Goal: Task Accomplishment & Management: Use online tool/utility

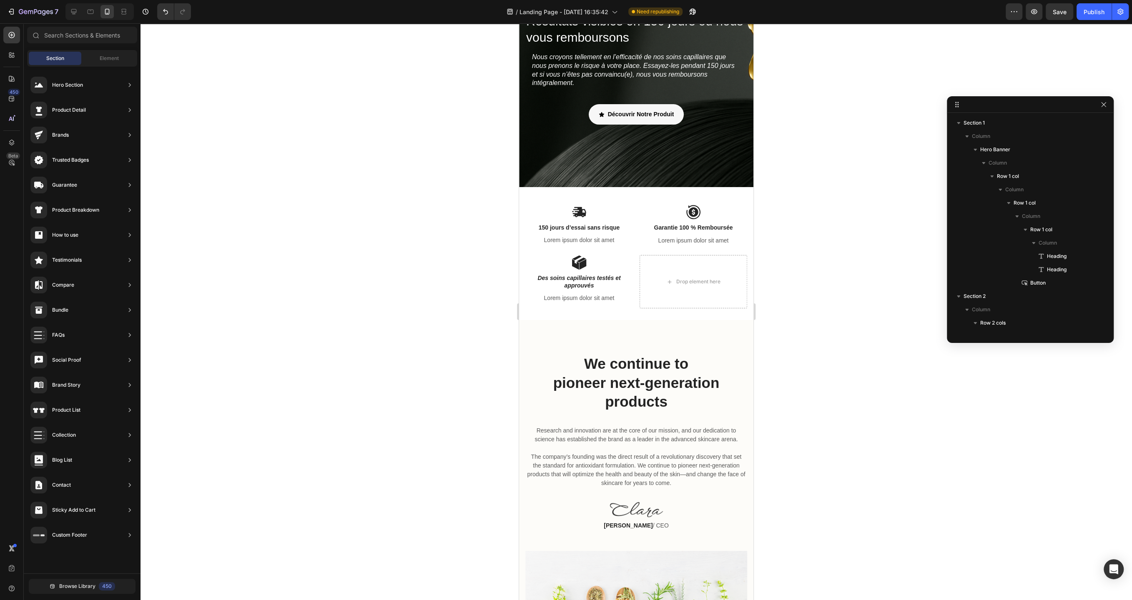
scroll to position [171, 0]
click at [580, 211] on img at bounding box center [578, 212] width 15 height 15
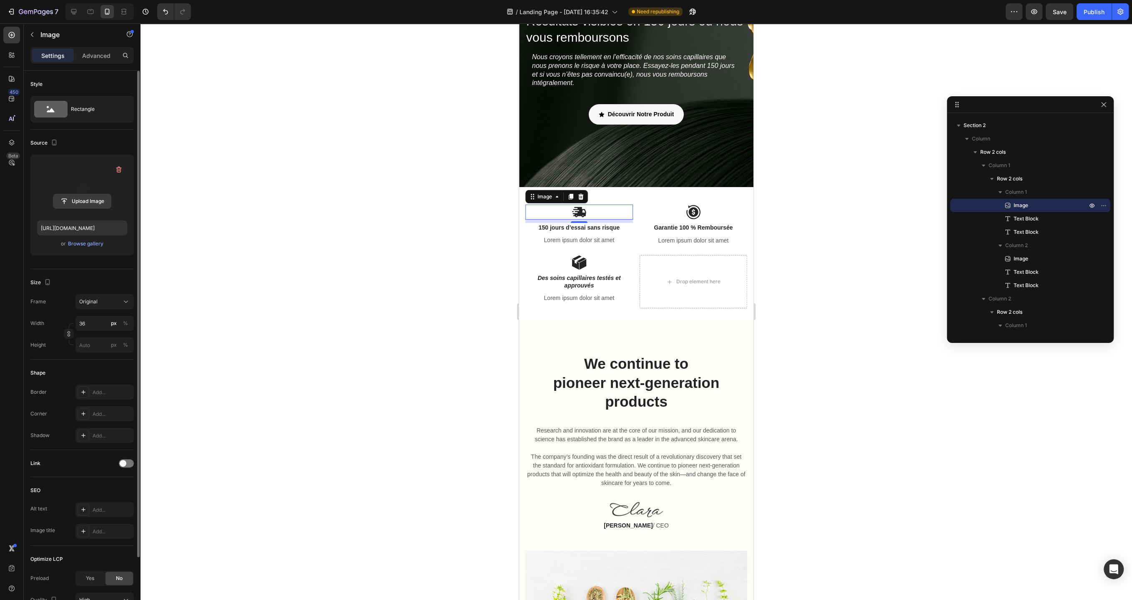
click at [75, 204] on input "file" at bounding box center [82, 201] width 58 height 14
click at [90, 200] on input "file" at bounding box center [82, 201] width 58 height 14
type input "[URL][DOMAIN_NAME]"
click at [691, 212] on img at bounding box center [693, 212] width 15 height 15
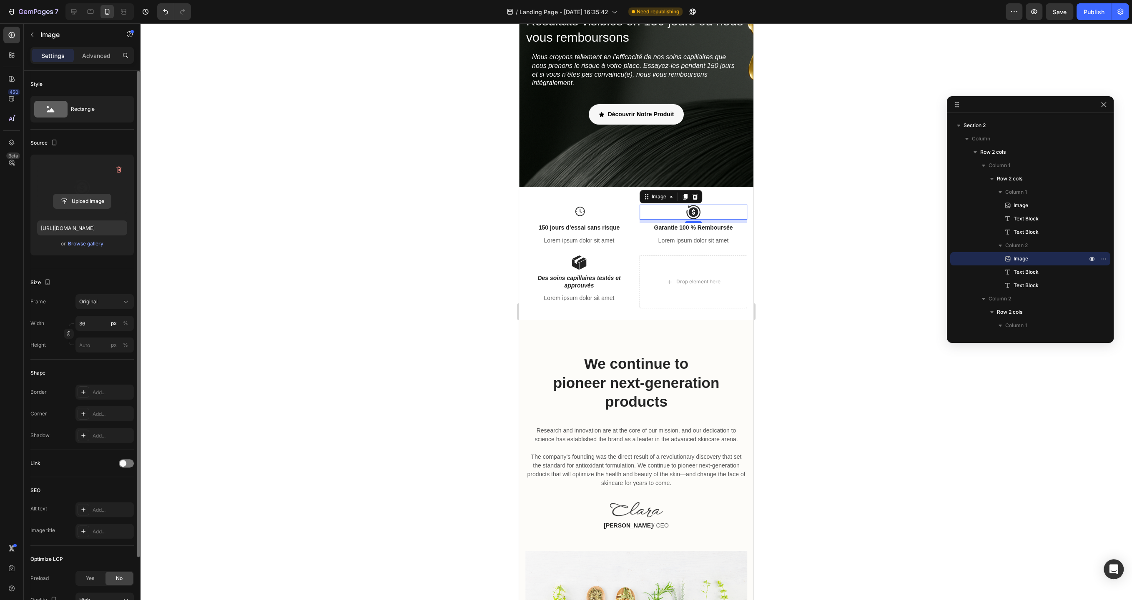
click at [80, 202] on input "file" at bounding box center [82, 201] width 58 height 14
type input "[URL][DOMAIN_NAME]"
click at [580, 266] on img at bounding box center [578, 262] width 15 height 15
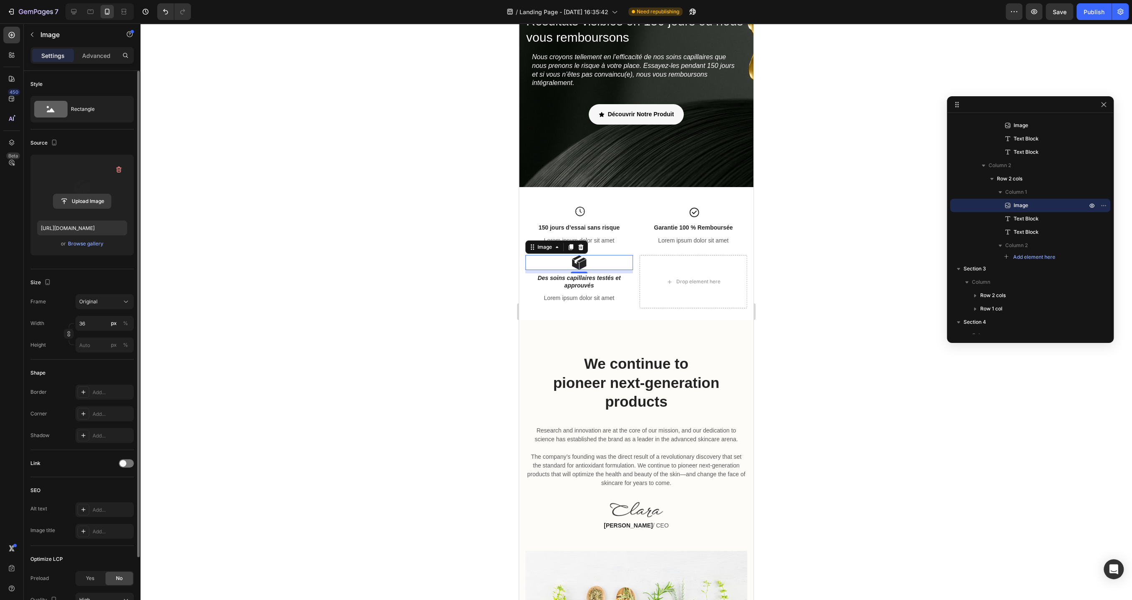
click at [80, 198] on input "file" at bounding box center [82, 201] width 58 height 14
type input "[URL][DOMAIN_NAME]"
click at [661, 302] on div "Drop element here" at bounding box center [693, 282] width 108 height 54
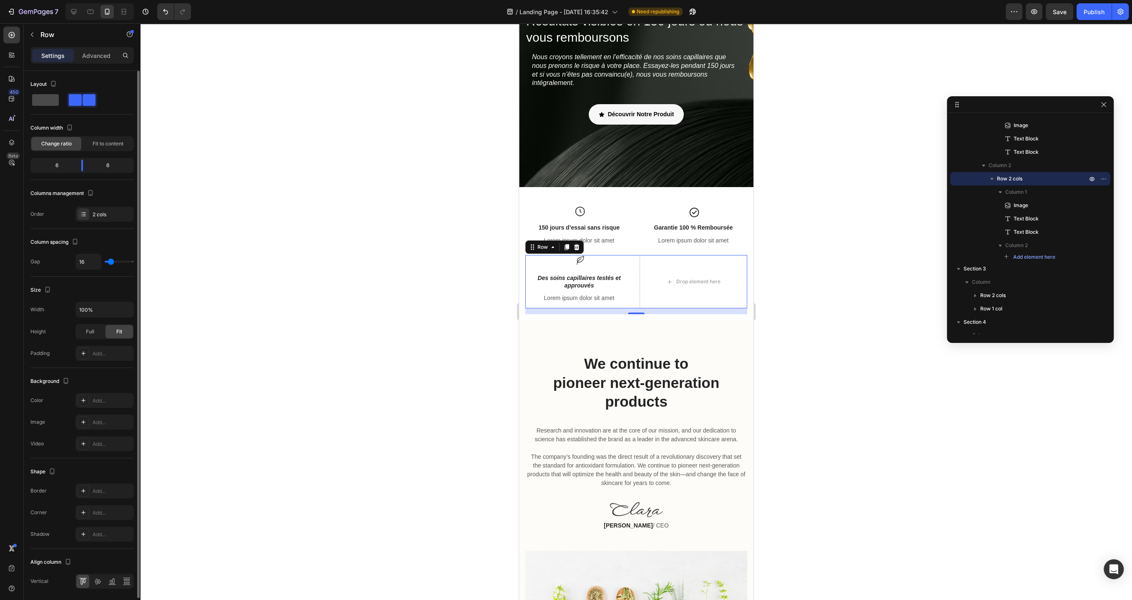
click at [48, 105] on span at bounding box center [45, 100] width 27 height 12
type input "0"
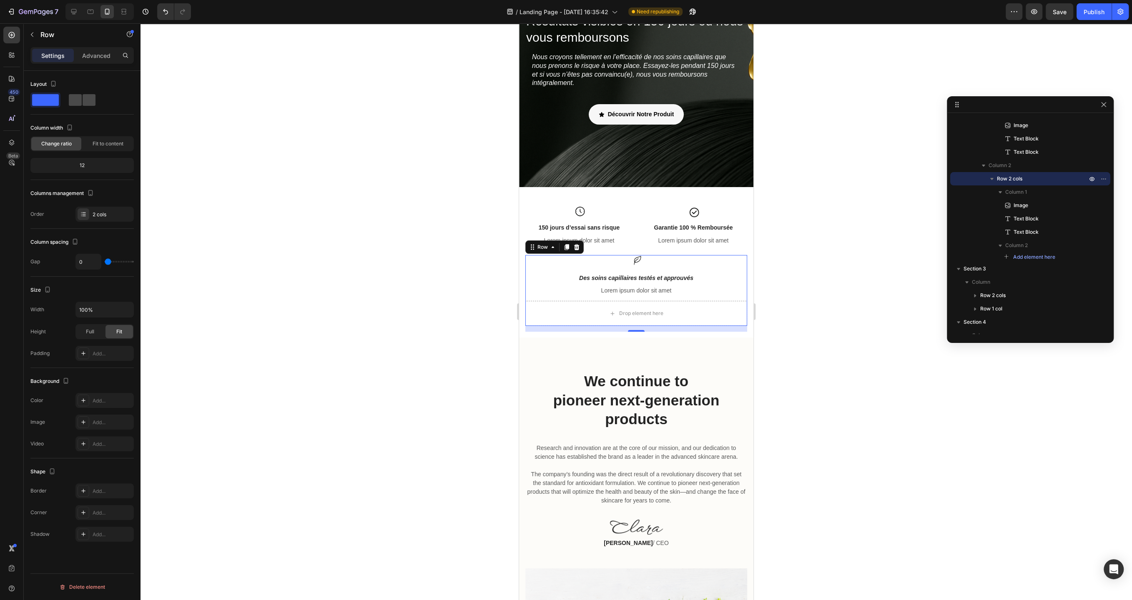
click at [83, 105] on span at bounding box center [89, 100] width 13 height 12
type input "16"
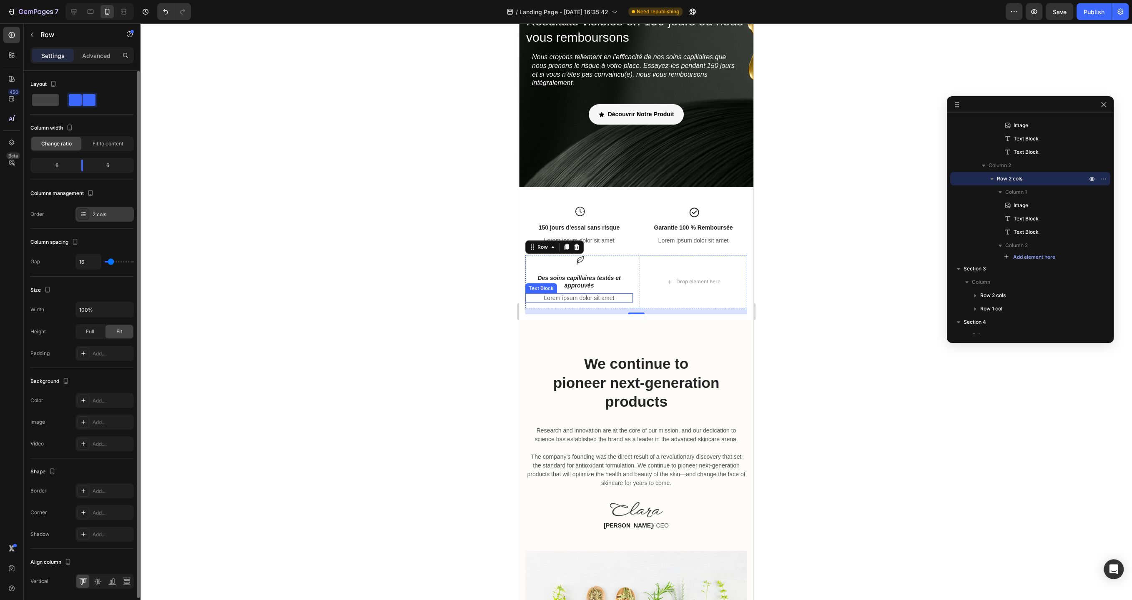
click at [106, 214] on div "2 cols" at bounding box center [112, 215] width 39 height 8
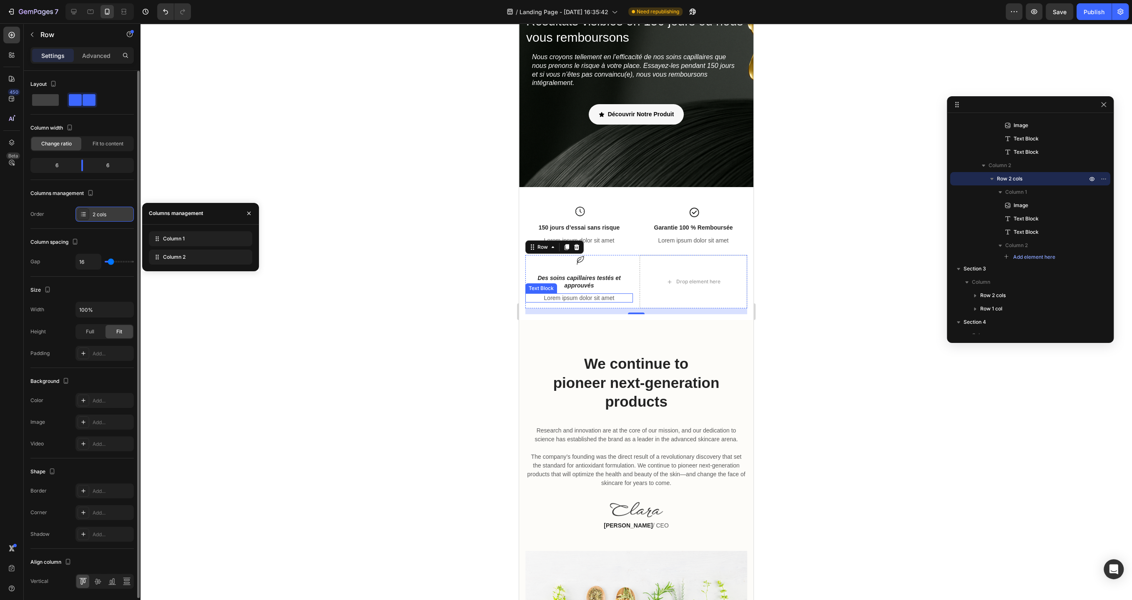
click at [106, 214] on div "2 cols" at bounding box center [112, 215] width 39 height 8
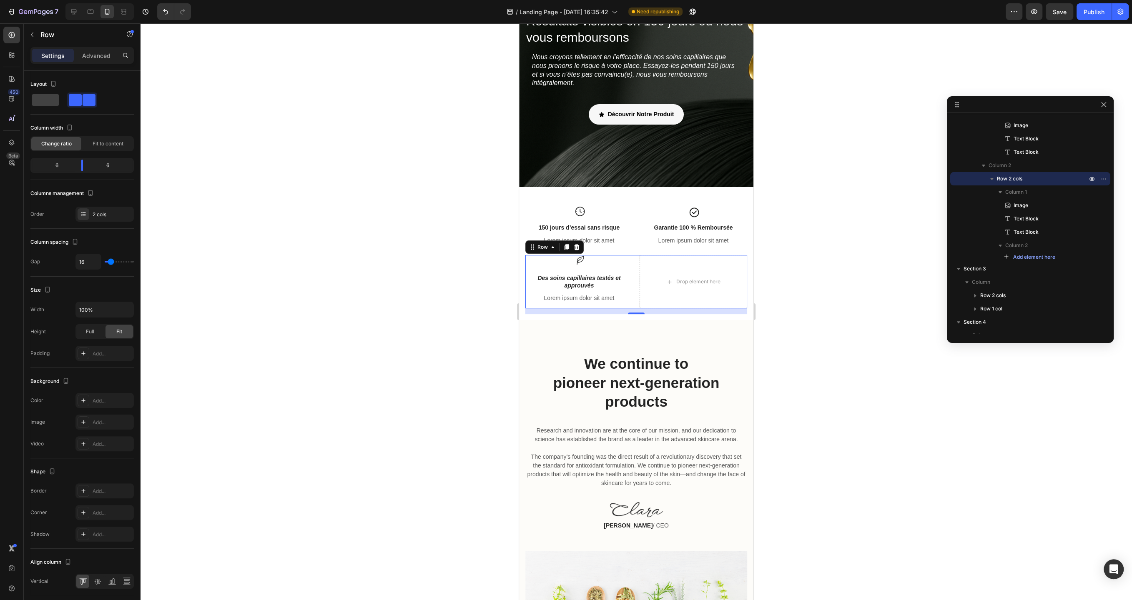
click at [408, 316] on div at bounding box center [635, 311] width 991 height 577
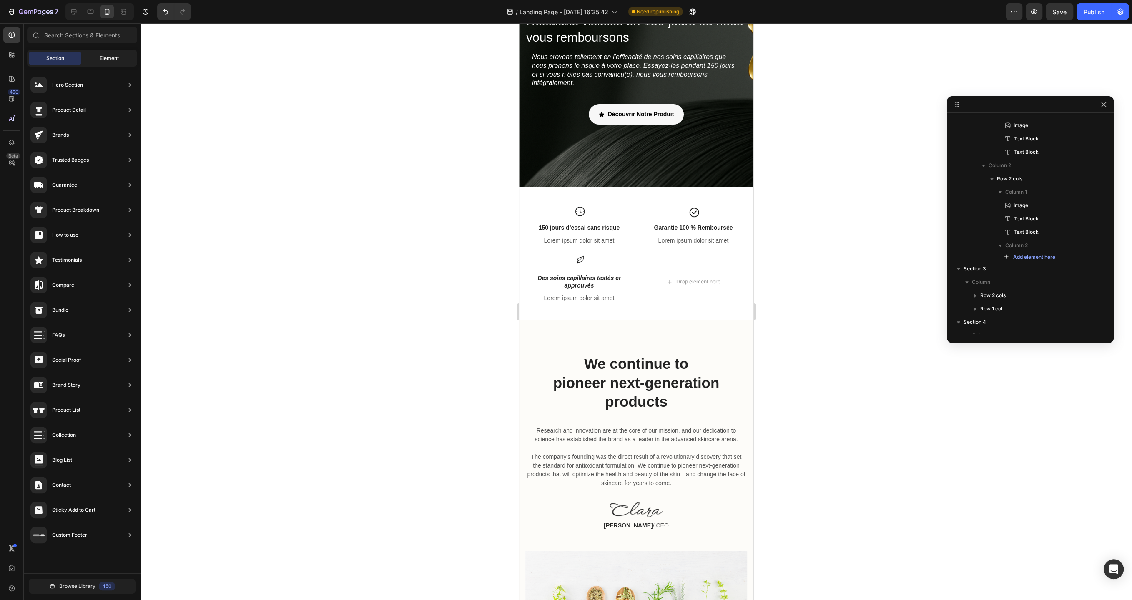
click at [107, 60] on span "Element" at bounding box center [109, 59] width 19 height 8
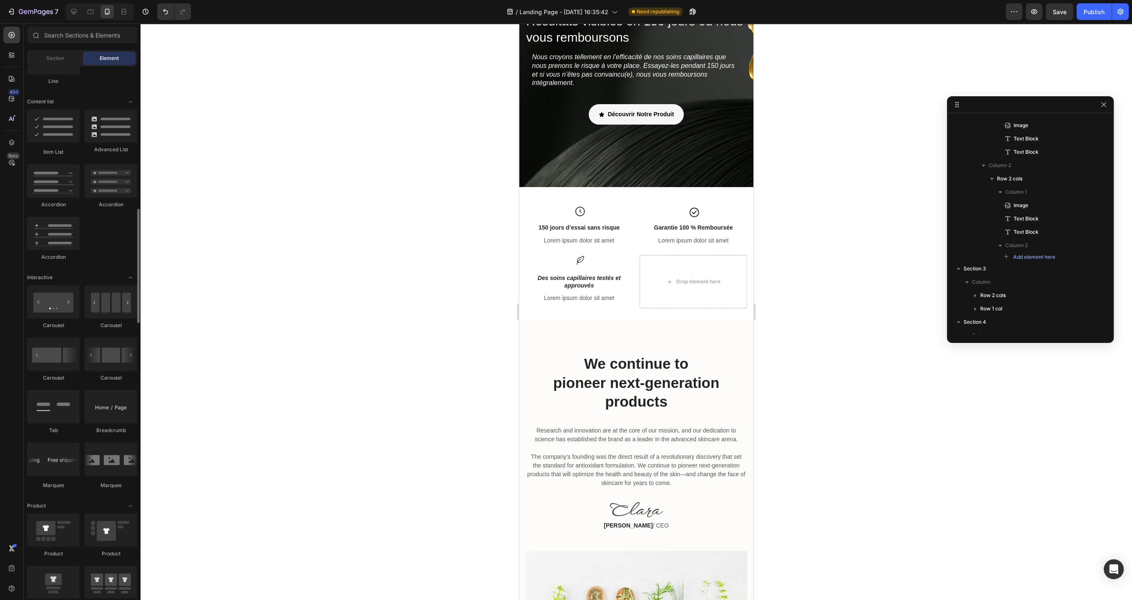
scroll to position [638, 0]
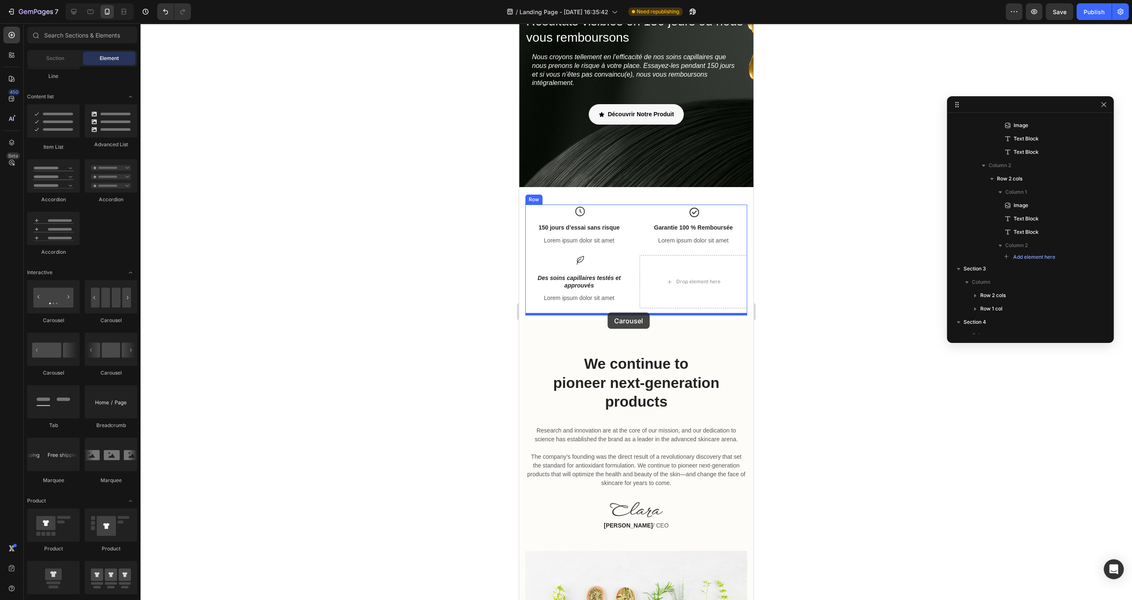
drag, startPoint x: 571, startPoint y: 393, endPoint x: 607, endPoint y: 313, distance: 88.6
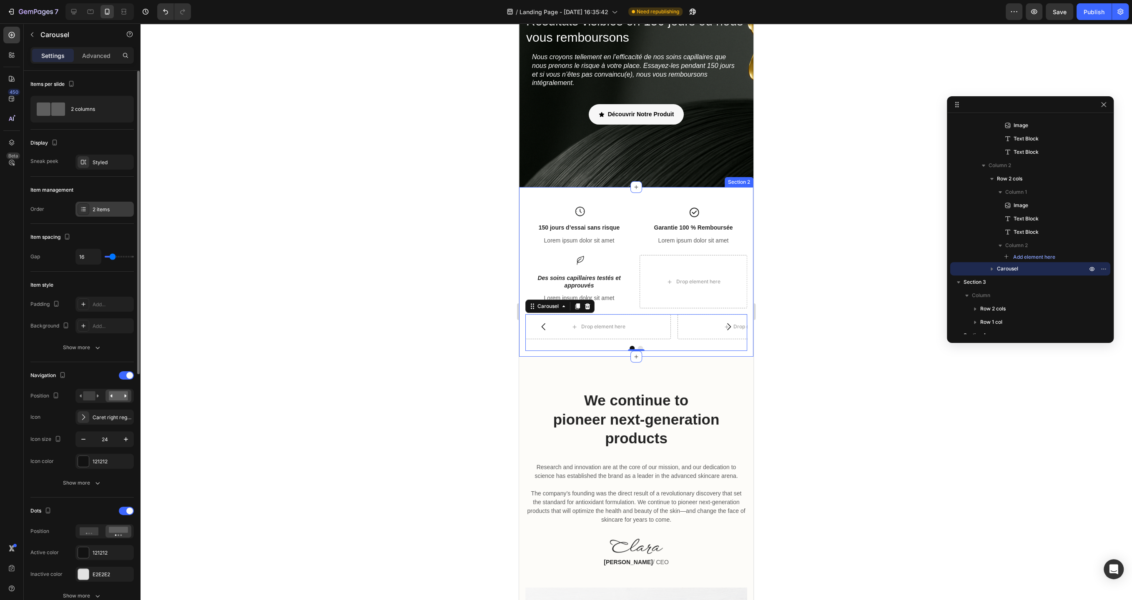
click at [108, 210] on div "2 items" at bounding box center [112, 210] width 39 height 8
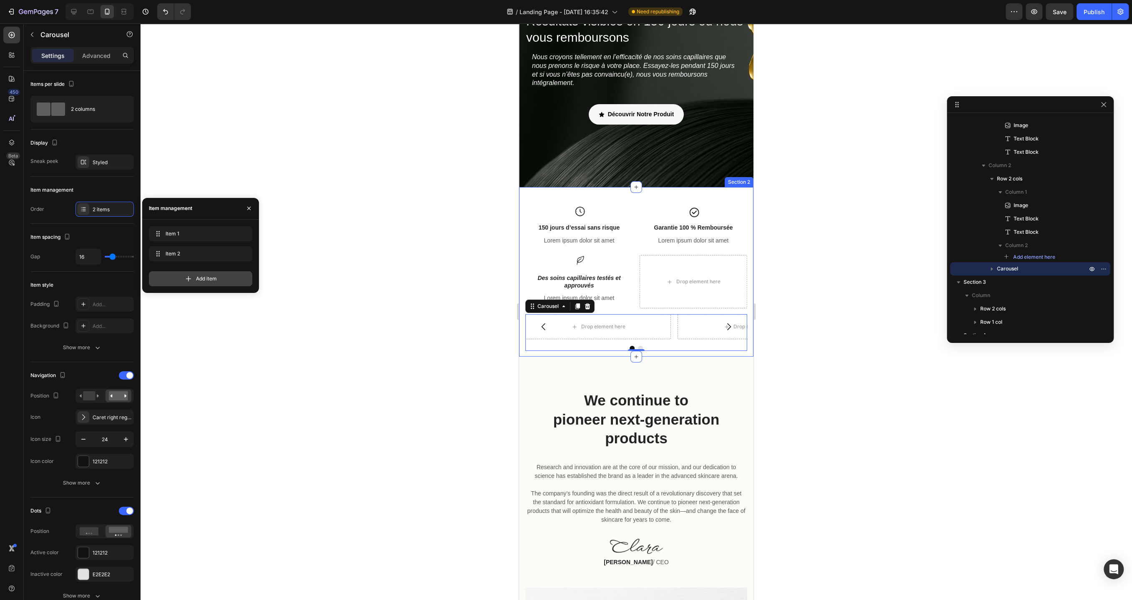
click at [211, 282] on div "Add item" at bounding box center [200, 278] width 103 height 15
click at [245, 210] on icon "button" at bounding box center [248, 208] width 7 height 7
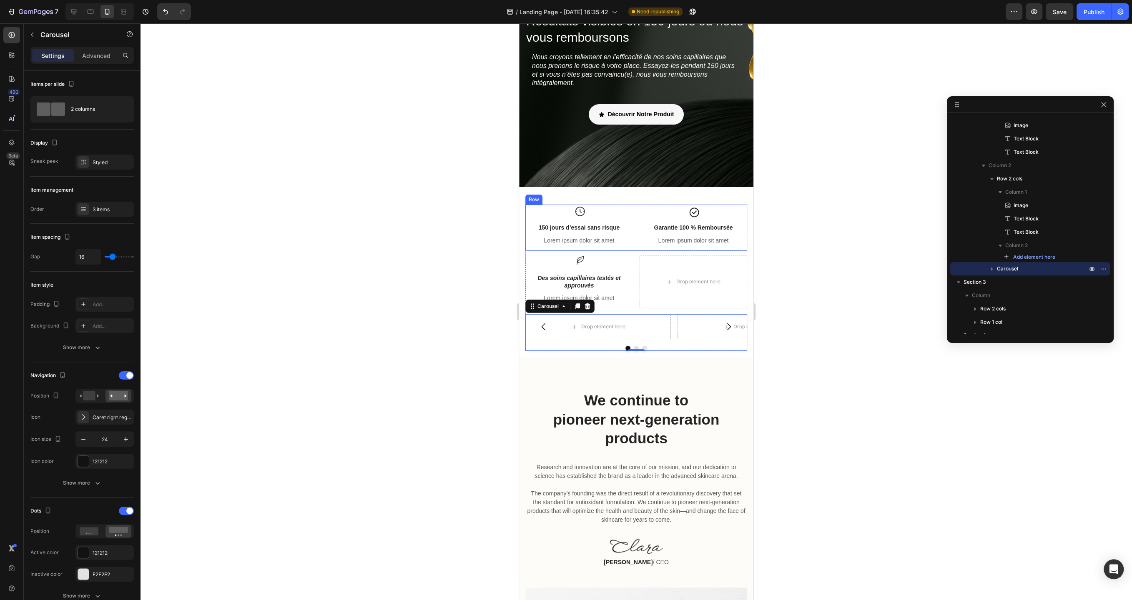
scroll to position [144, 0]
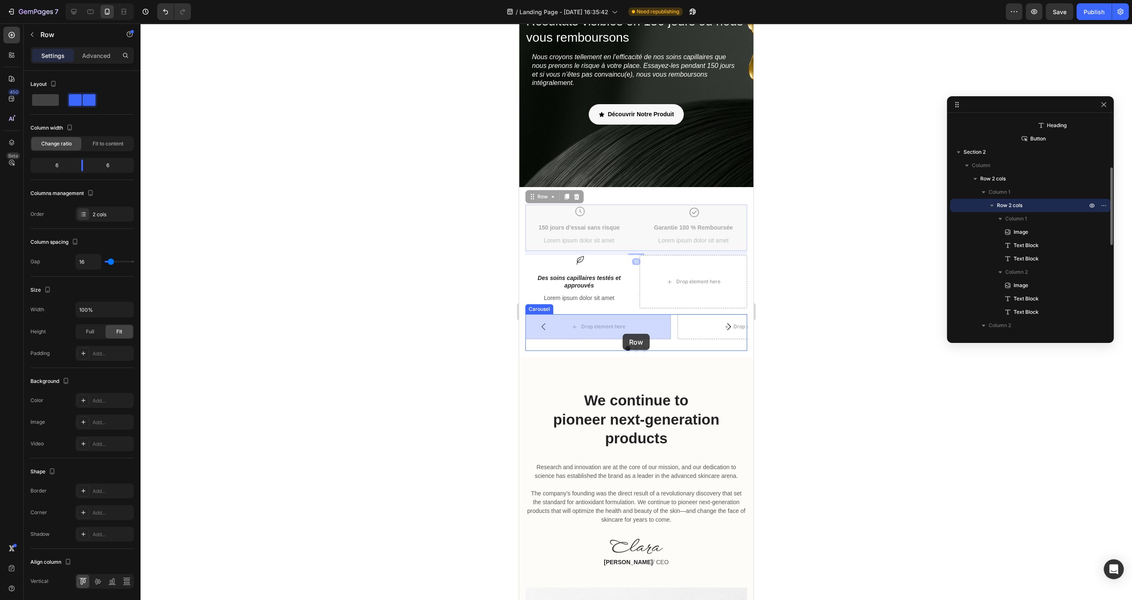
drag, startPoint x: 639, startPoint y: 225, endPoint x: 622, endPoint y: 334, distance: 110.0
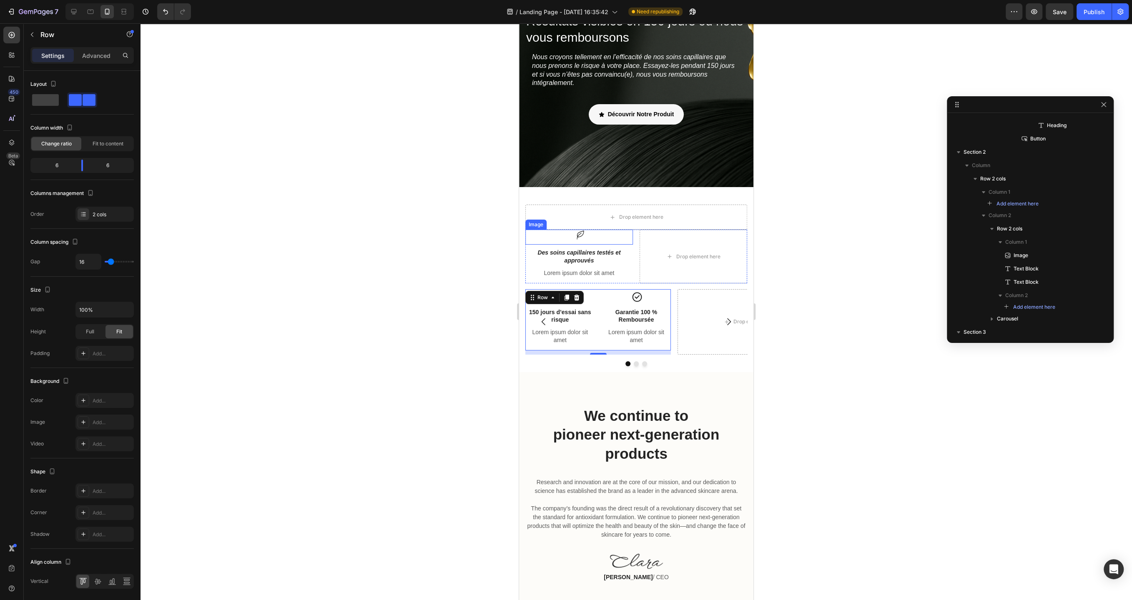
click at [629, 240] on div at bounding box center [579, 237] width 108 height 15
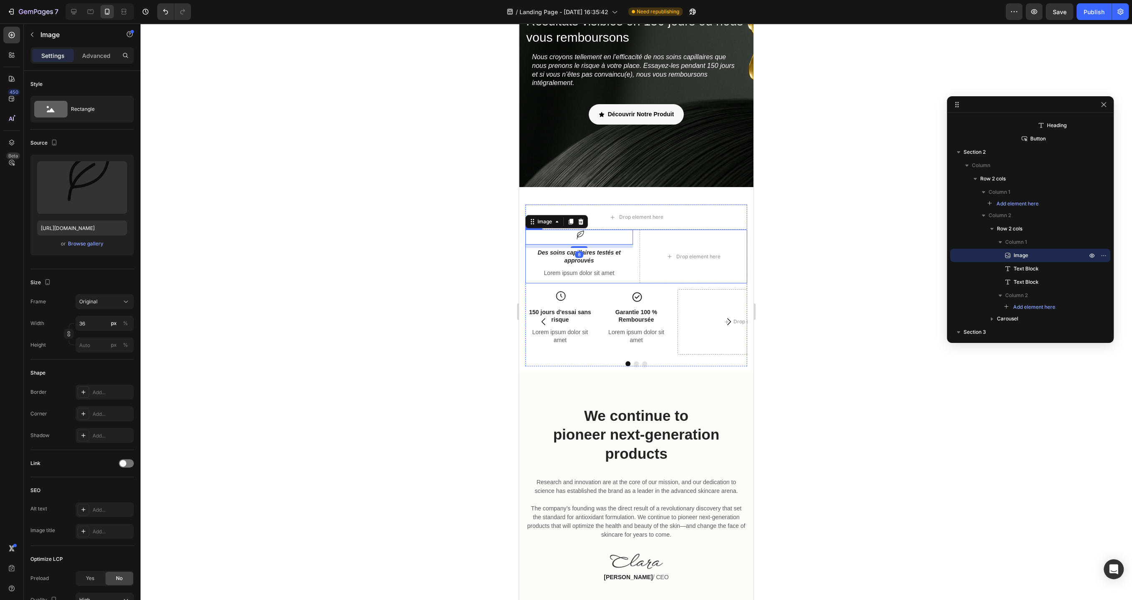
click at [635, 249] on div "Image 8 Des soins capillaires testés et approuvés Text Block Lorem ipsum dolor …" at bounding box center [636, 257] width 222 height 54
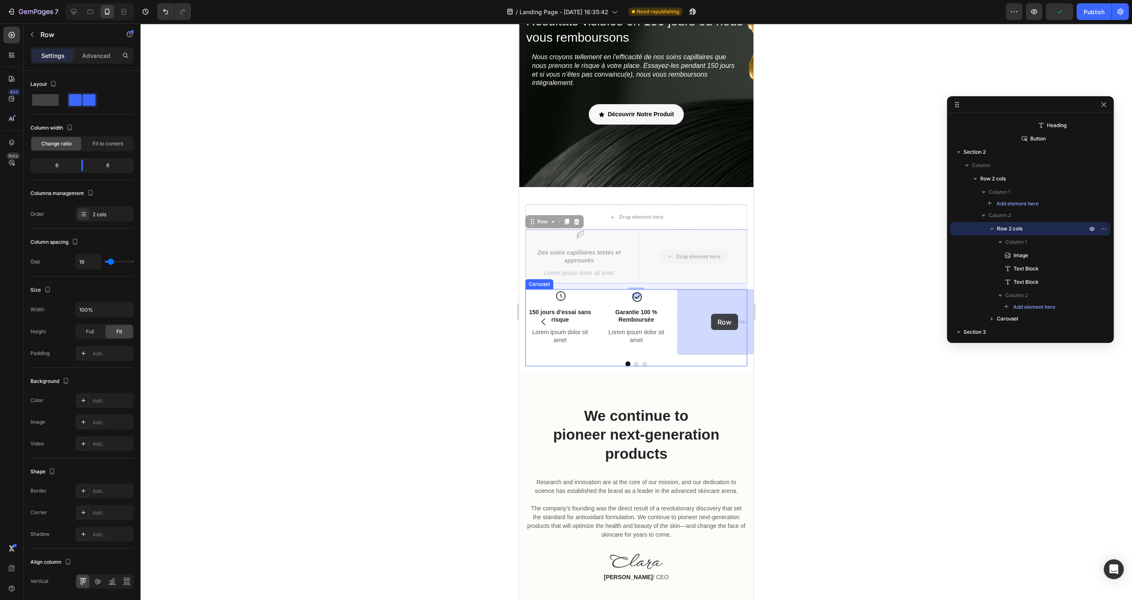
drag, startPoint x: 635, startPoint y: 249, endPoint x: 711, endPoint y: 314, distance: 99.6
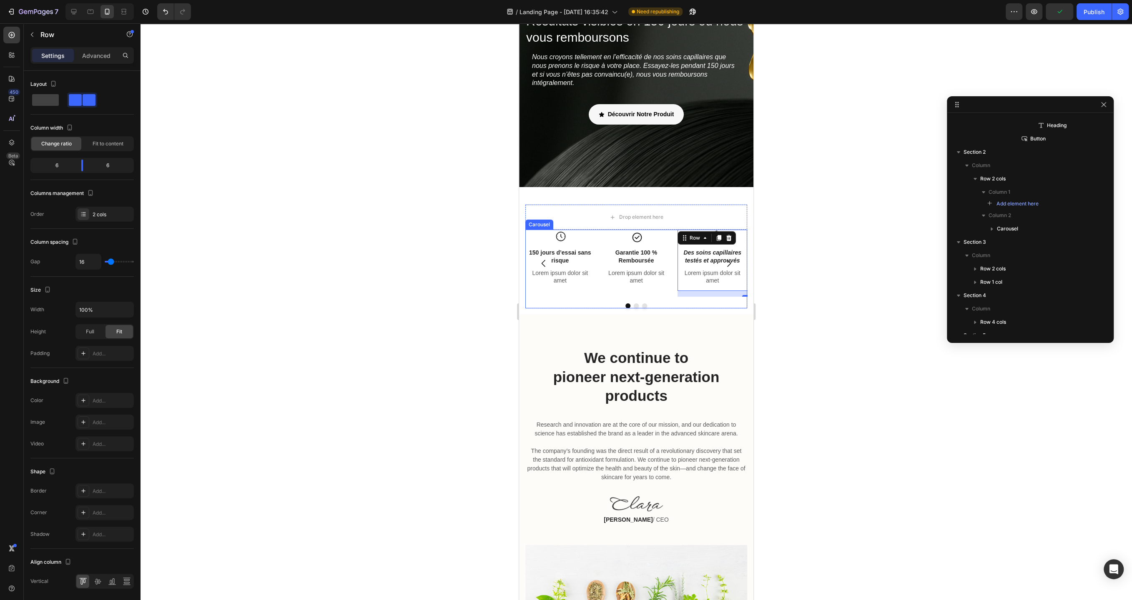
click at [635, 306] on button "Dot" at bounding box center [636, 305] width 5 height 5
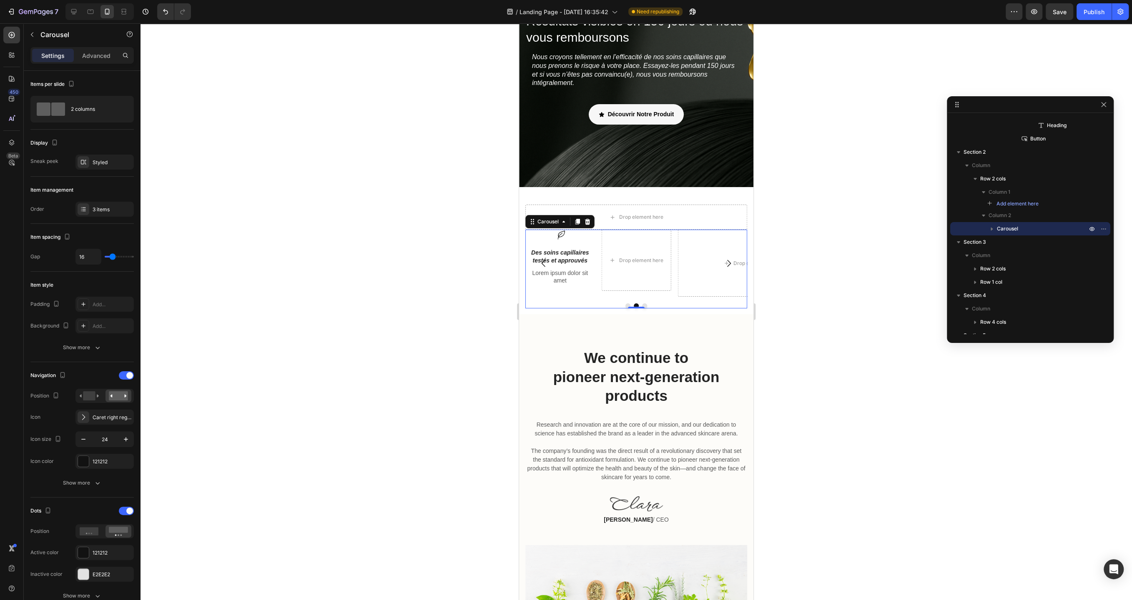
click at [626, 306] on button "Dot" at bounding box center [627, 305] width 5 height 5
click at [636, 305] on button "Dot" at bounding box center [636, 305] width 5 height 5
click at [644, 304] on button "Dot" at bounding box center [644, 305] width 5 height 5
click at [111, 211] on div "3 items" at bounding box center [112, 210] width 39 height 8
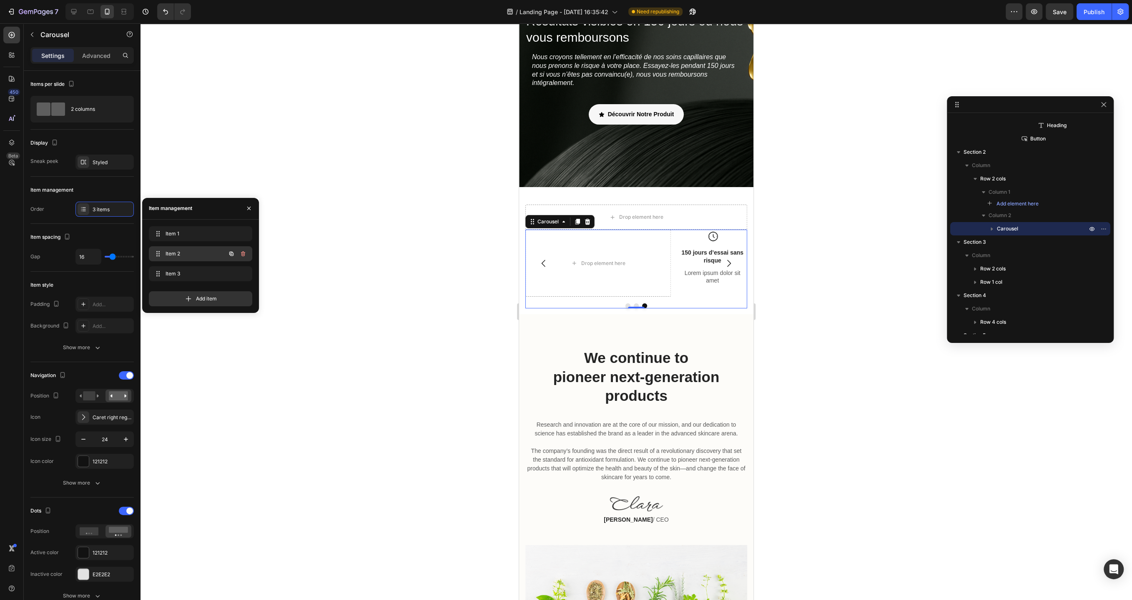
click at [173, 251] on span "Item 2" at bounding box center [188, 254] width 47 height 8
click at [245, 275] on icon "button" at bounding box center [243, 274] width 7 height 7
click at [237, 275] on div "Delete" at bounding box center [237, 274] width 15 height 8
click at [446, 335] on div at bounding box center [635, 311] width 991 height 577
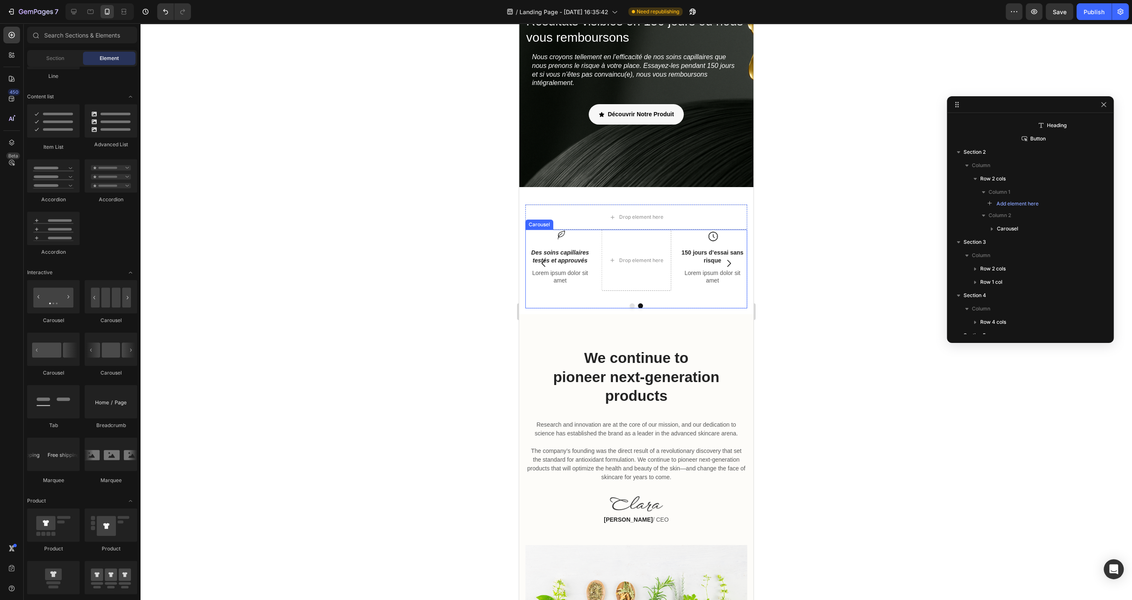
click at [631, 304] on button "Dot" at bounding box center [631, 305] width 5 height 5
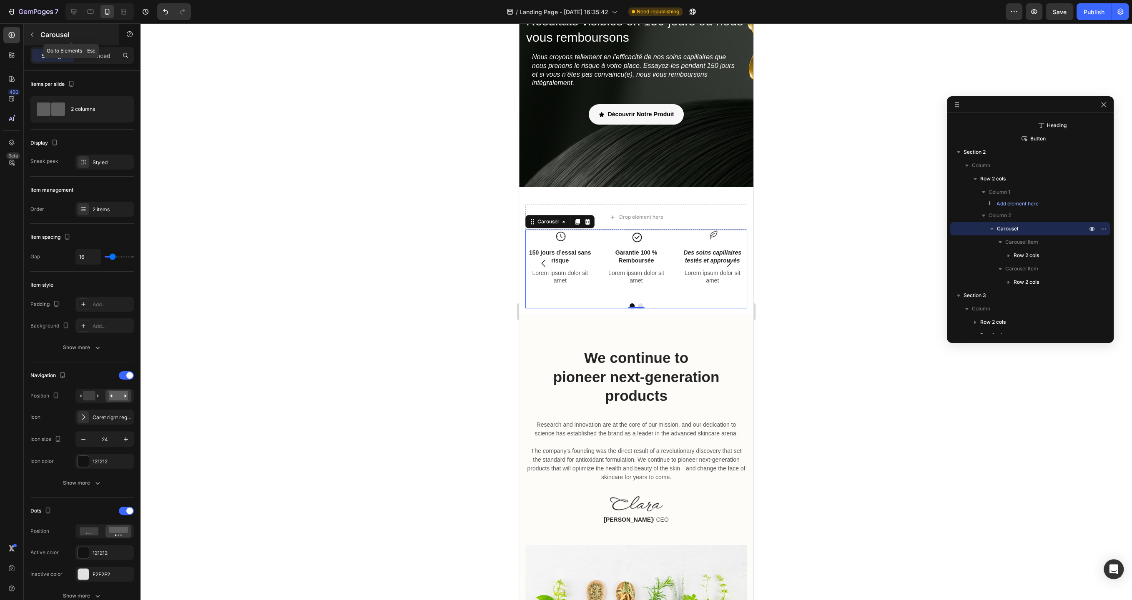
click at [32, 37] on icon "button" at bounding box center [32, 34] width 7 height 7
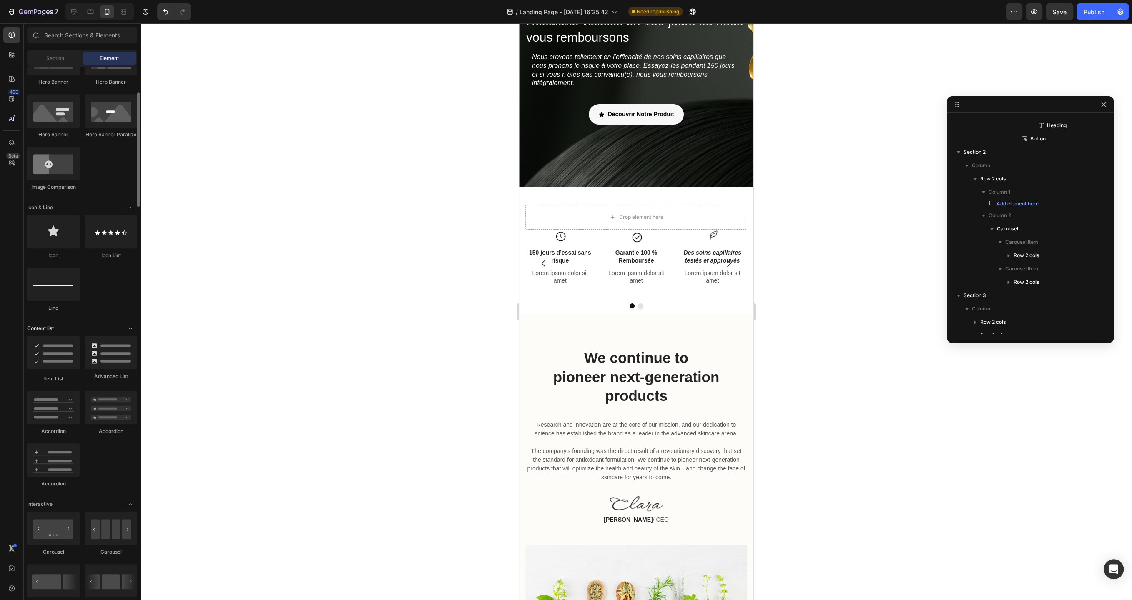
scroll to position [0, 0]
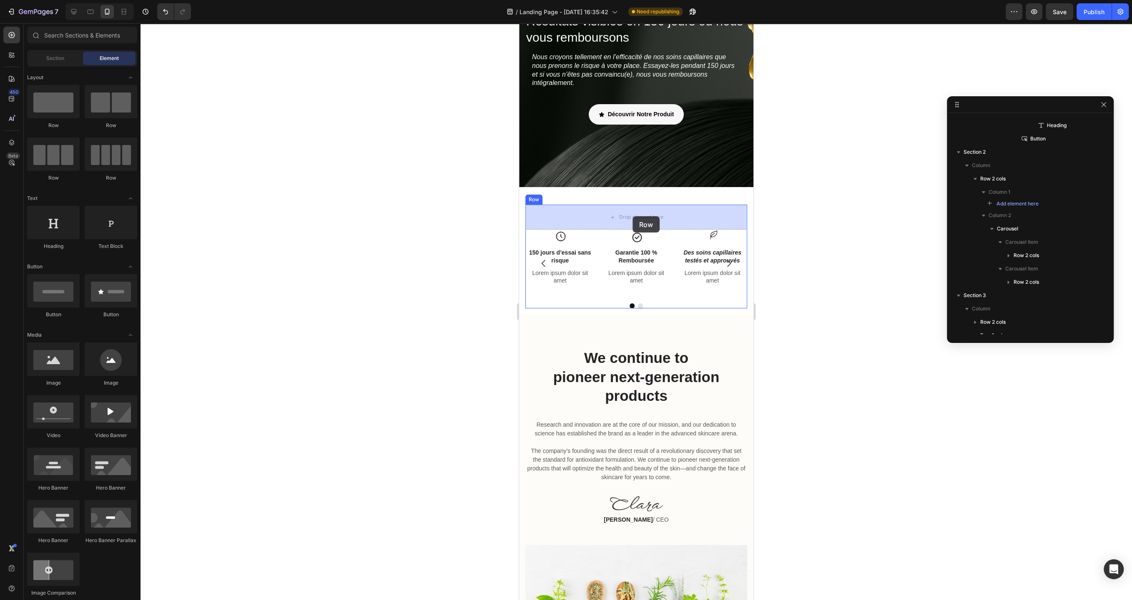
drag, startPoint x: 583, startPoint y: 190, endPoint x: 632, endPoint y: 216, distance: 55.6
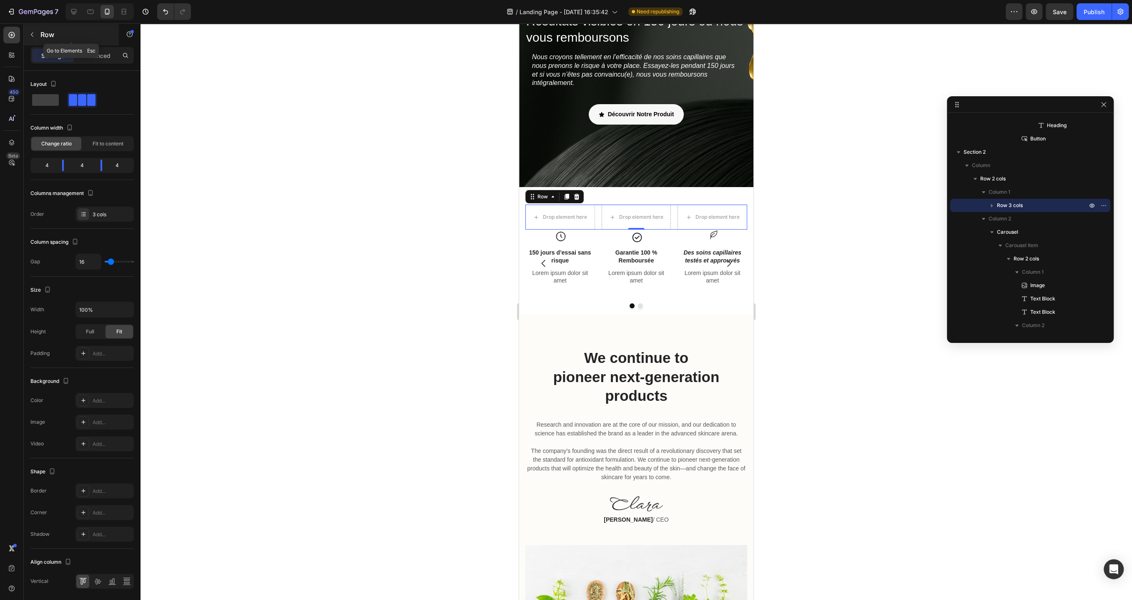
click at [34, 32] on icon "button" at bounding box center [32, 34] width 7 height 7
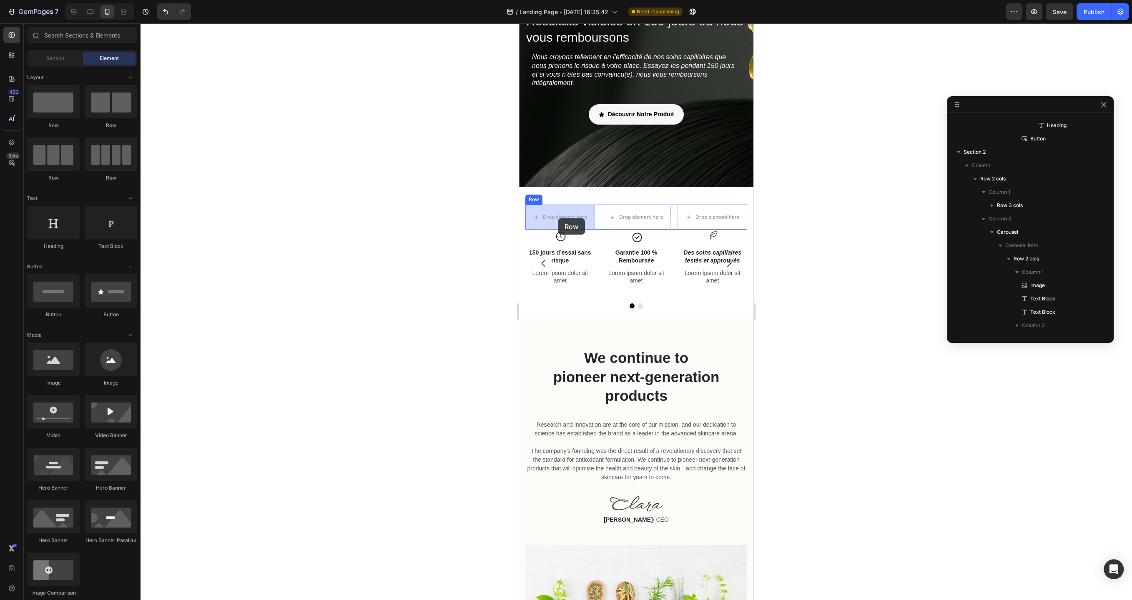
drag, startPoint x: 580, startPoint y: 185, endPoint x: 558, endPoint y: 218, distance: 40.0
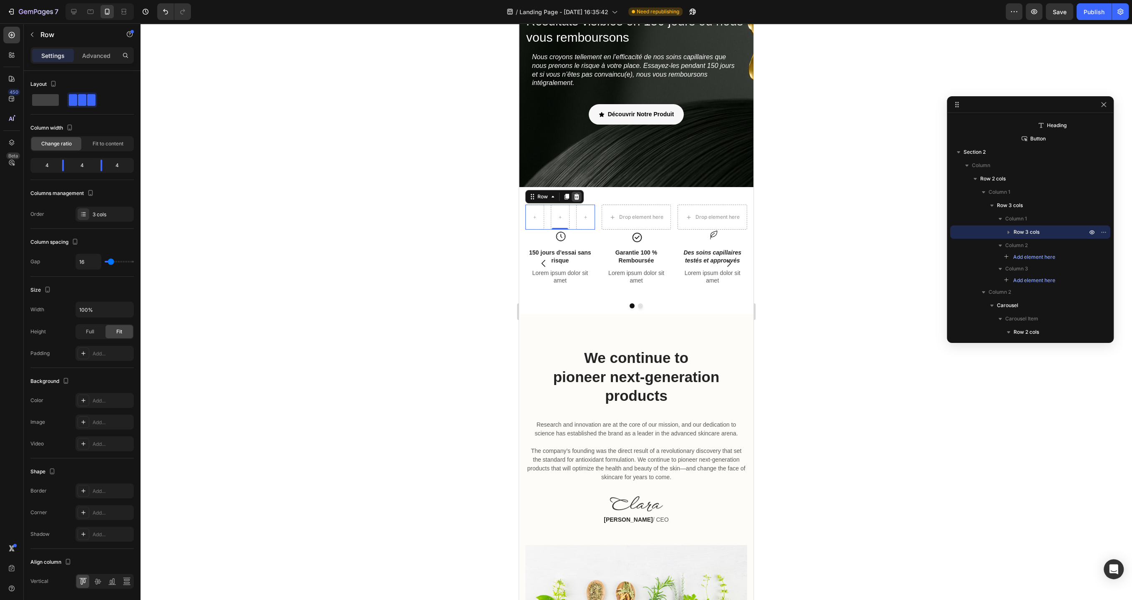
click at [577, 198] on icon at bounding box center [576, 196] width 7 height 7
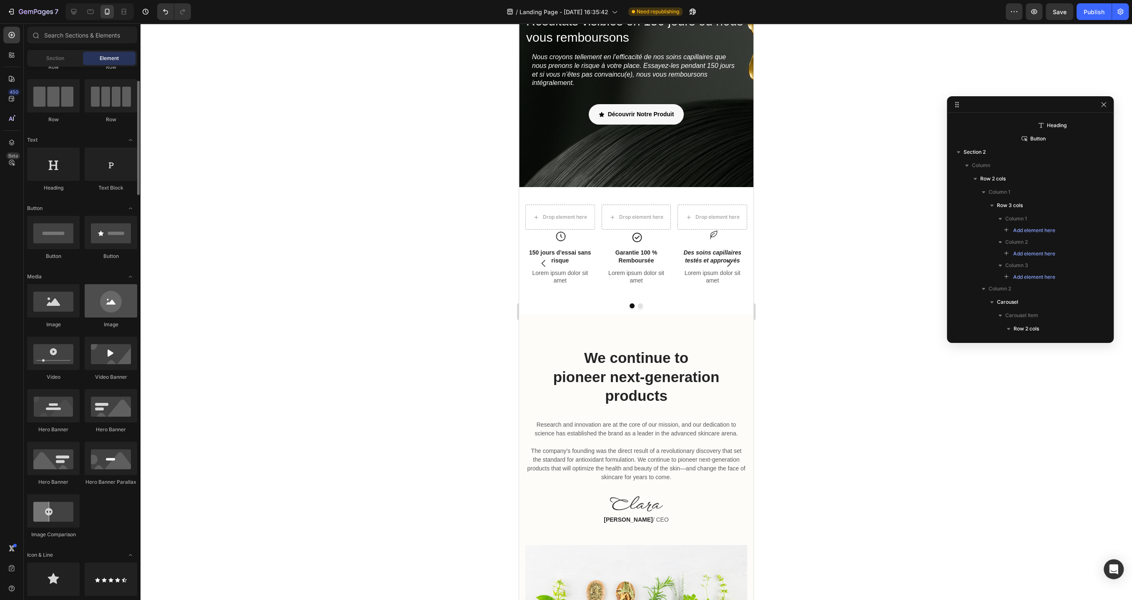
scroll to position [64, 0]
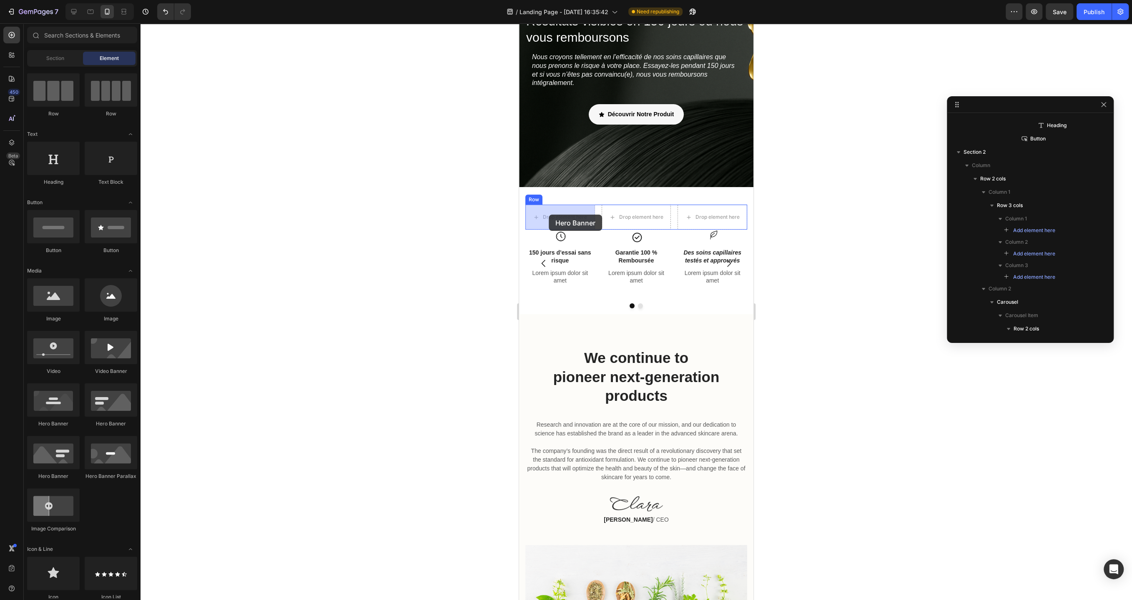
drag, startPoint x: 582, startPoint y: 428, endPoint x: 547, endPoint y: 214, distance: 217.1
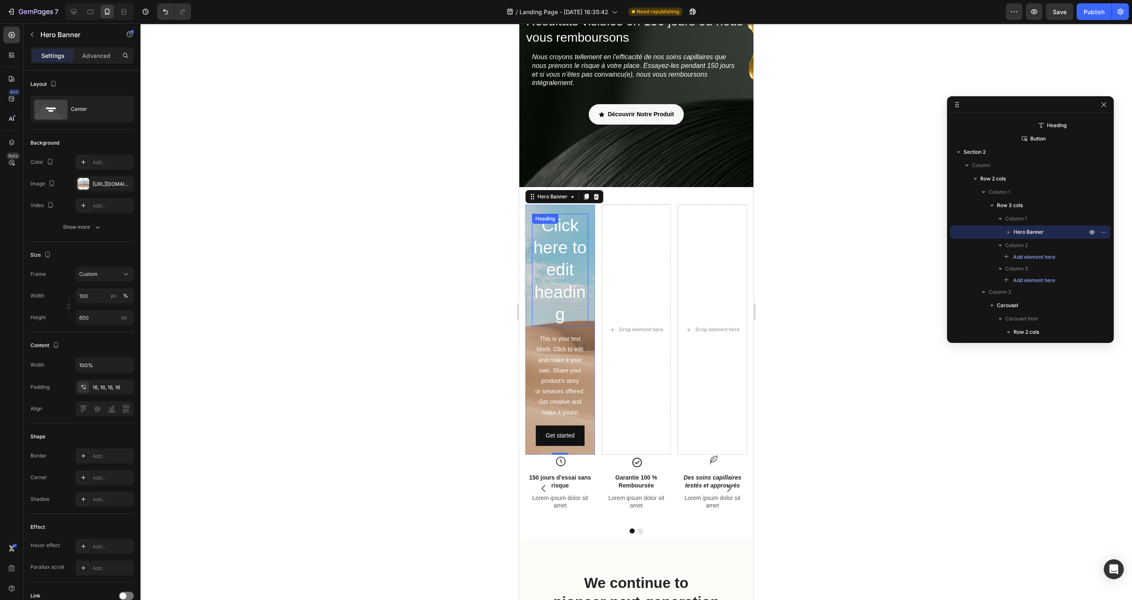
click at [582, 216] on h2 "Click here to edit heading" at bounding box center [560, 270] width 56 height 113
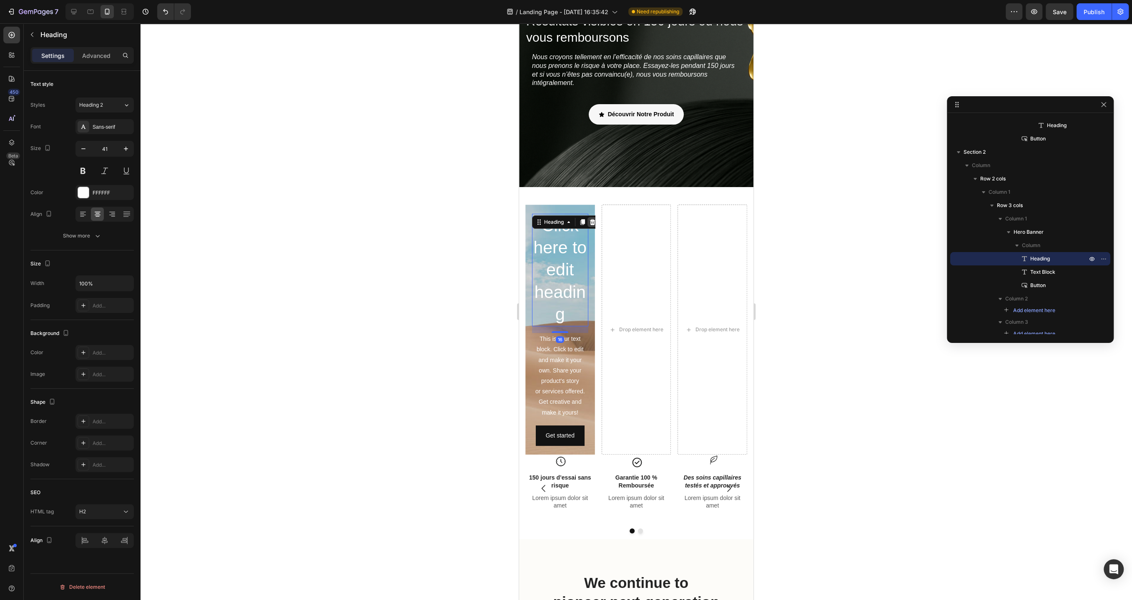
click at [593, 223] on icon at bounding box center [592, 222] width 7 height 7
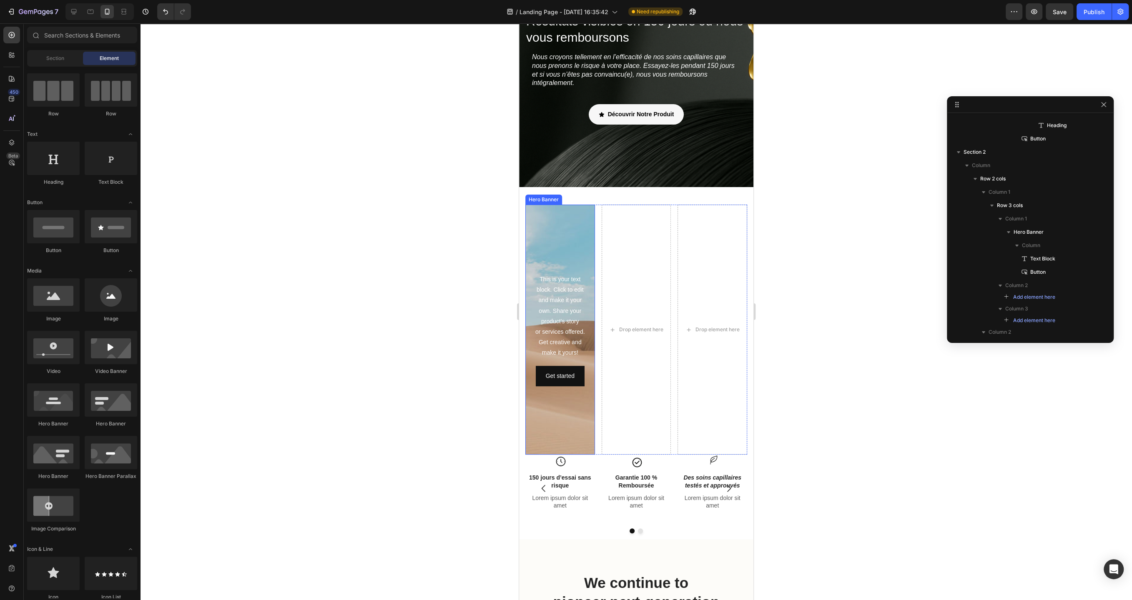
click at [571, 246] on div "Background Image" at bounding box center [560, 330] width 70 height 250
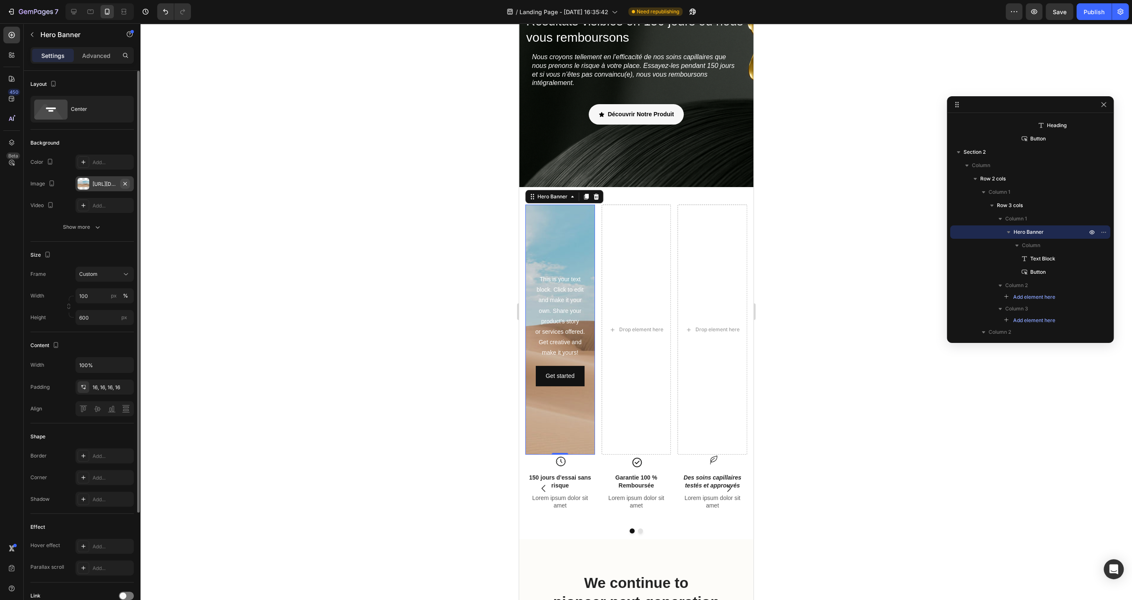
click at [127, 183] on icon "button" at bounding box center [125, 183] width 7 height 7
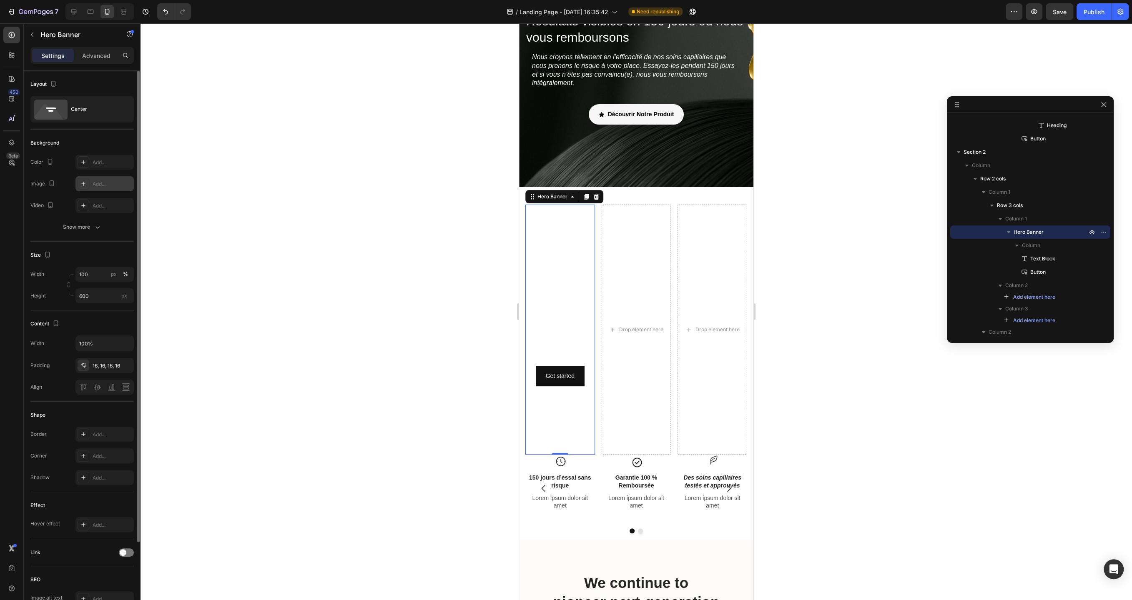
click at [575, 258] on div "Background Image" at bounding box center [560, 330] width 70 height 250
click at [581, 376] on button "Get started" at bounding box center [560, 376] width 49 height 20
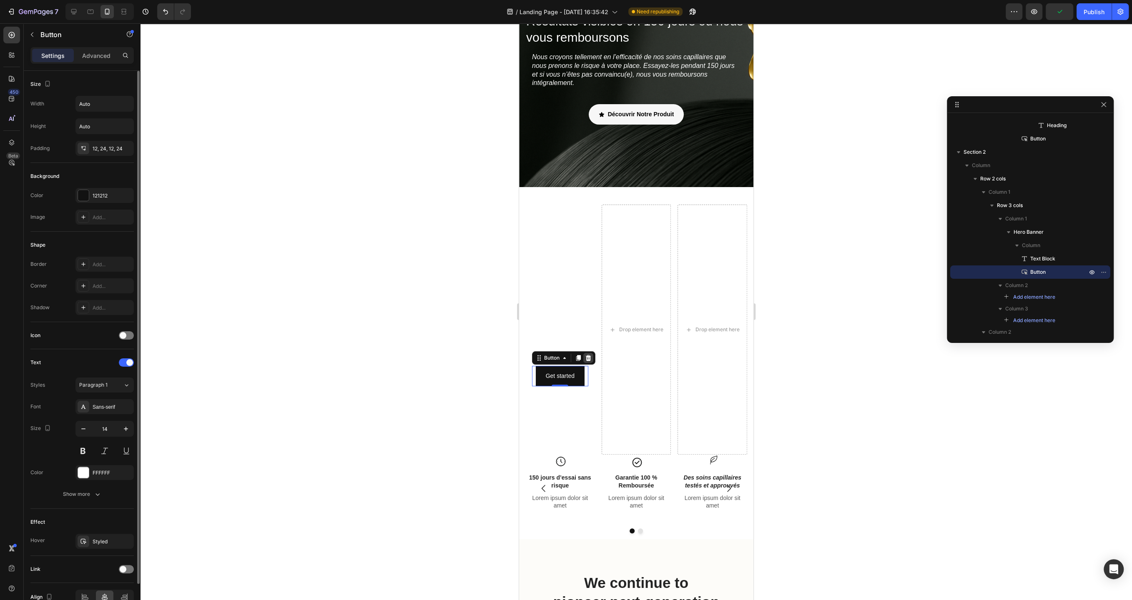
click at [590, 353] on div at bounding box center [588, 358] width 10 height 10
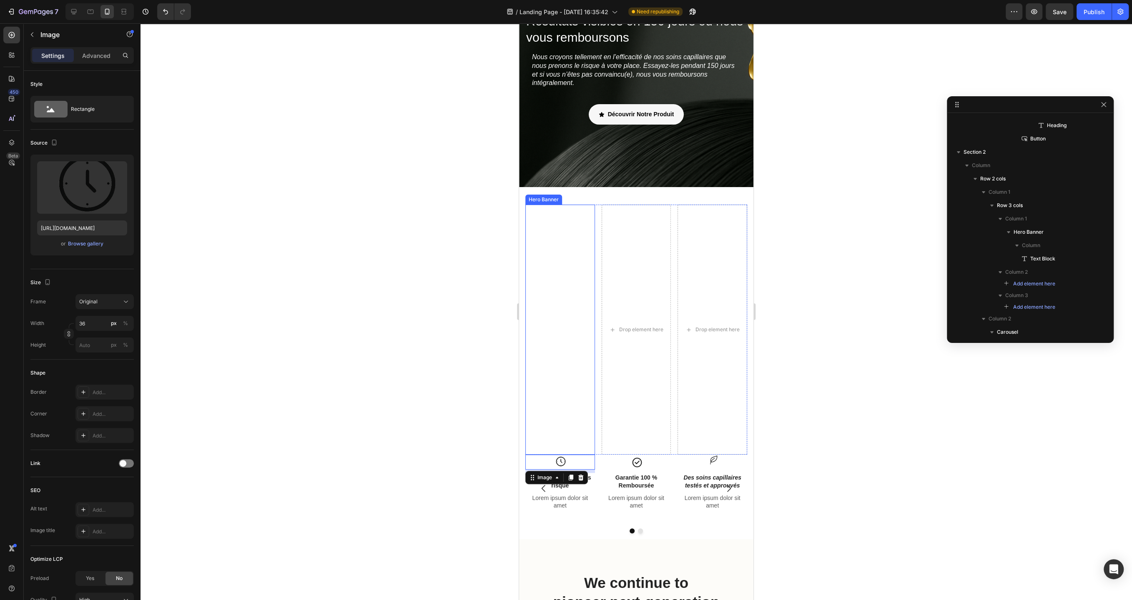
scroll to position [324, 0]
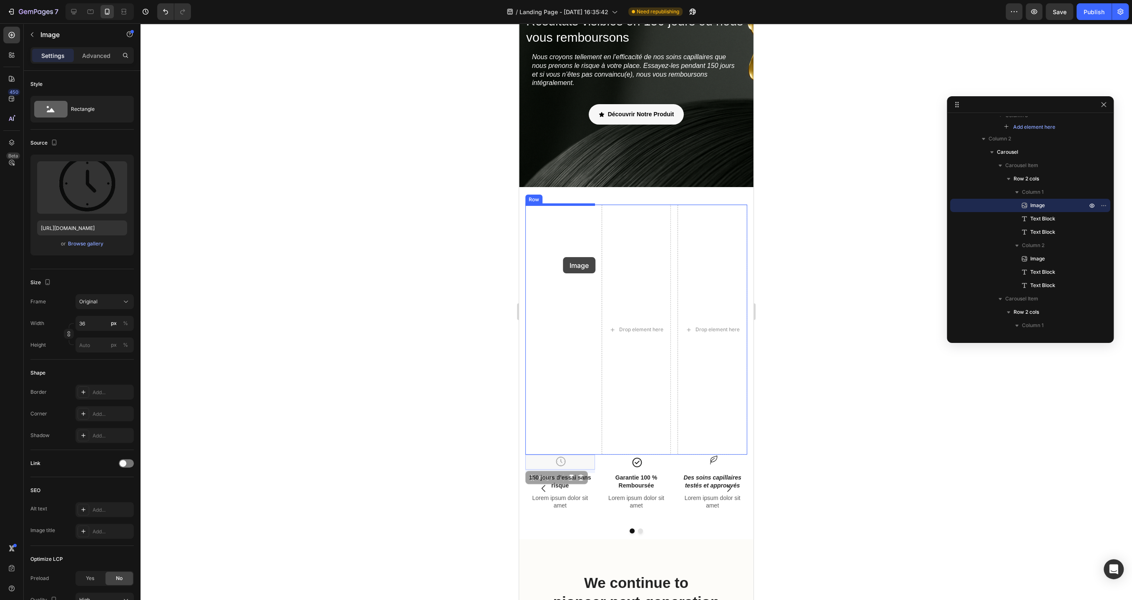
drag, startPoint x: 560, startPoint y: 460, endPoint x: 563, endPoint y: 257, distance: 203.0
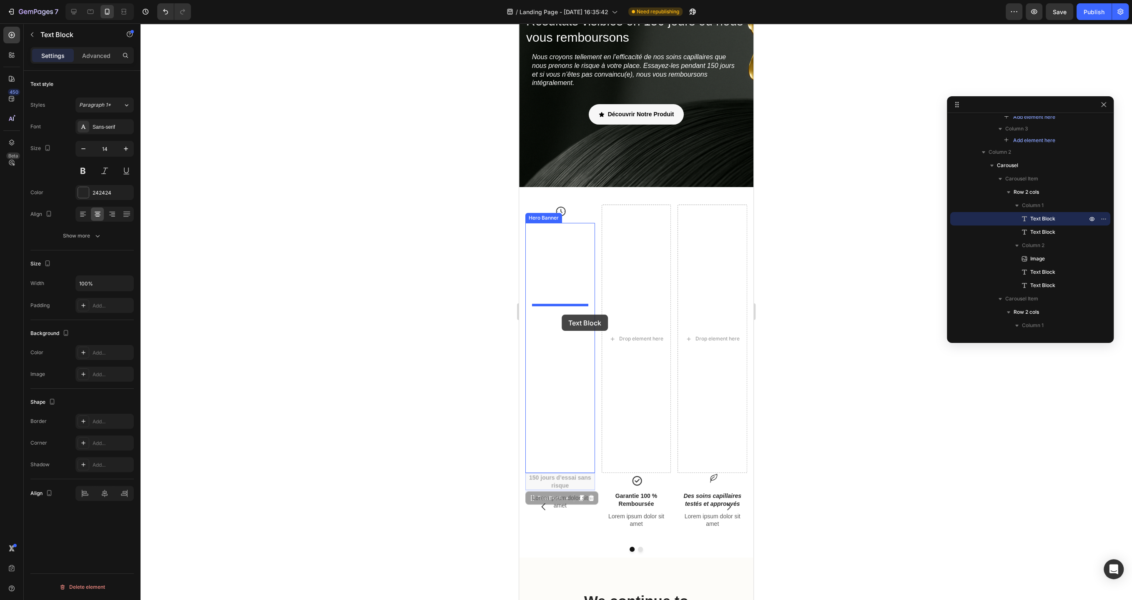
drag, startPoint x: 564, startPoint y: 482, endPoint x: 561, endPoint y: 315, distance: 167.6
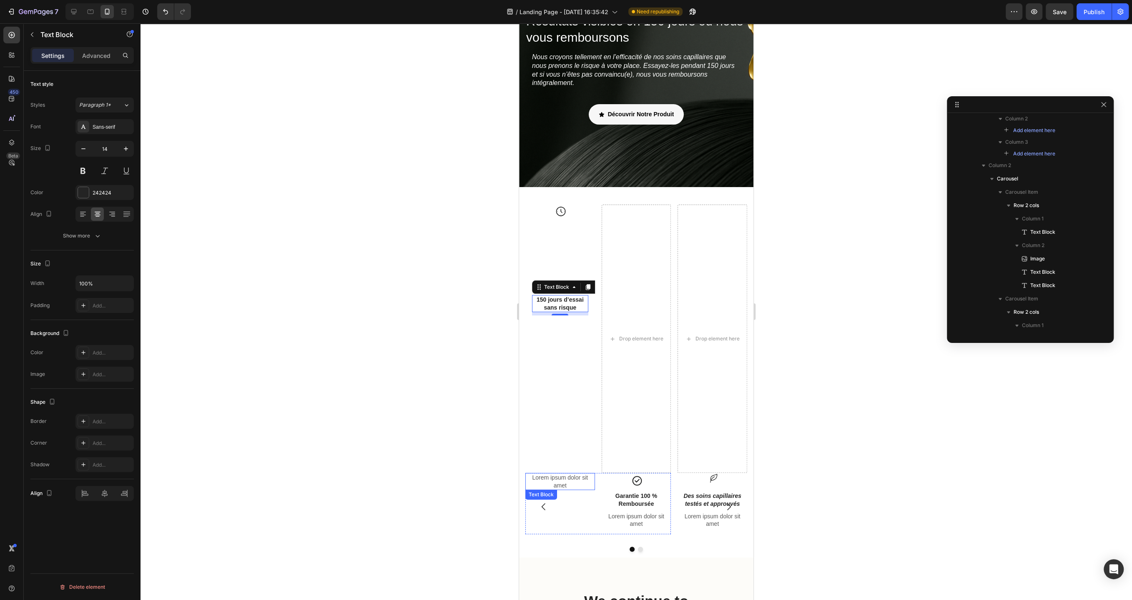
click at [566, 478] on p "Lorem ipsum dolor sit amet" at bounding box center [560, 481] width 68 height 15
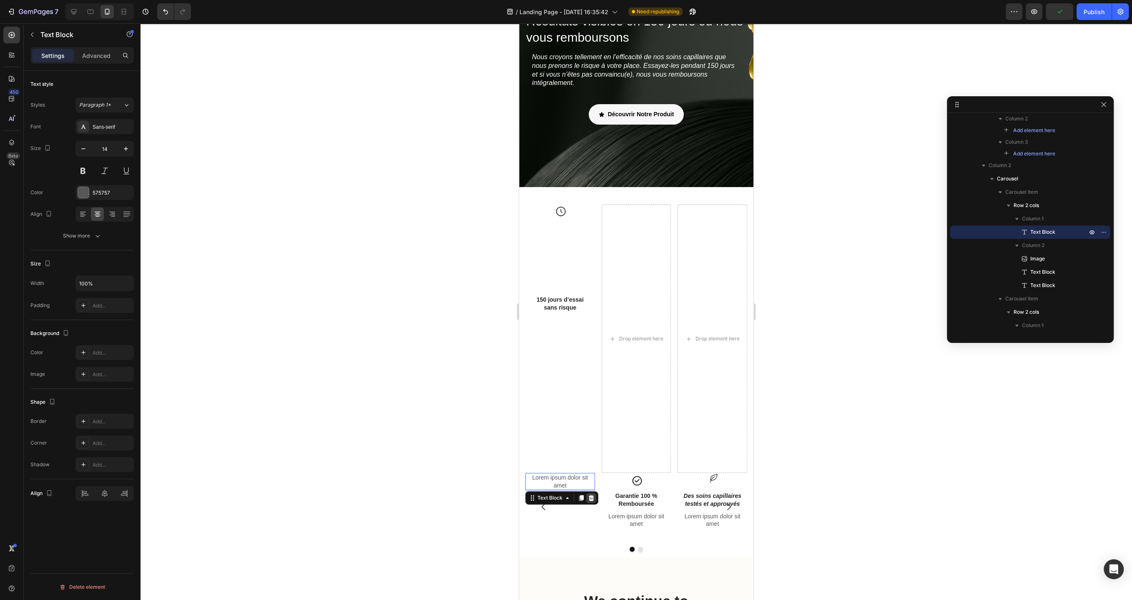
click at [590, 496] on icon at bounding box center [591, 498] width 5 height 6
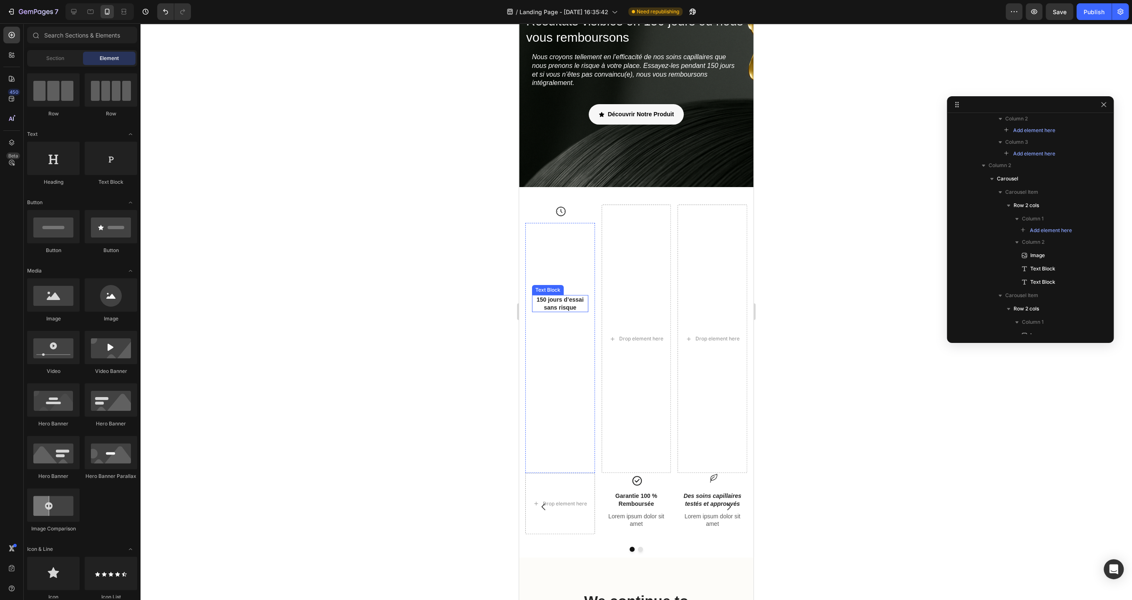
click at [573, 297] on p "150 jours d’essai sans risque" at bounding box center [560, 303] width 55 height 15
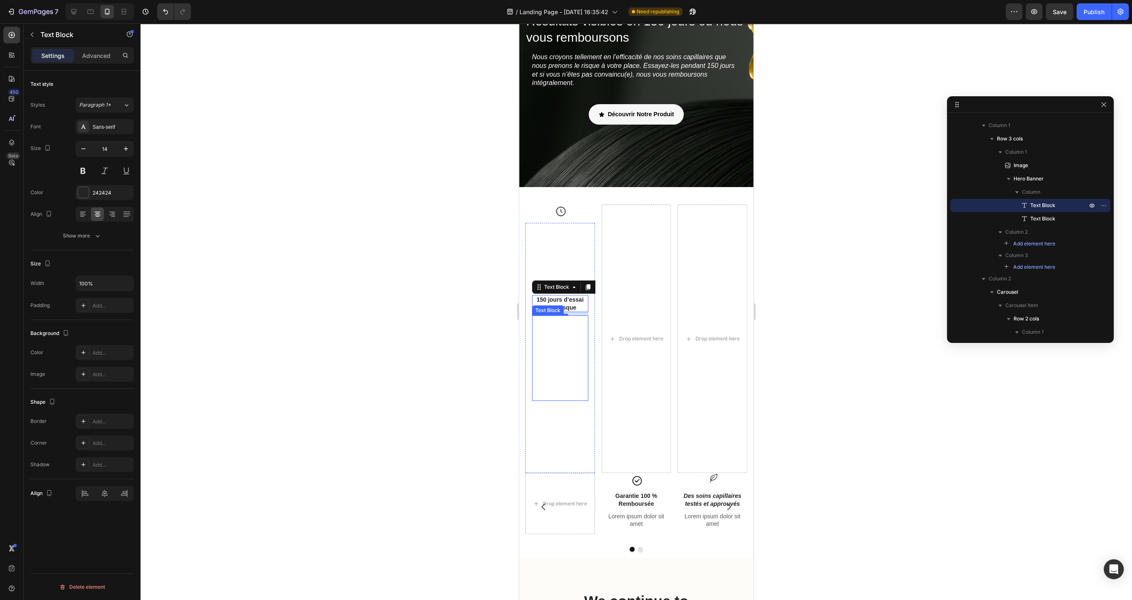
click at [566, 371] on div "This is your text block. Click to edit and make it your own. Share your product…" at bounding box center [560, 359] width 56 height 86
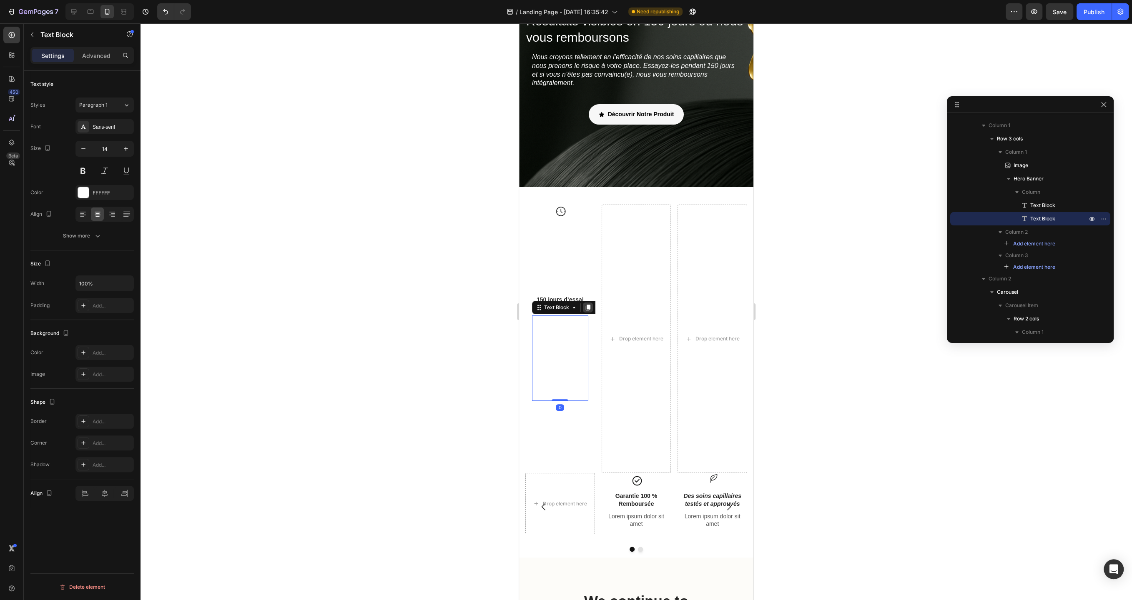
click at [590, 306] on icon at bounding box center [587, 307] width 7 height 7
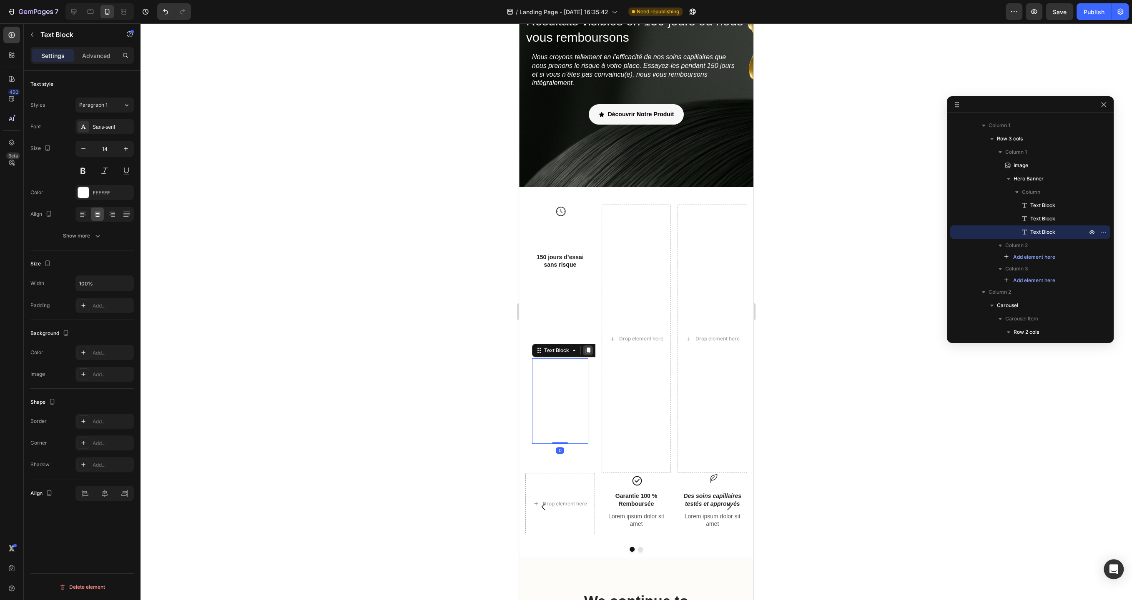
click at [588, 350] on icon at bounding box center [588, 351] width 5 height 6
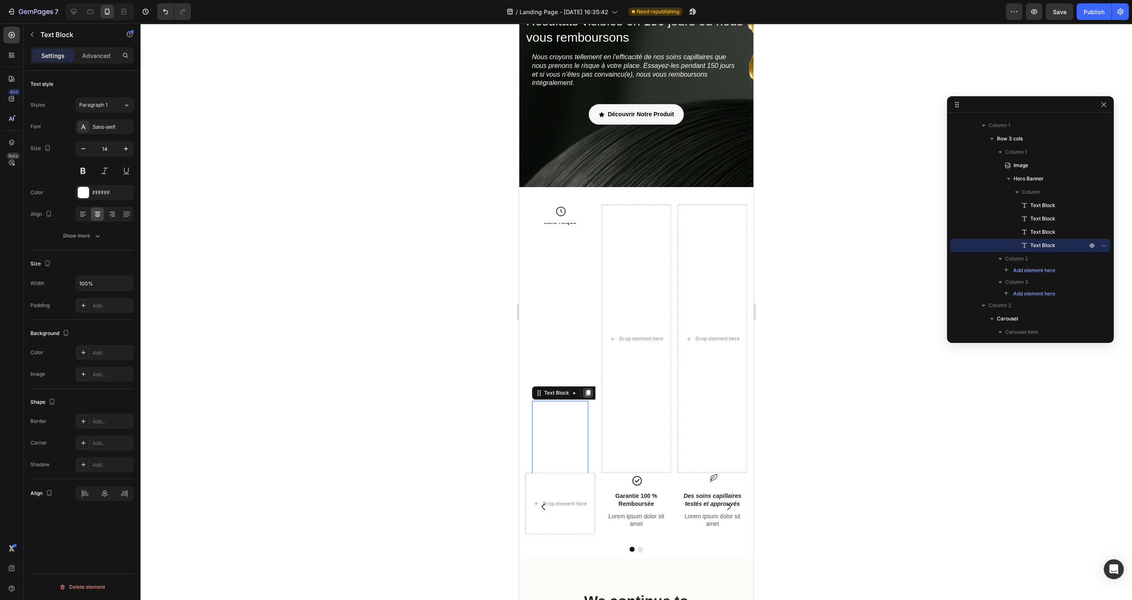
click at [588, 393] on icon at bounding box center [588, 394] width 5 height 6
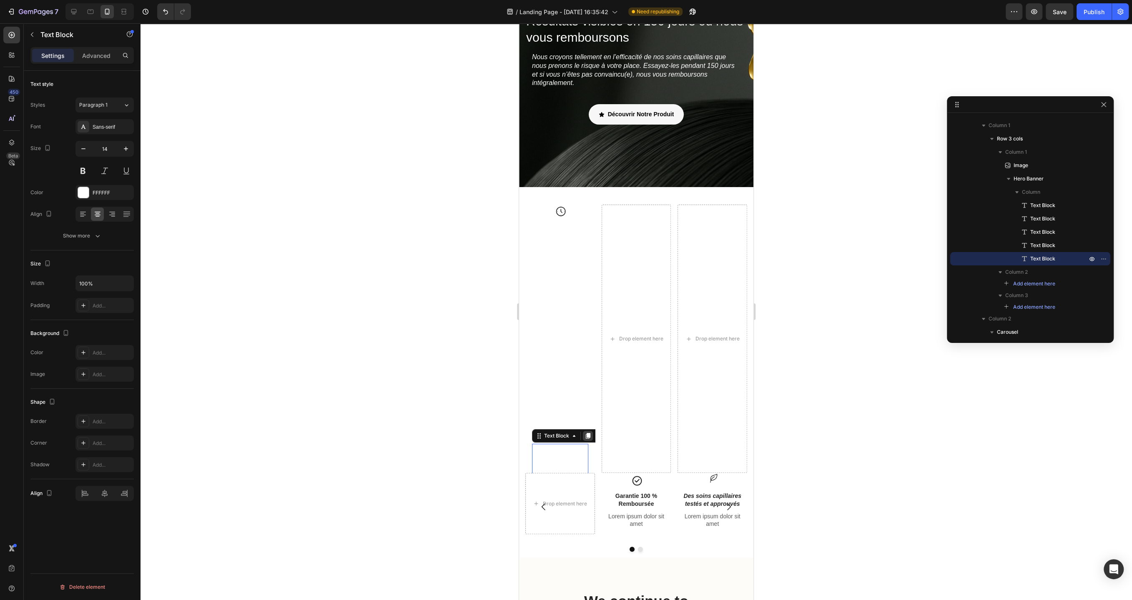
click at [589, 436] on icon at bounding box center [588, 436] width 5 height 6
click at [572, 454] on div "This is your text block. Click to edit and make it your own. Share your product…" at bounding box center [560, 444] width 56 height 86
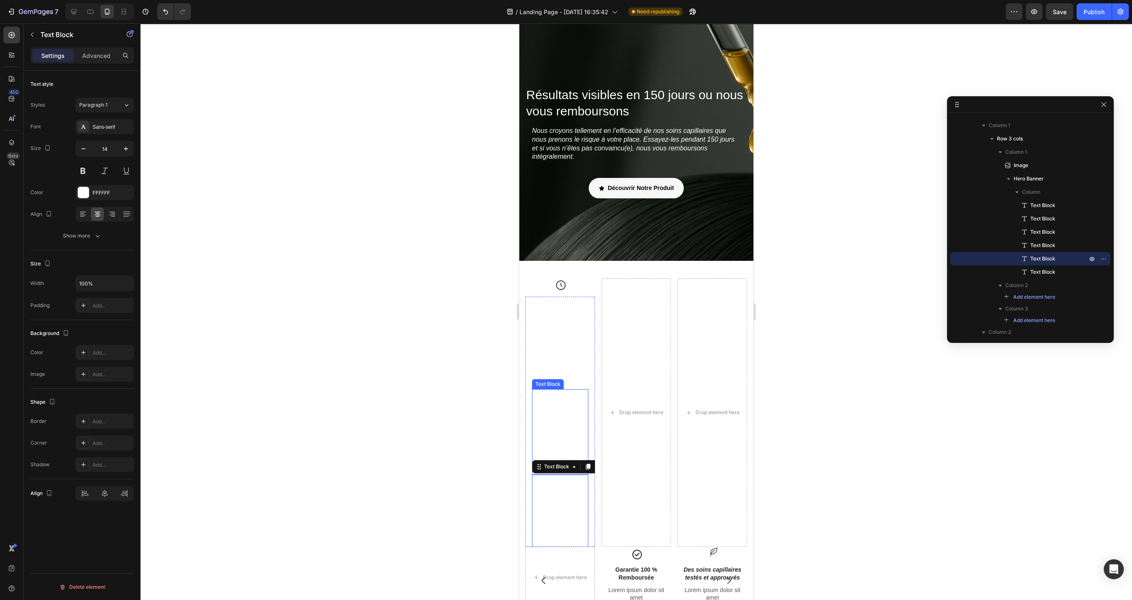
scroll to position [16, 0]
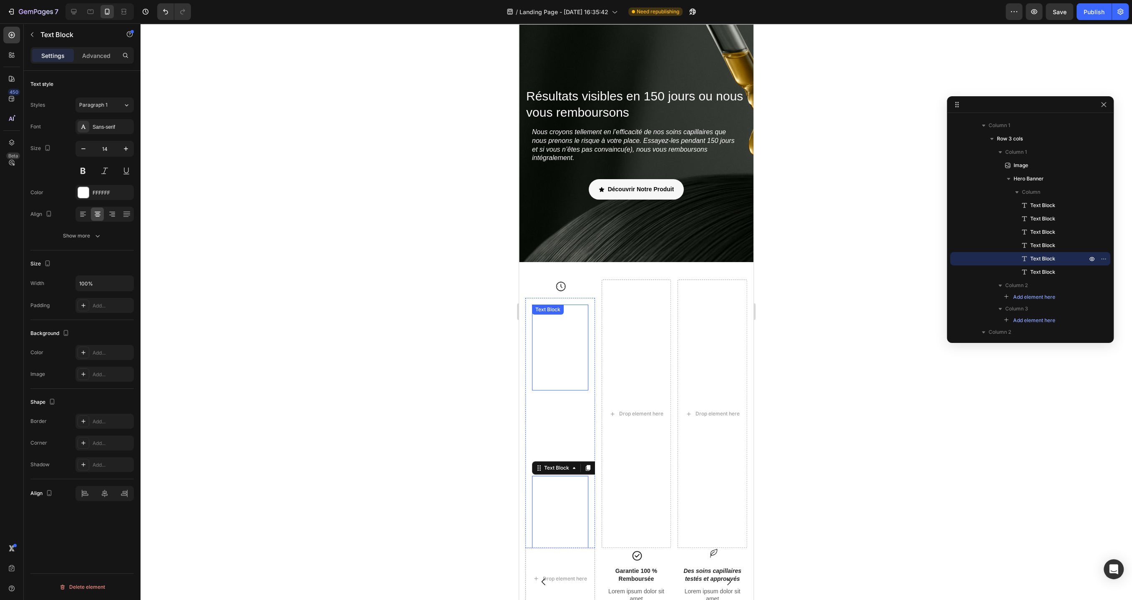
click at [572, 327] on div "This is your text block. Click to edit and make it your own. Share your product…" at bounding box center [560, 348] width 56 height 86
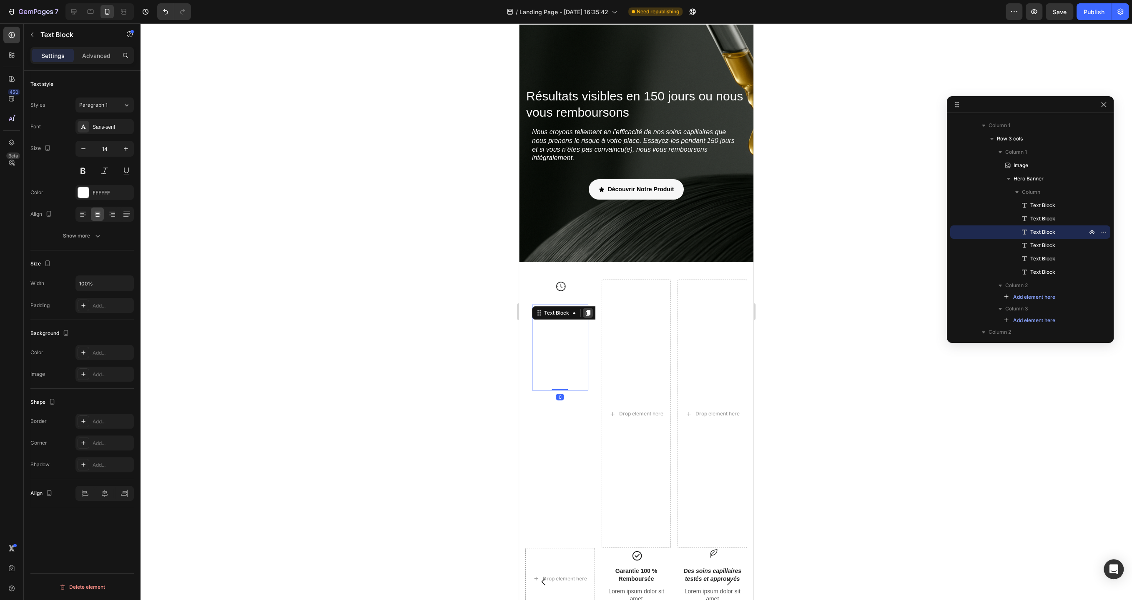
click at [589, 311] on icon at bounding box center [588, 313] width 5 height 6
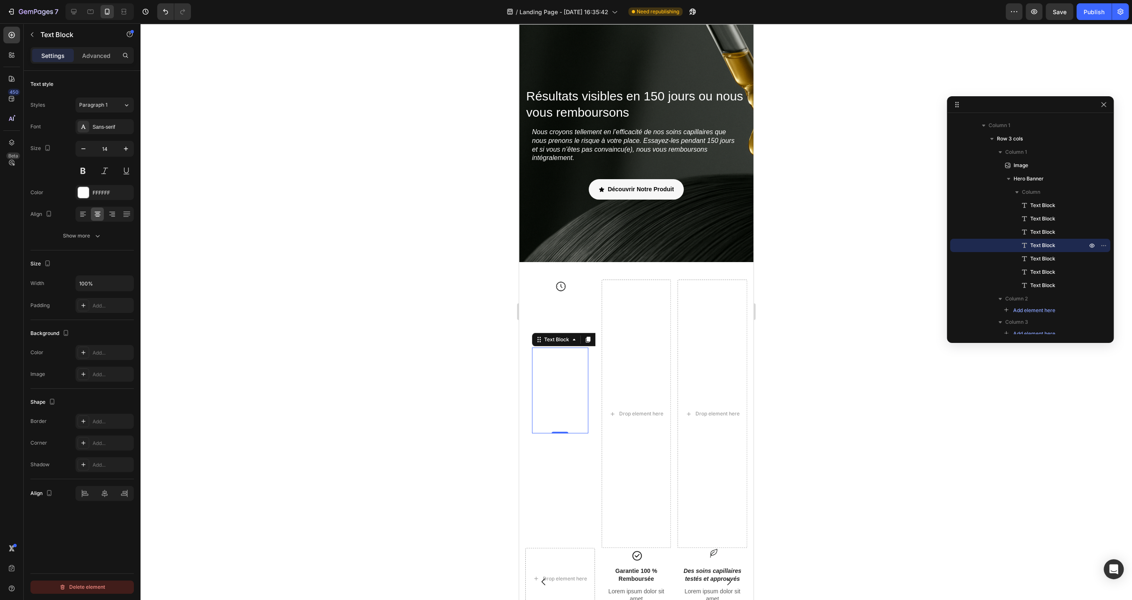
click at [87, 588] on div "Delete element" at bounding box center [82, 587] width 46 height 10
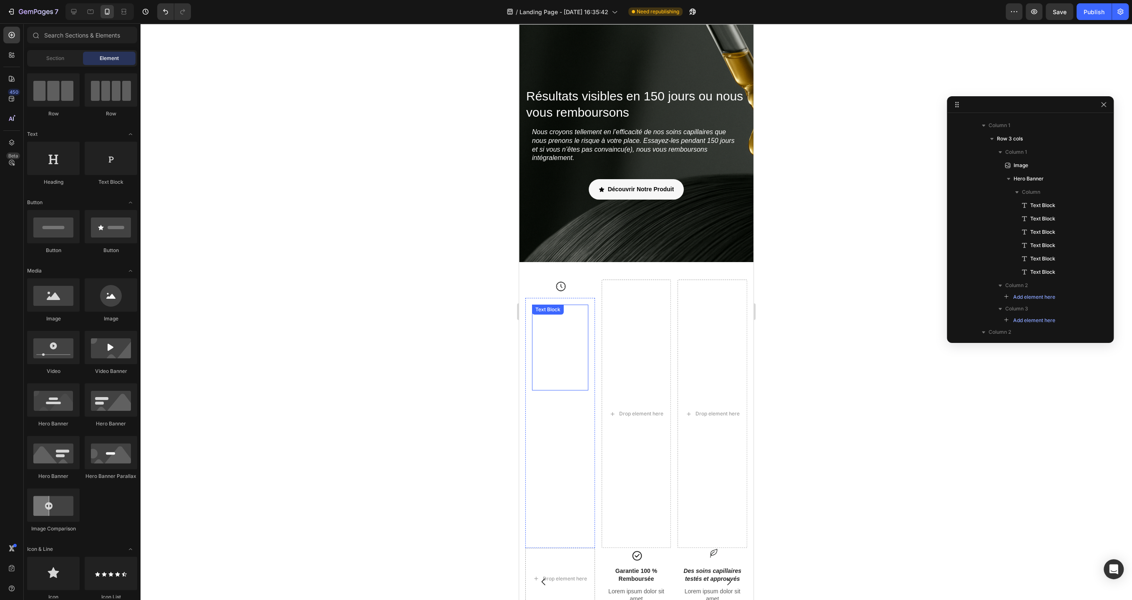
click at [563, 338] on div "This is your text block. Click to edit and make it your own. Share your product…" at bounding box center [560, 348] width 56 height 86
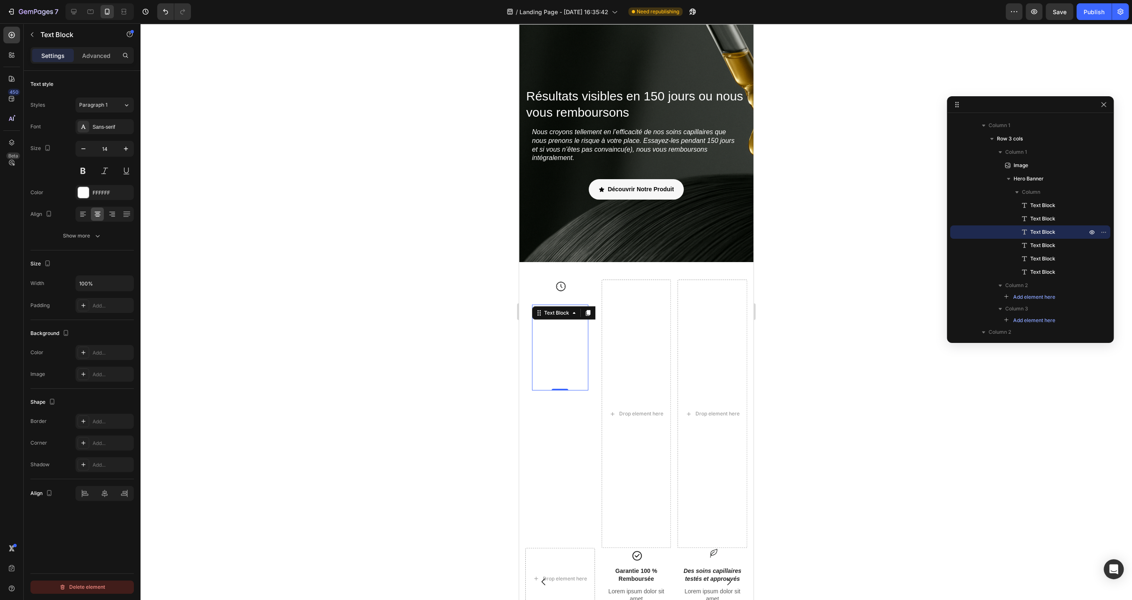
click at [87, 585] on div "Delete element" at bounding box center [82, 587] width 46 height 10
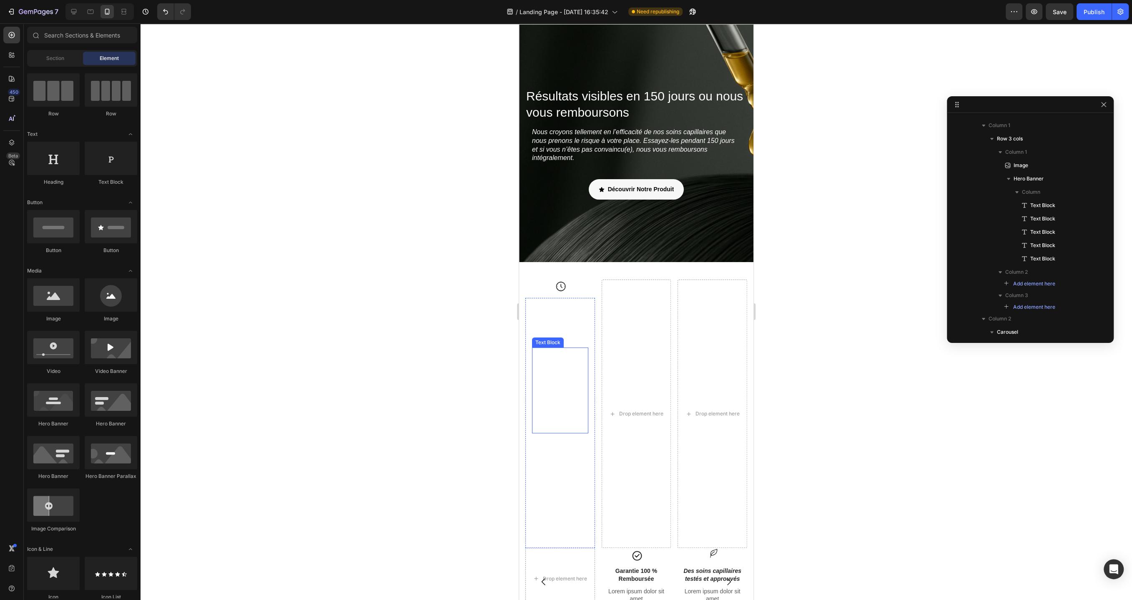
click at [560, 343] on div "Text Block" at bounding box center [548, 343] width 28 height 8
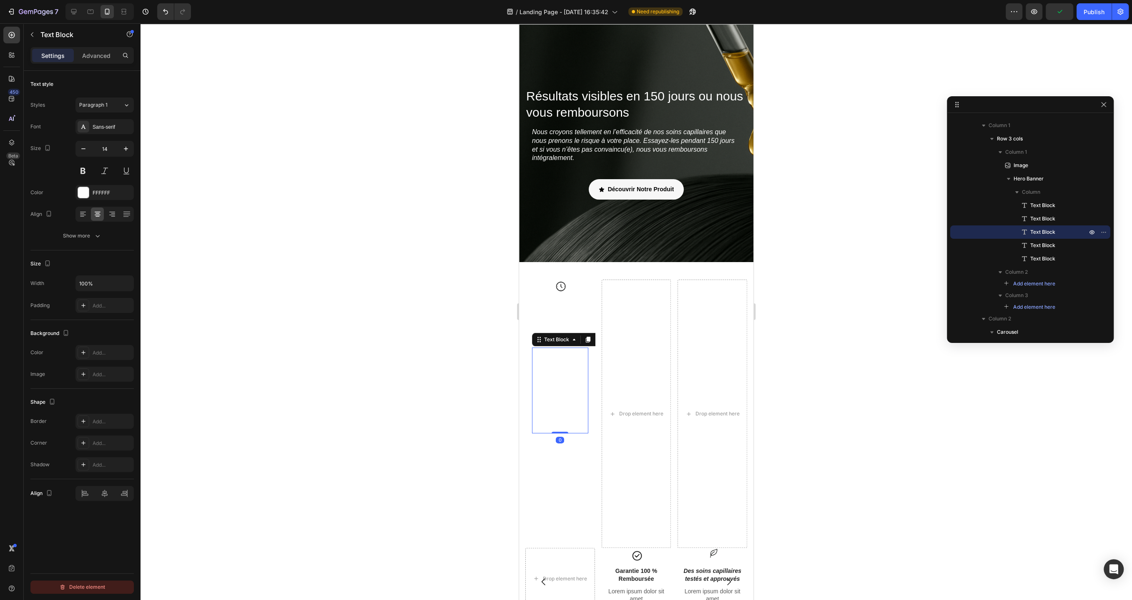
click at [87, 589] on div "Delete element" at bounding box center [82, 587] width 46 height 10
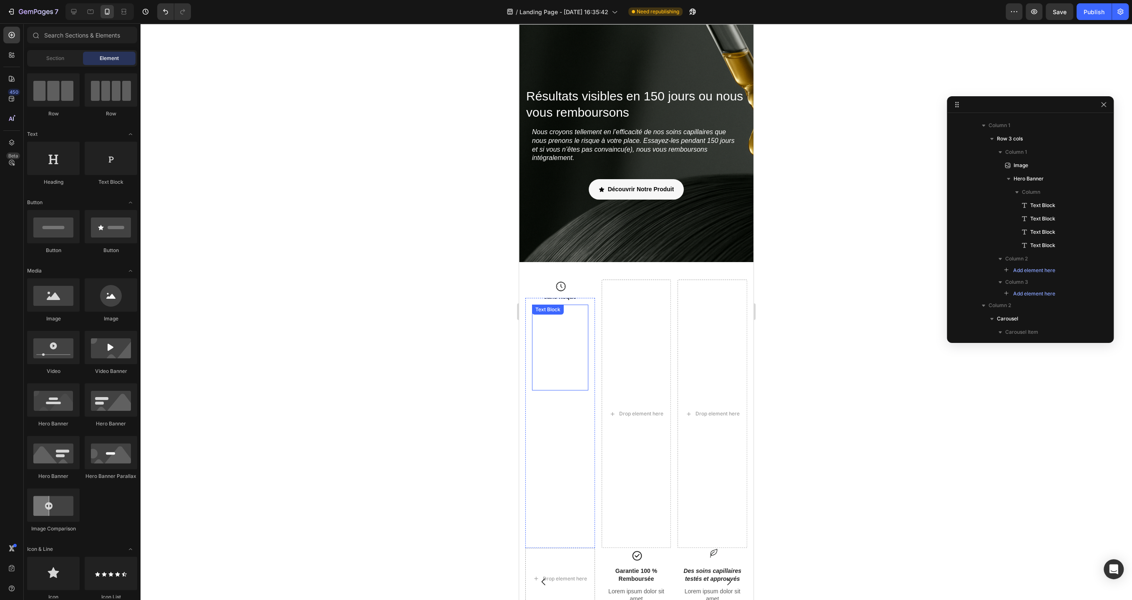
click at [559, 348] on div "This is your text block. Click to edit and make it your own. Share your product…" at bounding box center [560, 348] width 56 height 86
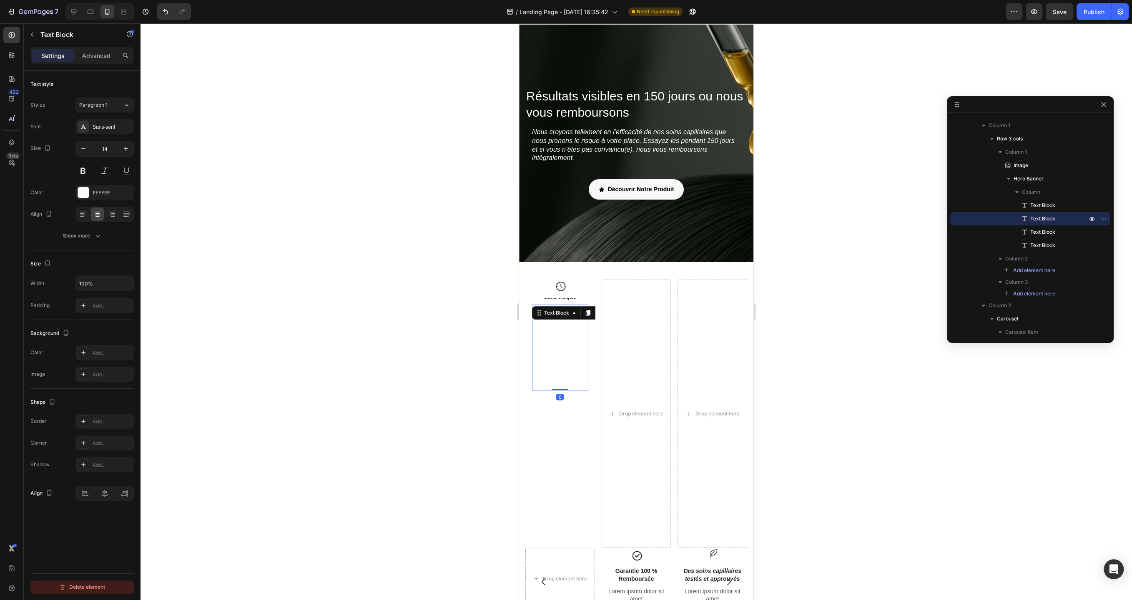
click at [104, 589] on div "Delete element" at bounding box center [82, 587] width 46 height 10
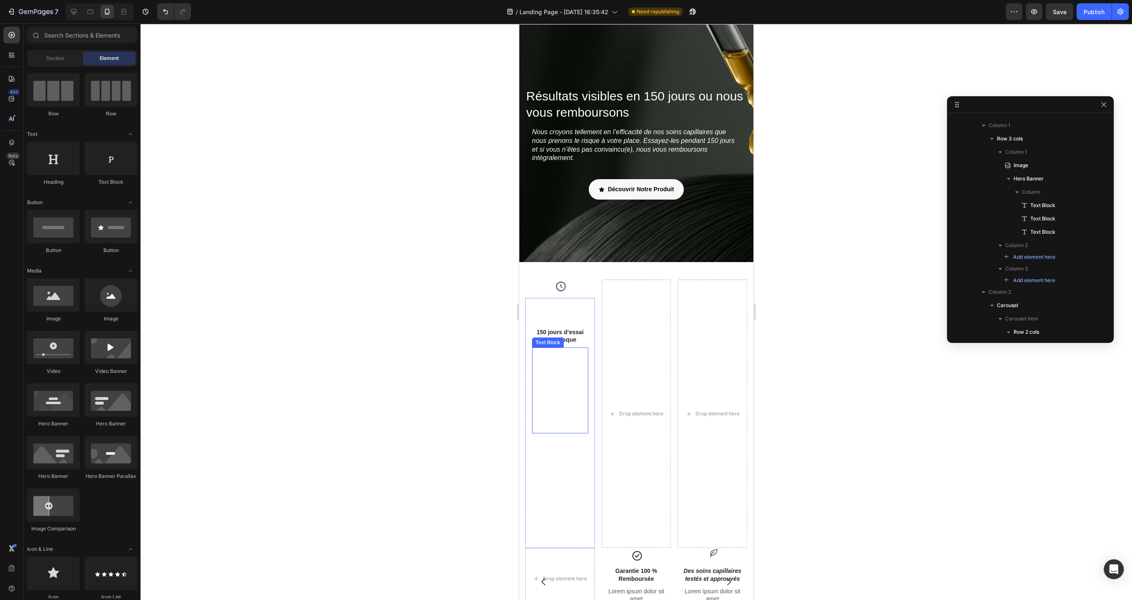
click at [559, 401] on div "This is your text block. Click to edit and make it your own. Share your product…" at bounding box center [560, 391] width 56 height 86
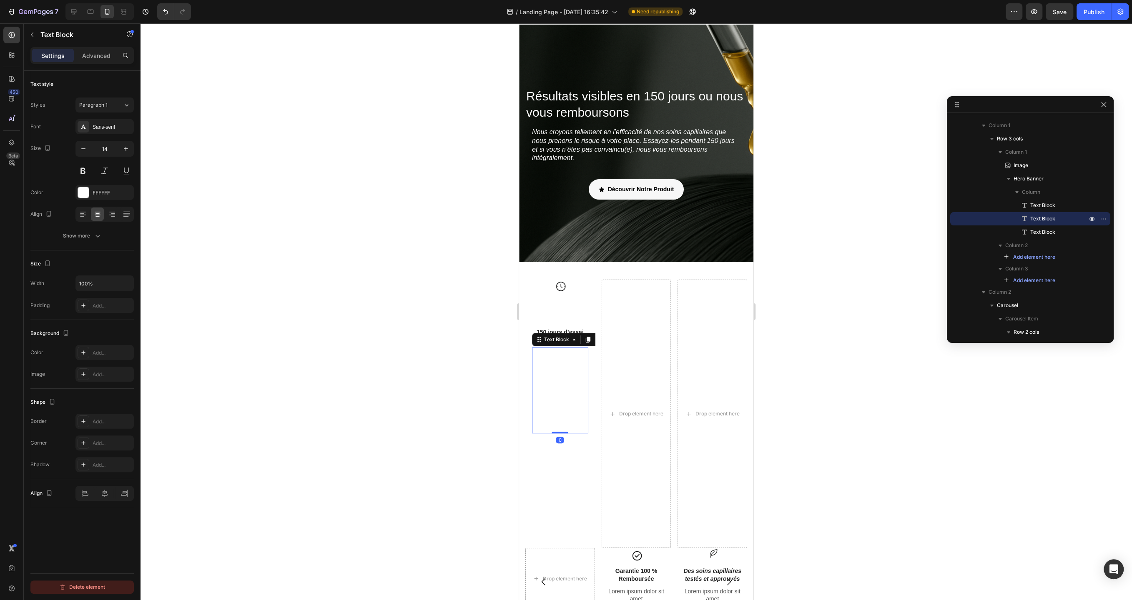
click at [107, 589] on button "Delete element" at bounding box center [81, 587] width 103 height 13
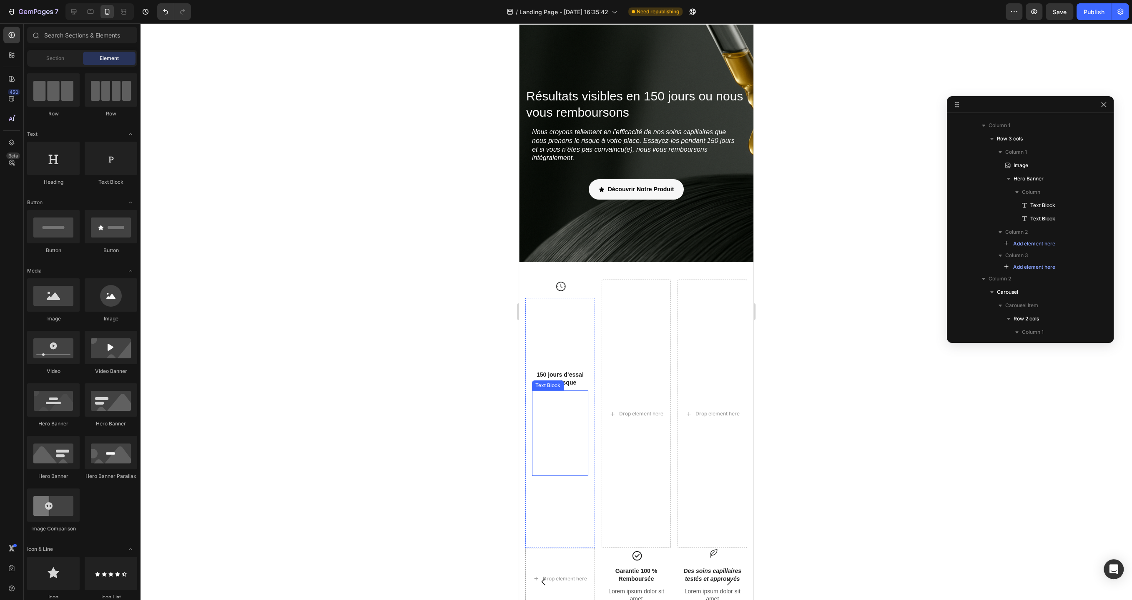
click at [559, 446] on div "This is your text block. Click to edit and make it your own. Share your product…" at bounding box center [560, 434] width 56 height 86
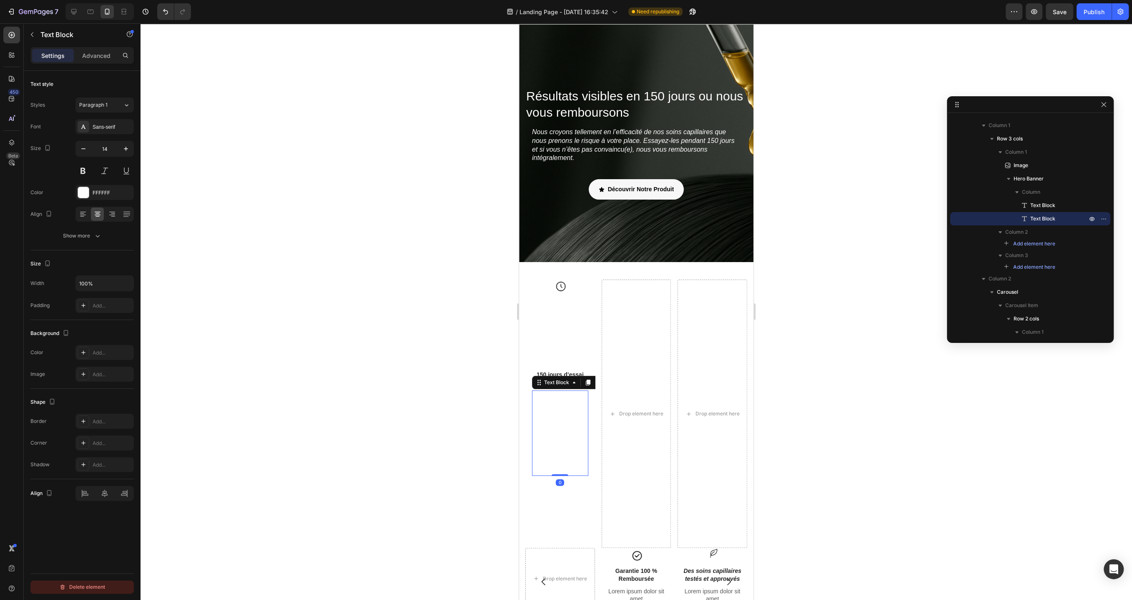
click at [89, 588] on div "Delete element" at bounding box center [82, 587] width 46 height 10
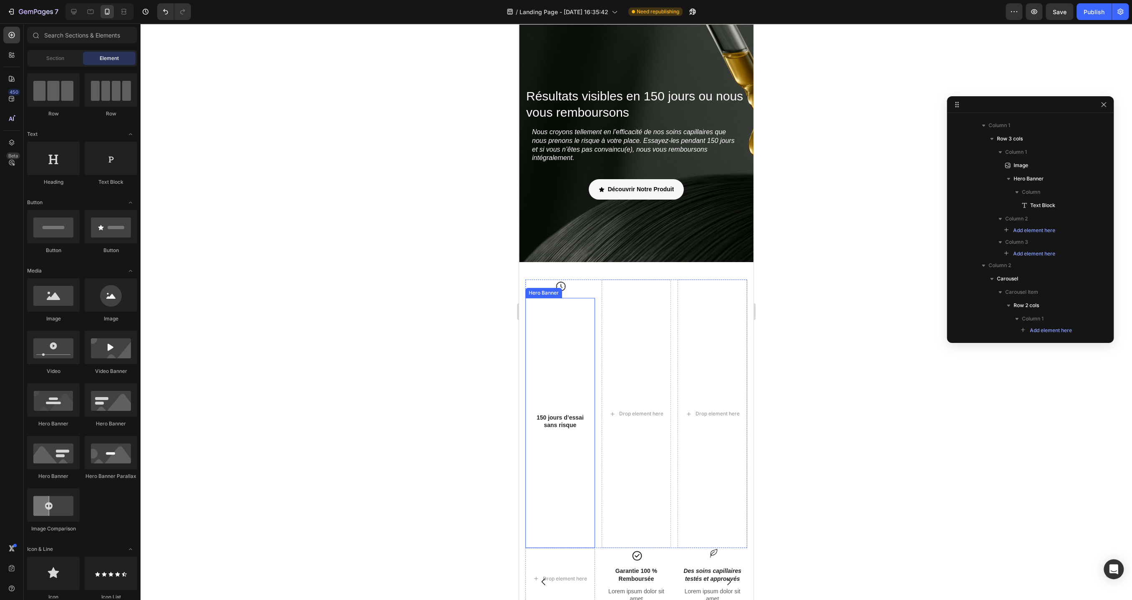
click at [572, 492] on div "Background Image" at bounding box center [560, 423] width 70 height 250
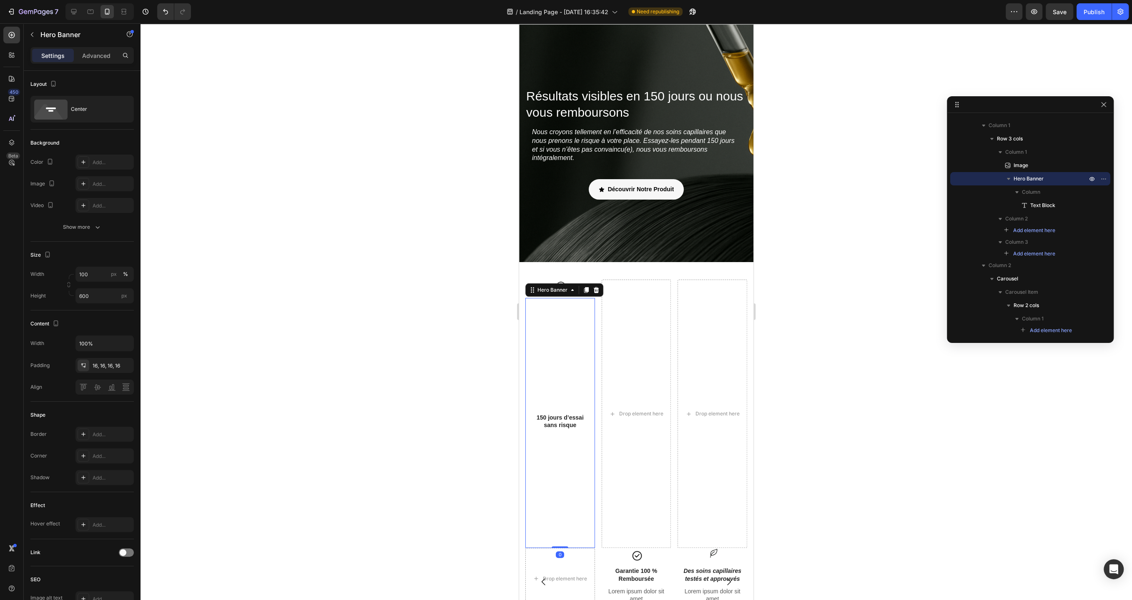
click at [455, 416] on div at bounding box center [635, 311] width 991 height 577
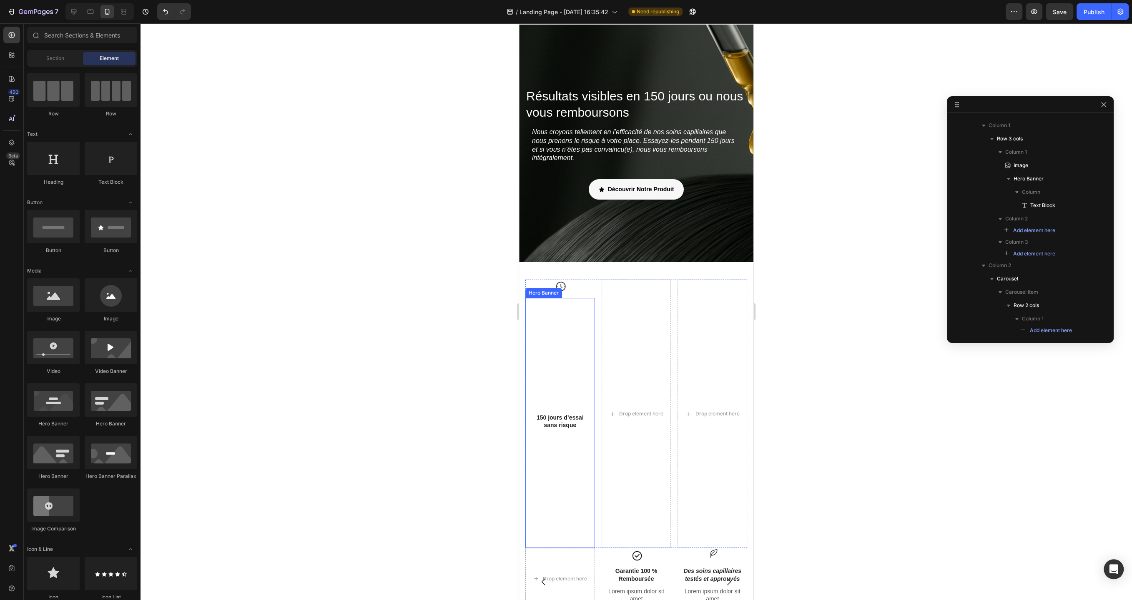
click at [559, 373] on div "Background Image" at bounding box center [560, 423] width 70 height 250
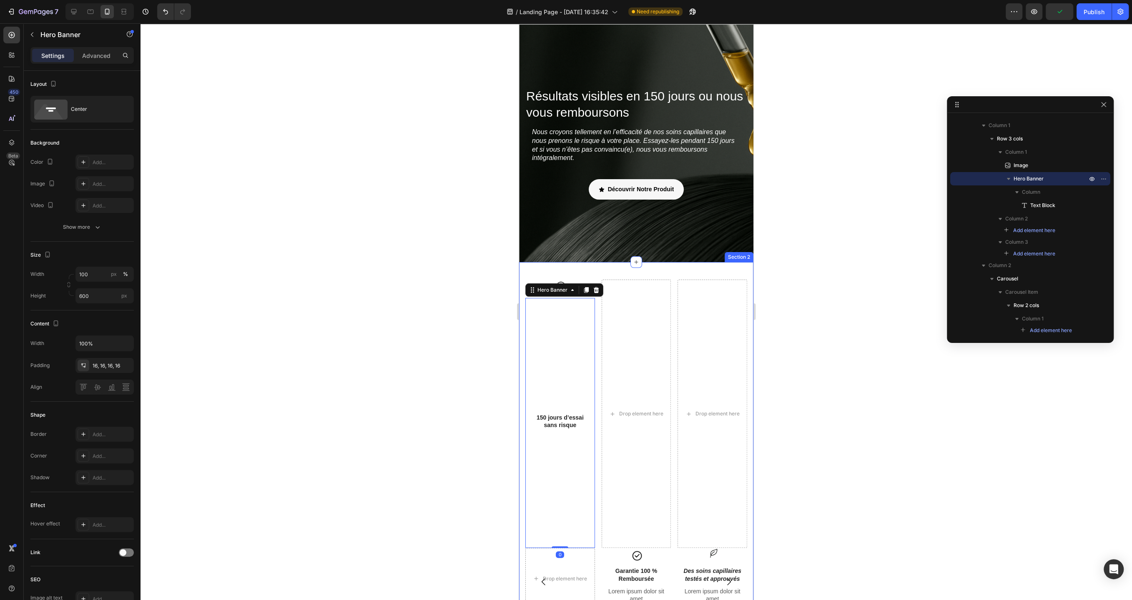
click at [443, 319] on div at bounding box center [635, 311] width 991 height 577
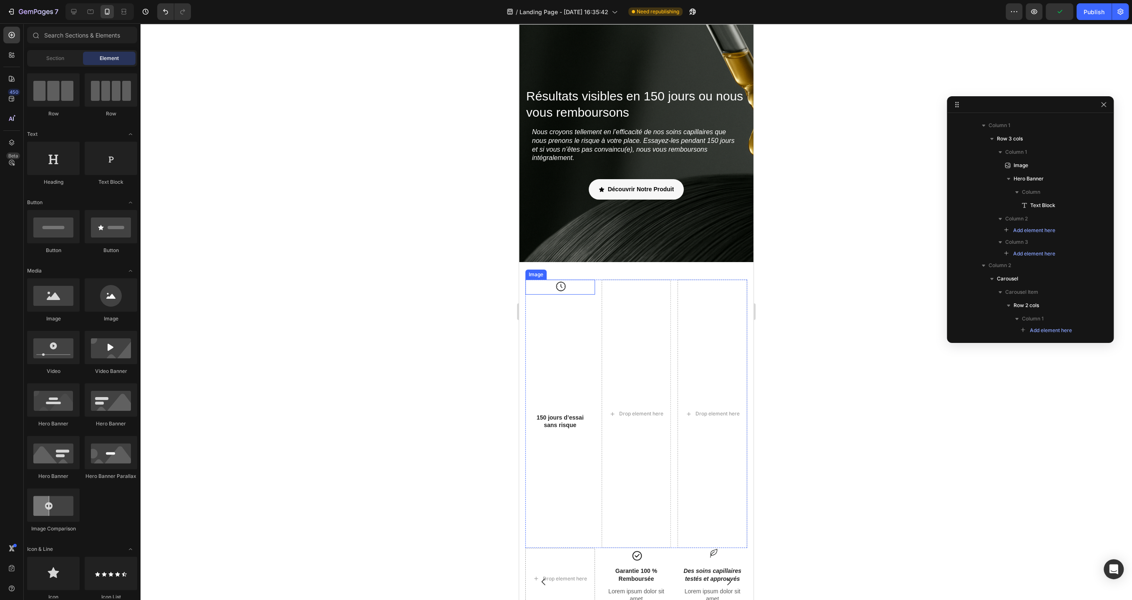
click at [573, 286] on div at bounding box center [560, 287] width 70 height 15
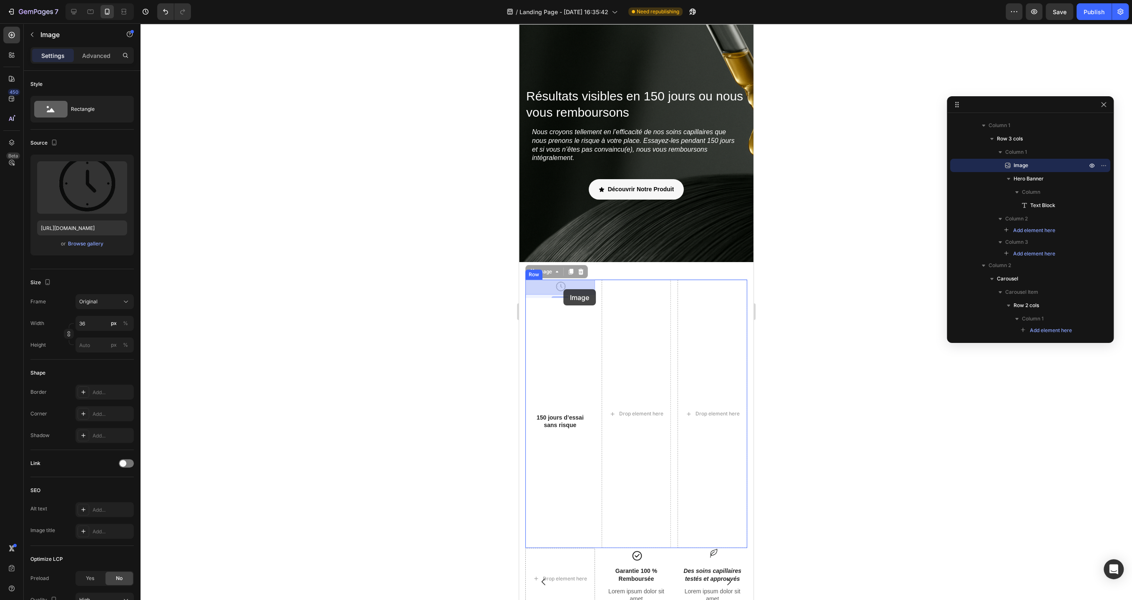
drag, startPoint x: 579, startPoint y: 291, endPoint x: 563, endPoint y: 289, distance: 15.5
click at [566, 444] on div "Background Image" at bounding box center [560, 423] width 70 height 250
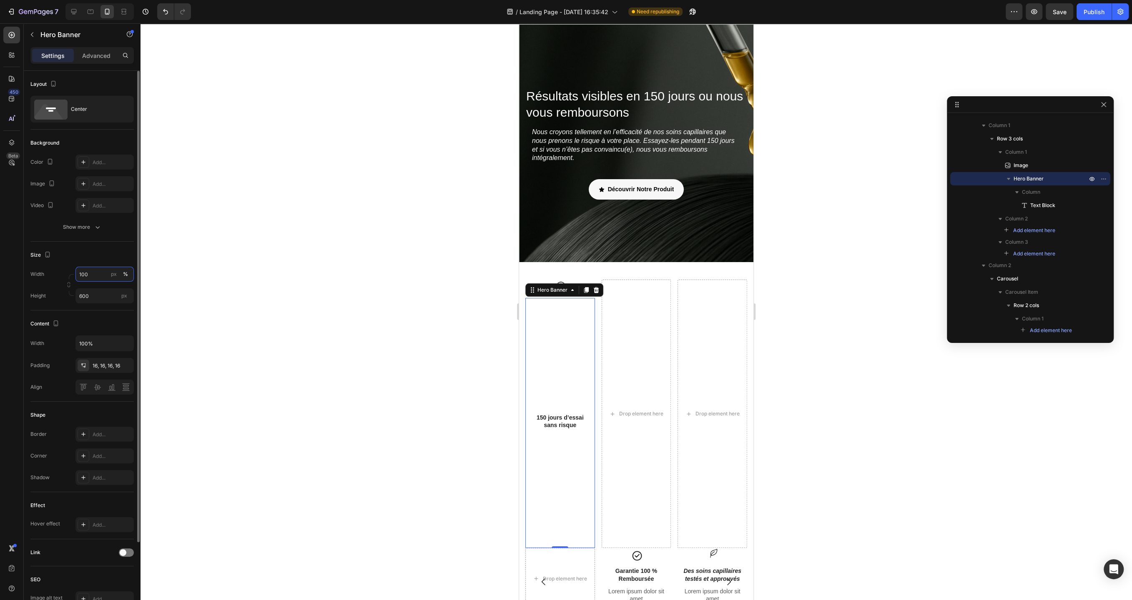
click at [101, 274] on input "100" at bounding box center [104, 274] width 58 height 15
type input "3"
type input "100"
click at [101, 298] on input "600" at bounding box center [104, 295] width 58 height 15
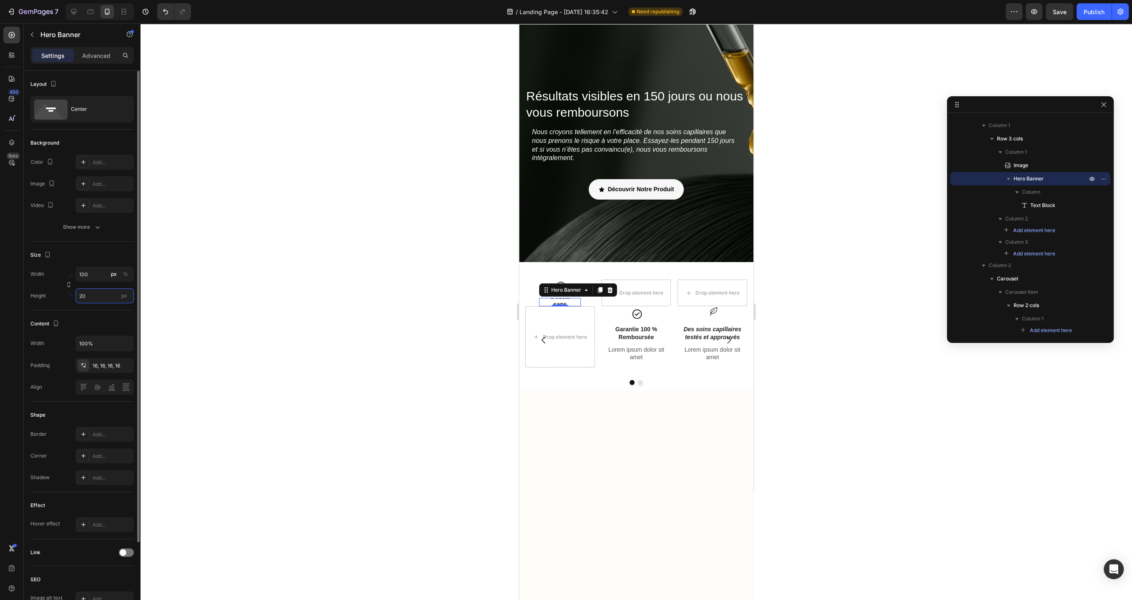
type input "2"
type input "5"
type input "80"
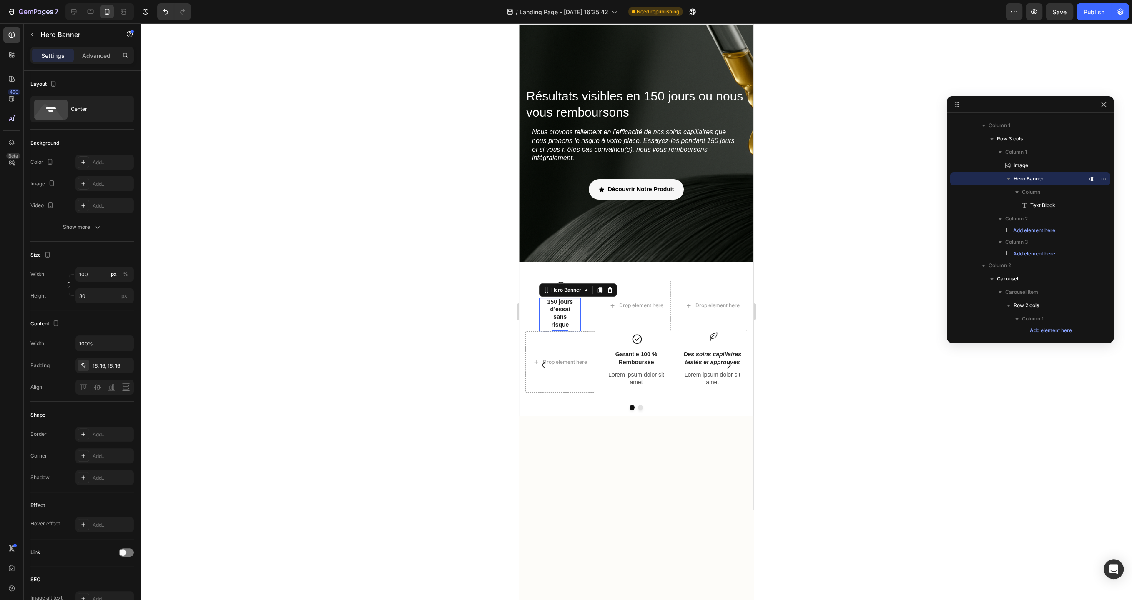
click at [172, 308] on div at bounding box center [635, 311] width 991 height 577
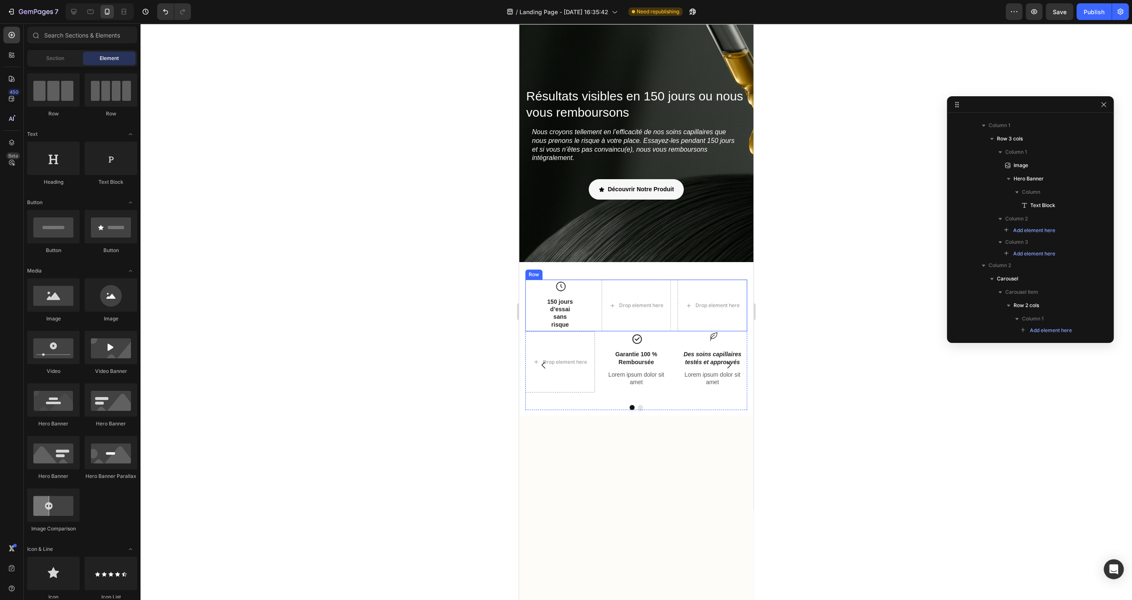
click at [596, 282] on div "Image 150 jours d’essai sans risque Text Block Hero Banner Drop element here Dr…" at bounding box center [636, 306] width 222 height 52
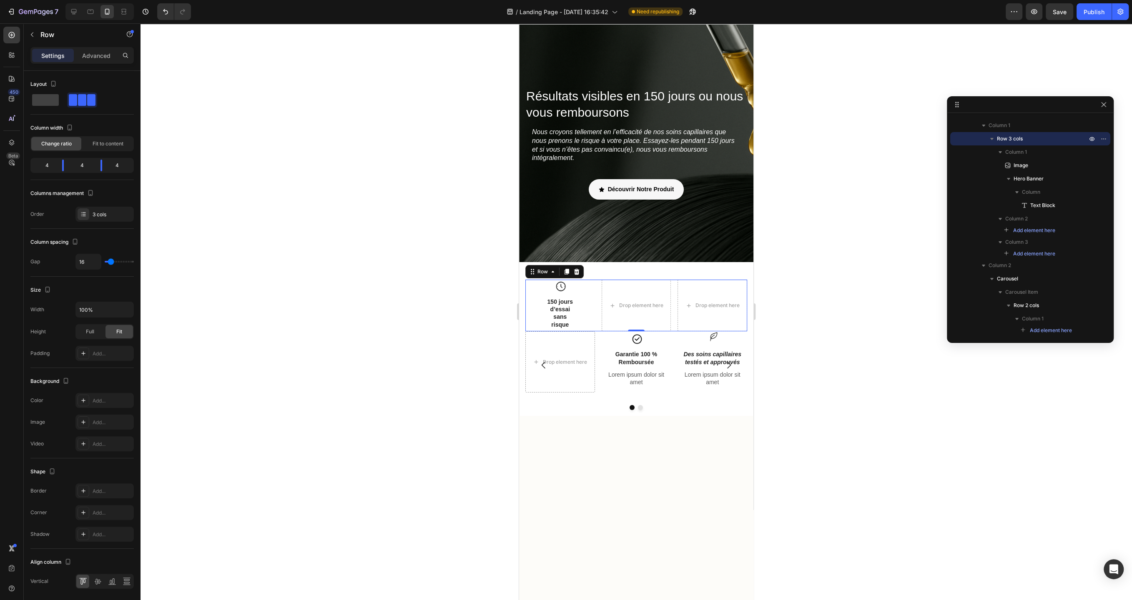
click at [590, 303] on div "Image 150 jours d’essai sans risque Text Block Hero Banner" at bounding box center [560, 306] width 70 height 52
click at [479, 305] on div at bounding box center [635, 311] width 991 height 577
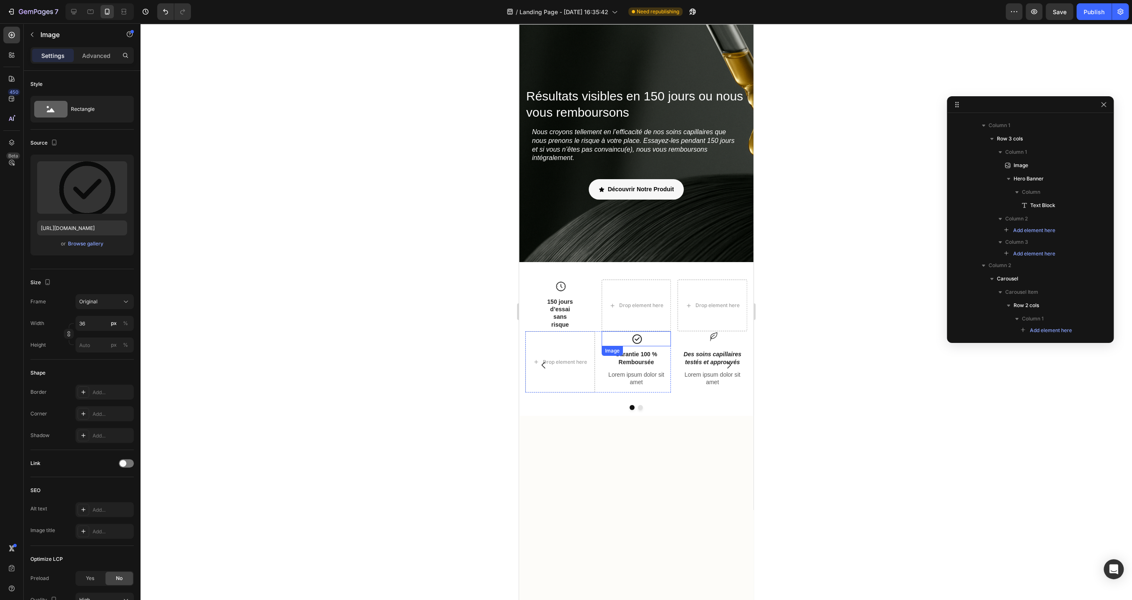
scroll to position [361, 0]
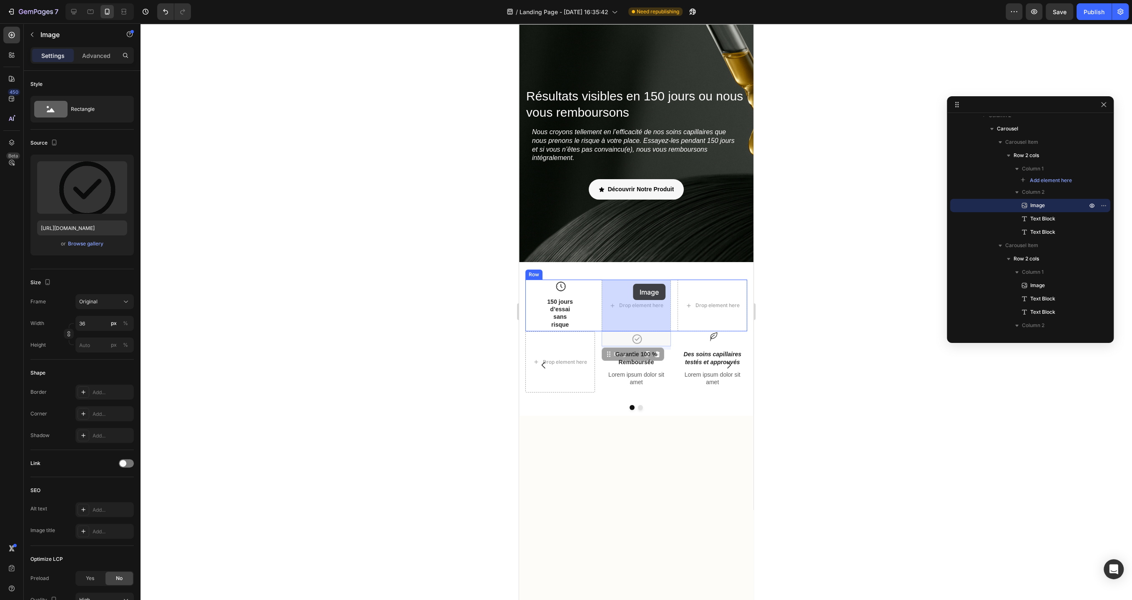
drag, startPoint x: 638, startPoint y: 339, endPoint x: 633, endPoint y: 284, distance: 55.7
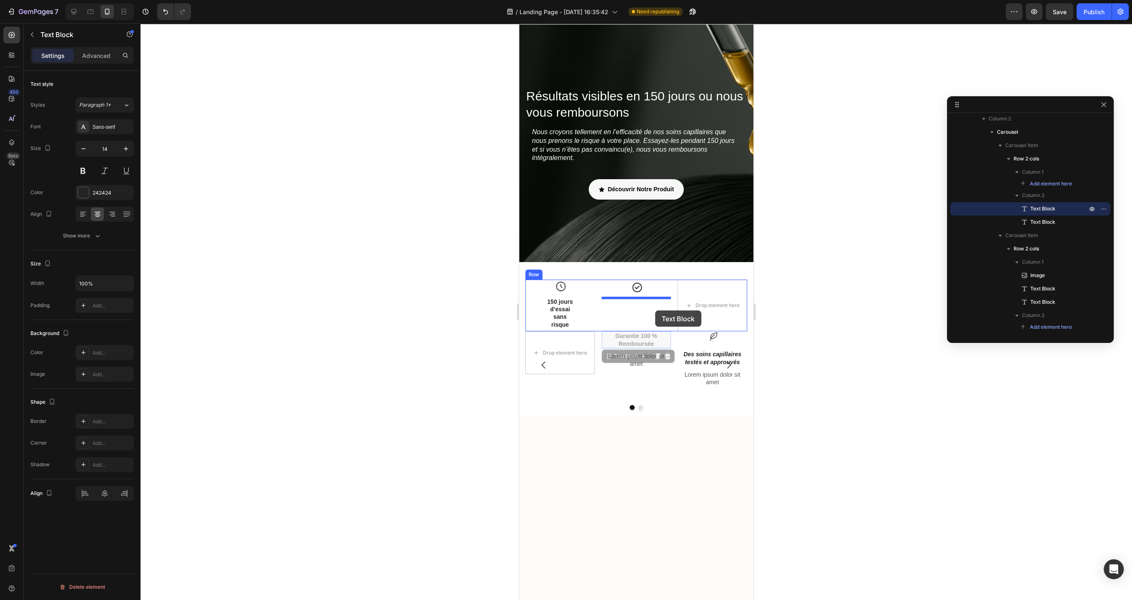
drag, startPoint x: 656, startPoint y: 341, endPoint x: 655, endPoint y: 311, distance: 30.5
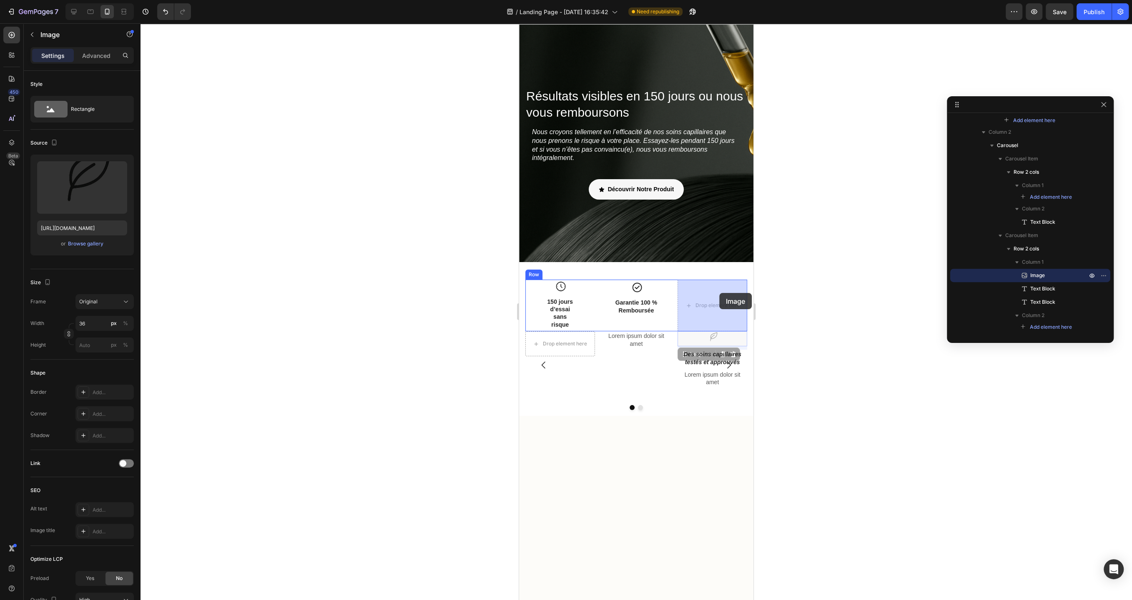
drag, startPoint x: 717, startPoint y: 340, endPoint x: 719, endPoint y: 293, distance: 46.7
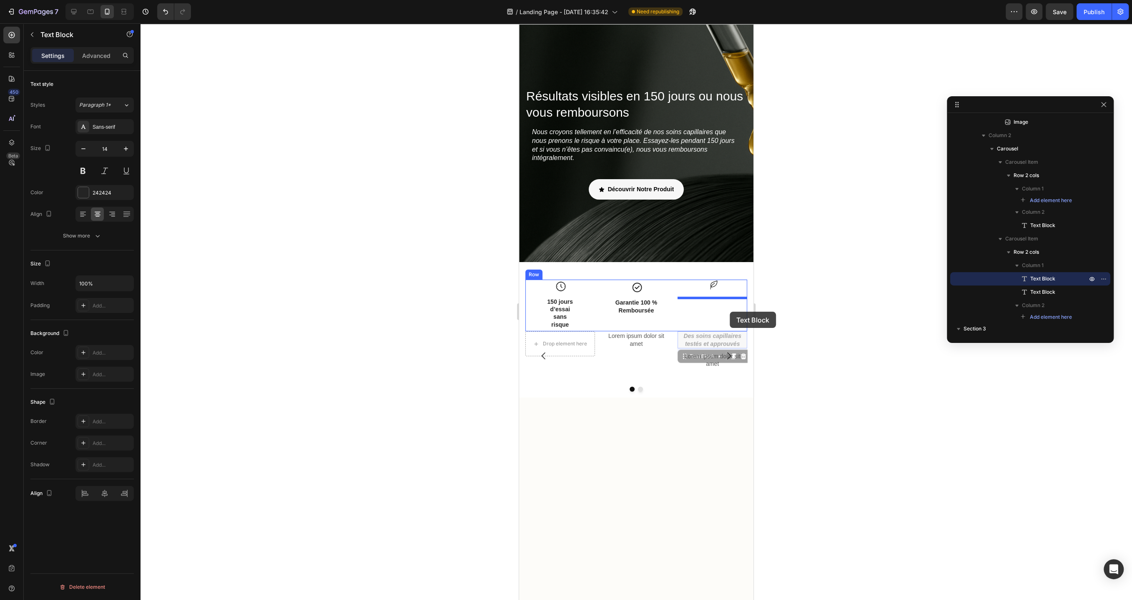
drag, startPoint x: 730, startPoint y: 341, endPoint x: 729, endPoint y: 312, distance: 29.6
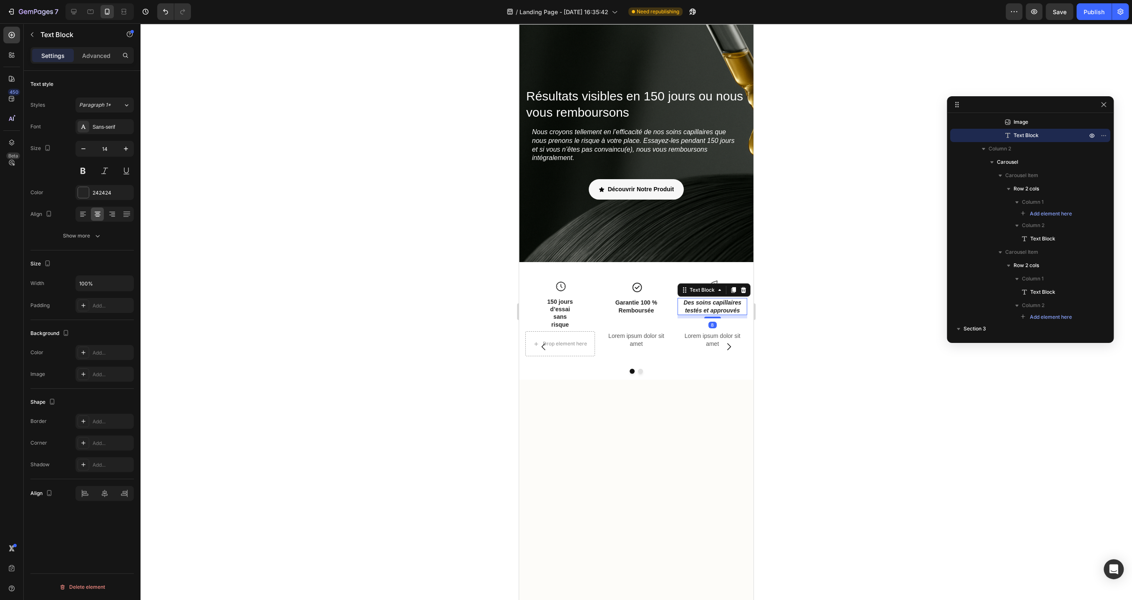
click at [423, 367] on div at bounding box center [635, 311] width 991 height 577
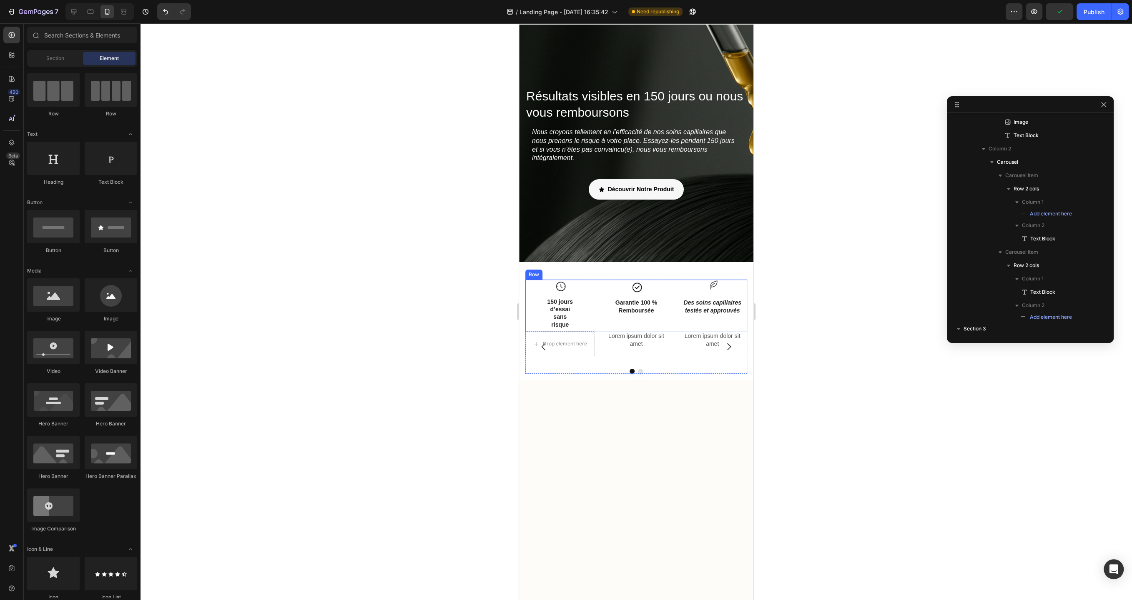
click at [450, 336] on div at bounding box center [635, 311] width 991 height 577
click at [574, 306] on div "150 jours d’essai sans risque Text Block" at bounding box center [560, 315] width 42 height 49
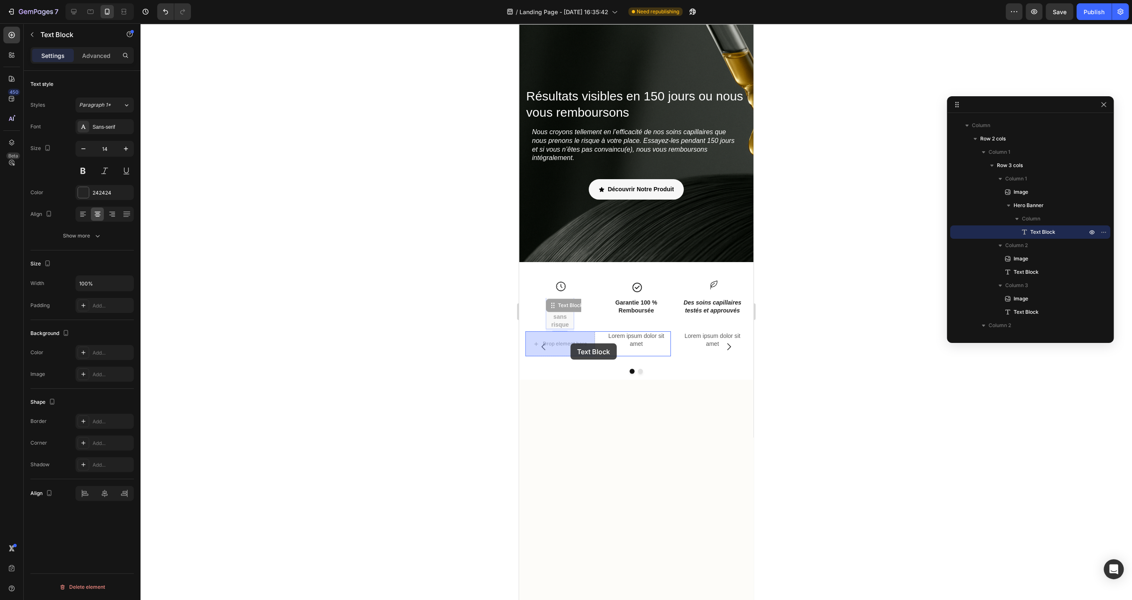
drag, startPoint x: 561, startPoint y: 313, endPoint x: 570, endPoint y: 343, distance: 31.7
click at [571, 309] on div at bounding box center [560, 314] width 28 height 25
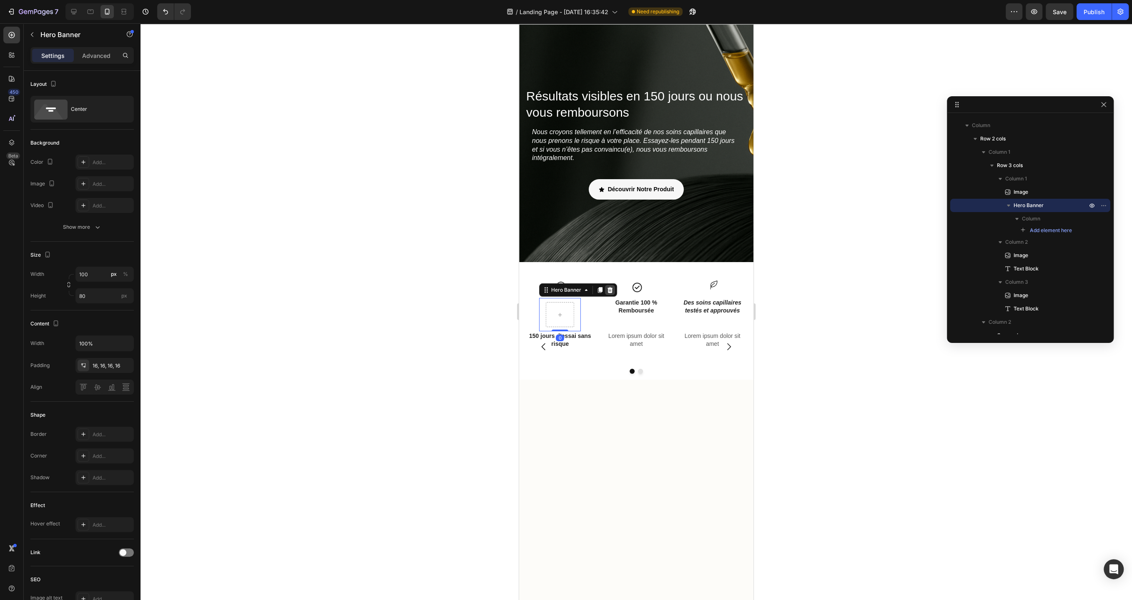
click at [609, 290] on icon at bounding box center [609, 290] width 7 height 7
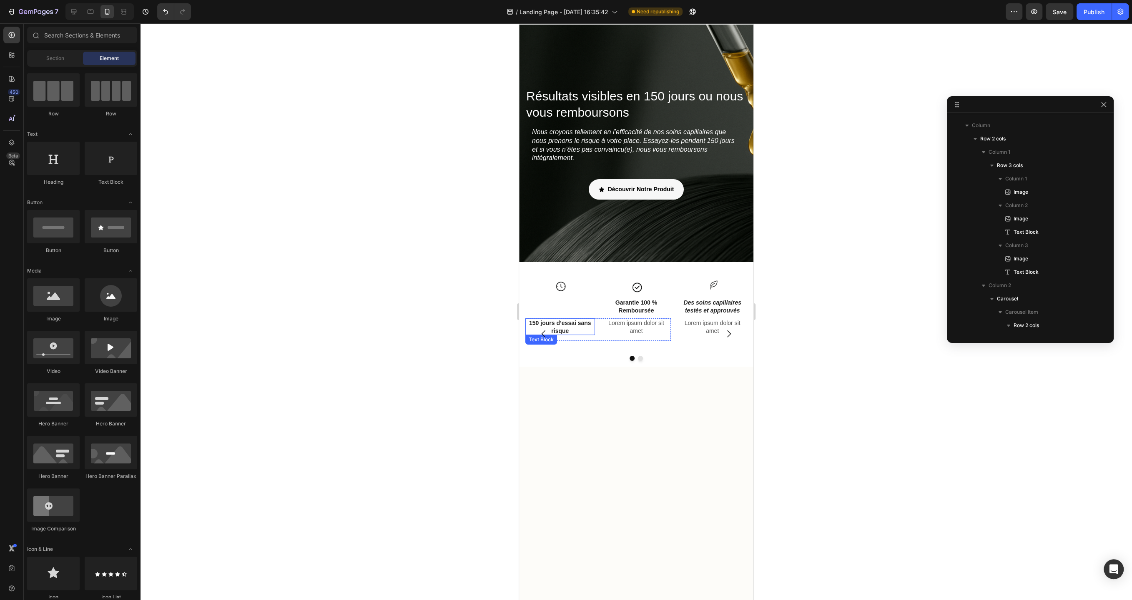
click at [566, 327] on p "150 jours d’essai sans risque" at bounding box center [560, 326] width 68 height 15
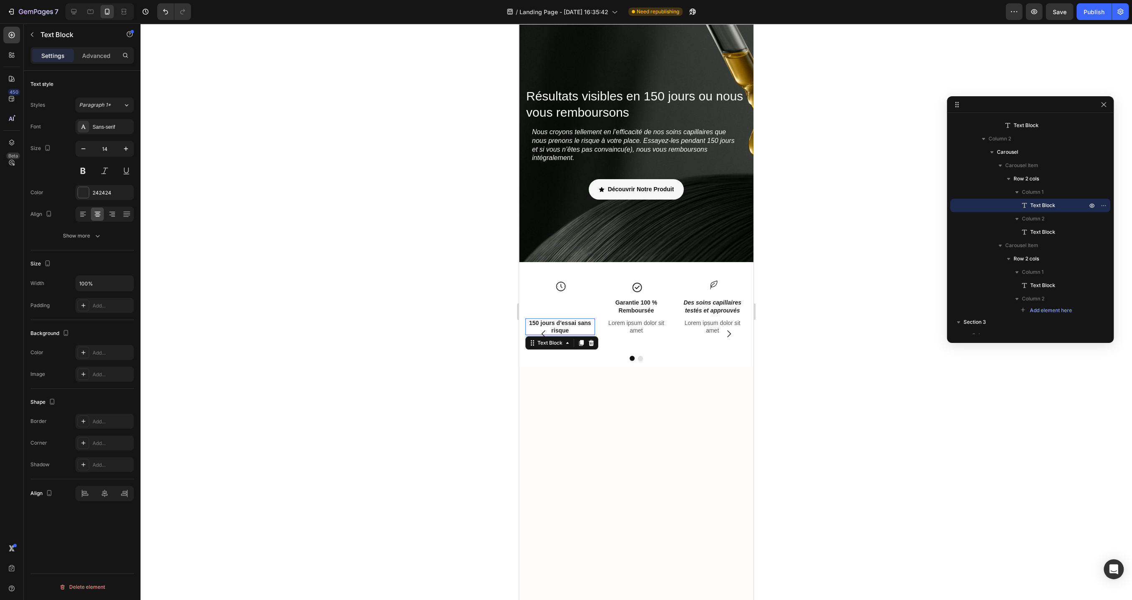
click at [609, 383] on div at bounding box center [636, 539] width 234 height 344
drag, startPoint x: 580, startPoint y: 323, endPoint x: 567, endPoint y: 305, distance: 22.2
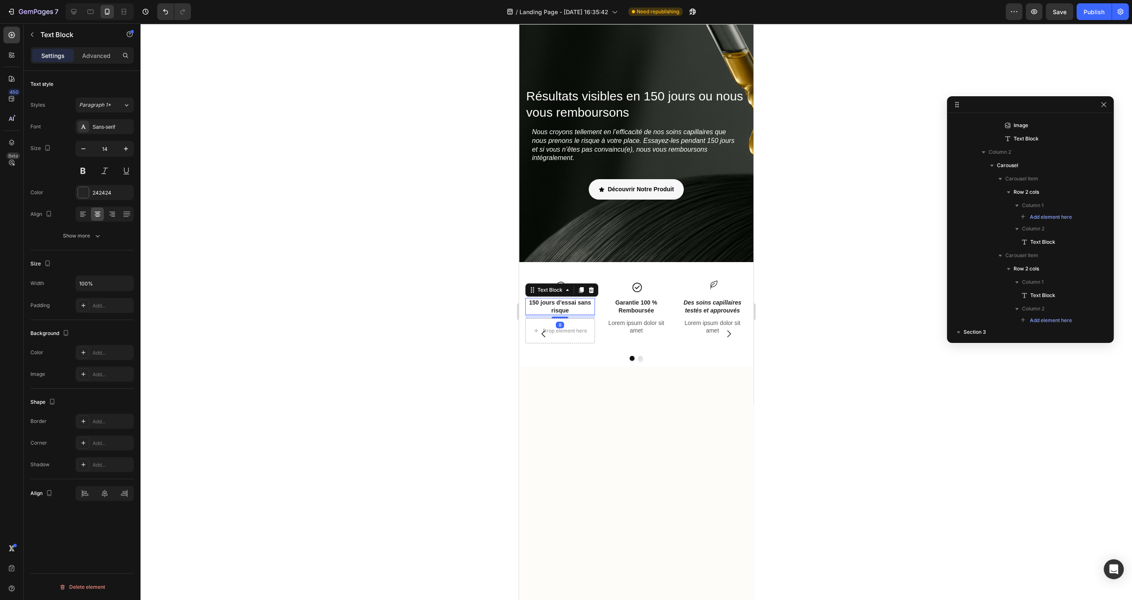
click at [593, 388] on div at bounding box center [636, 539] width 234 height 344
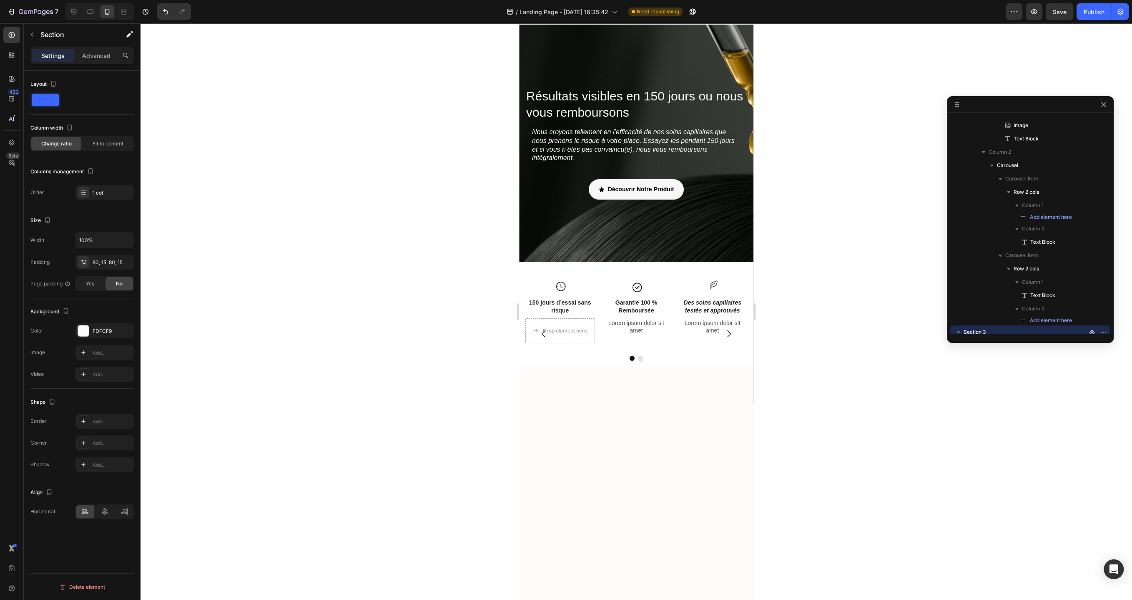
scroll to position [458, 0]
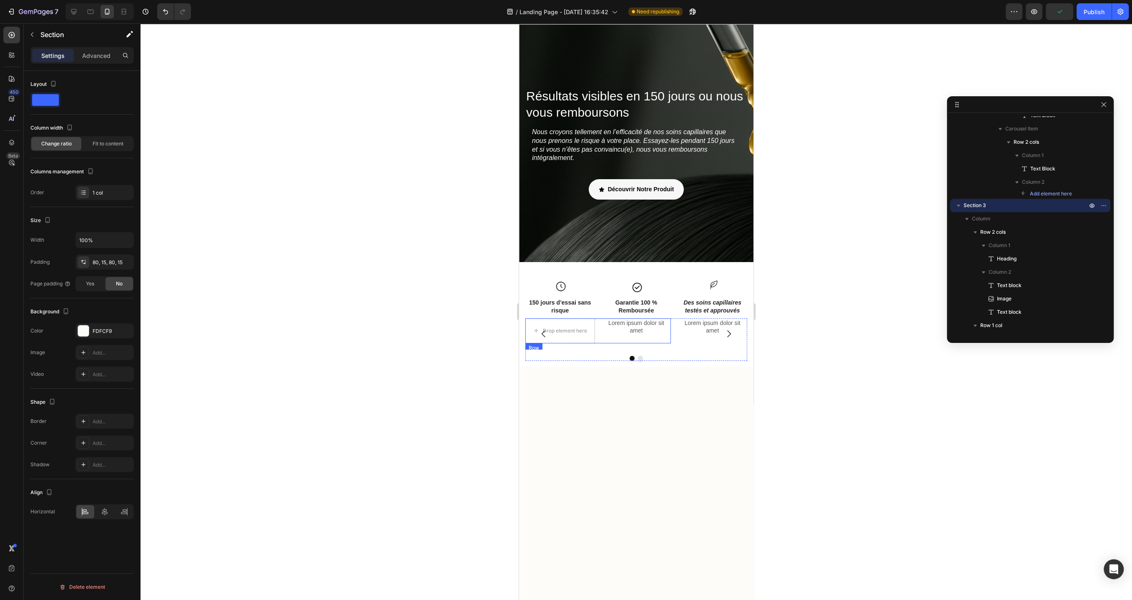
click at [599, 340] on div "Drop element here Lorem ipsum dolor sit amet Text Block Row" at bounding box center [597, 330] width 145 height 25
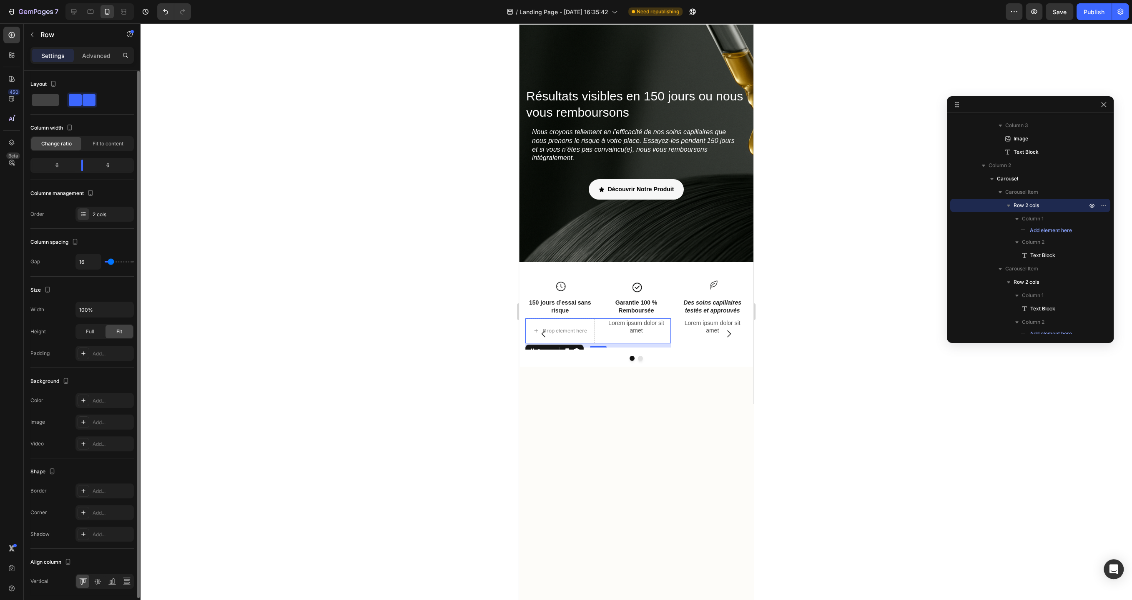
scroll to position [27, 0]
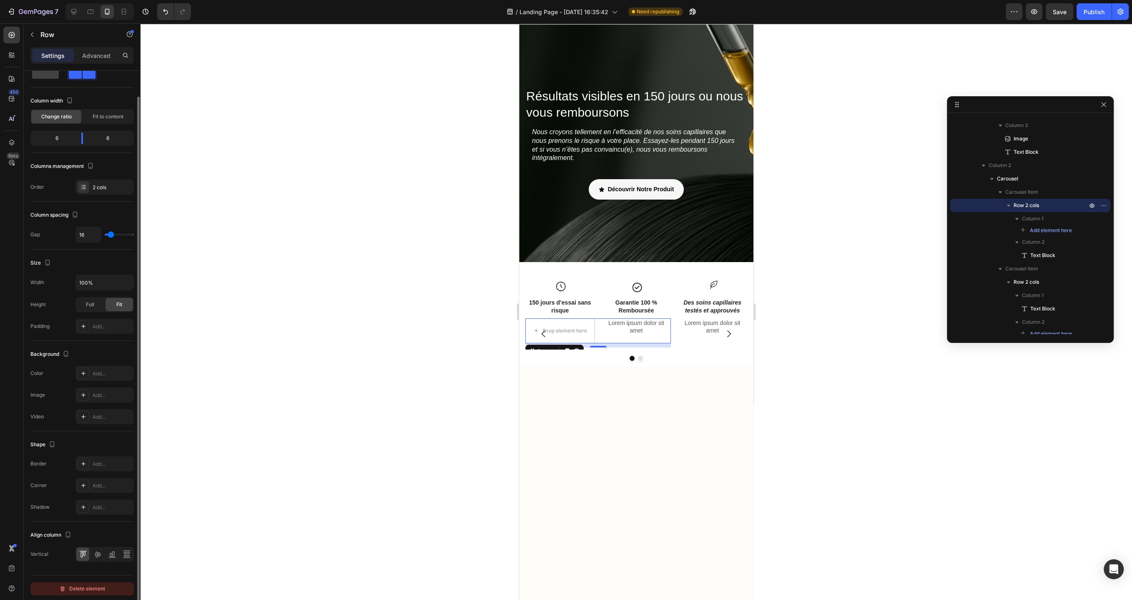
click at [102, 585] on div "Delete element" at bounding box center [82, 589] width 46 height 10
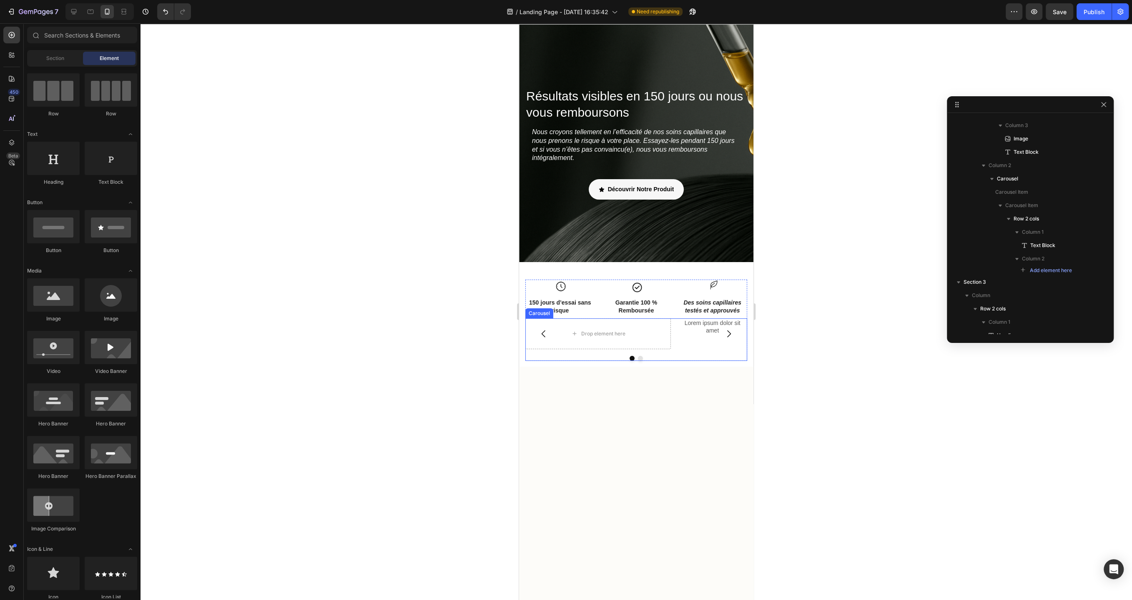
click at [679, 351] on div "Drop element here Lorem ipsum dolor sit amet Text Block Drop element here Row […" at bounding box center [636, 339] width 222 height 43
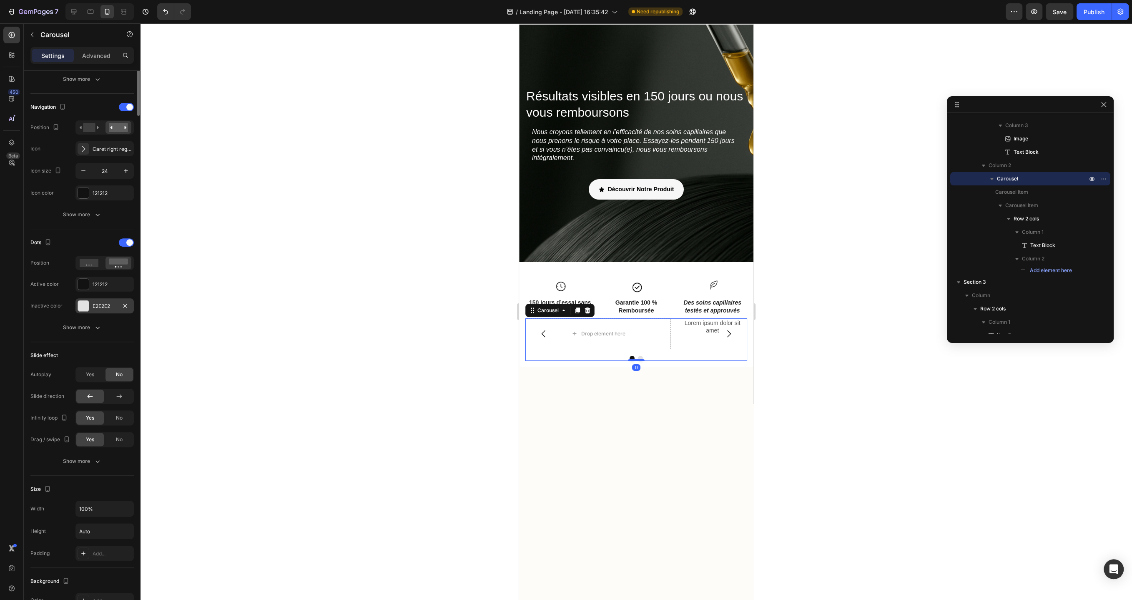
scroll to position [454, 0]
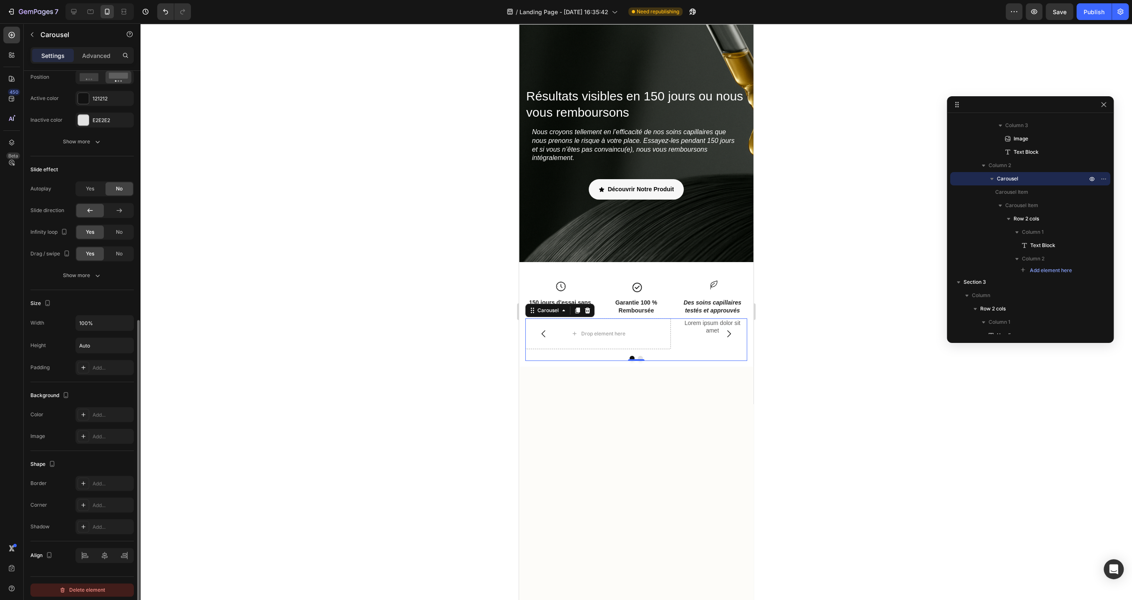
click at [102, 584] on button "Delete element" at bounding box center [81, 590] width 103 height 13
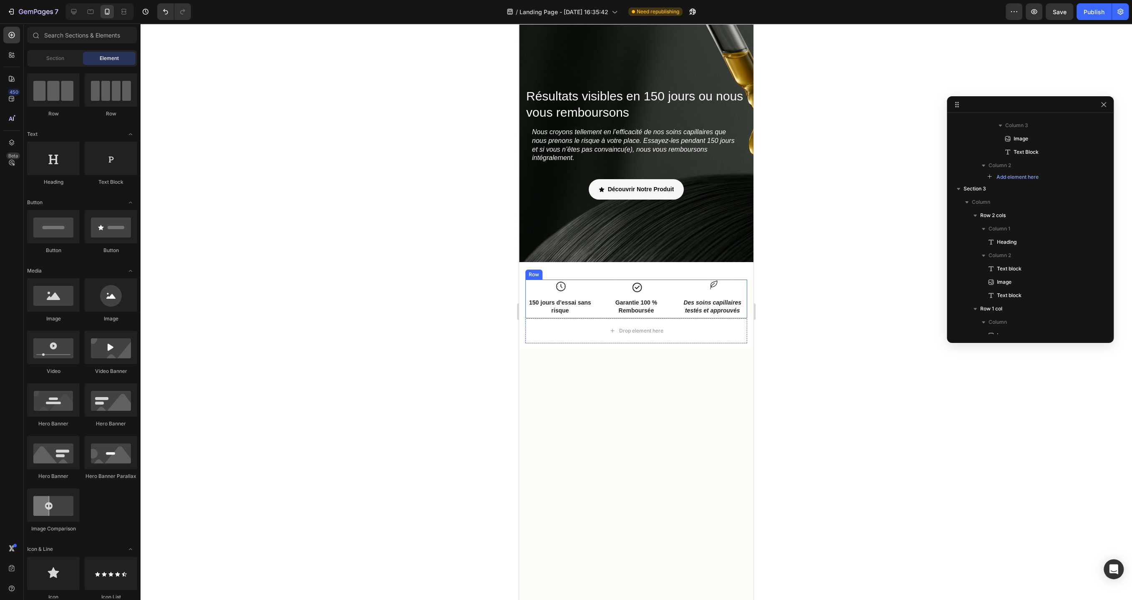
click at [673, 313] on div "Image 150 jours d’essai sans risque Text Block Image Garantie 100 % Remboursée …" at bounding box center [636, 299] width 222 height 38
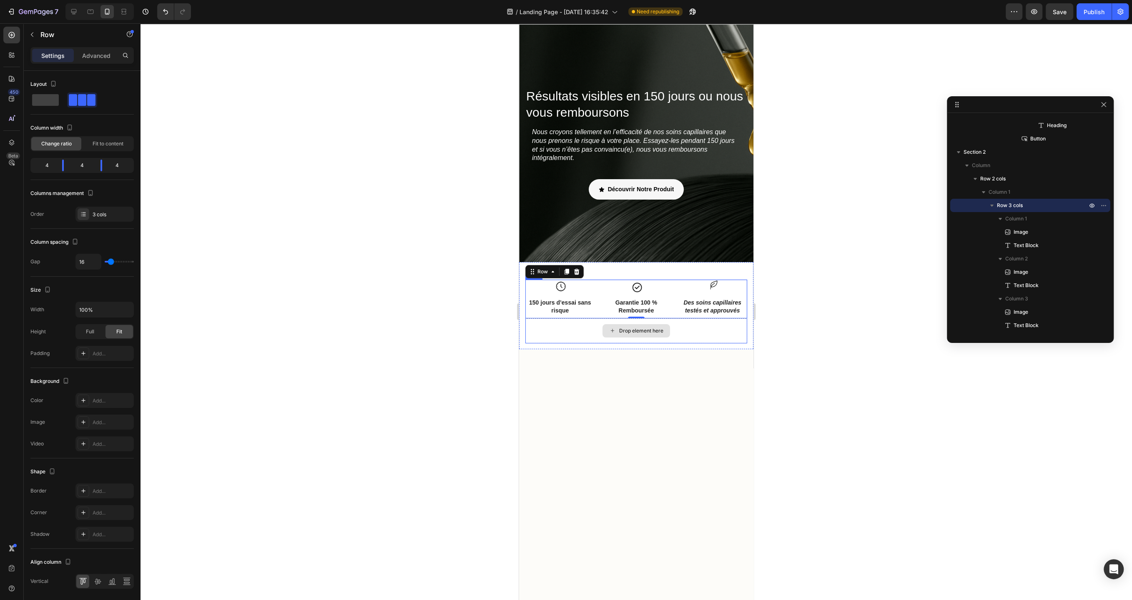
click at [584, 338] on div "Drop element here" at bounding box center [636, 330] width 222 height 25
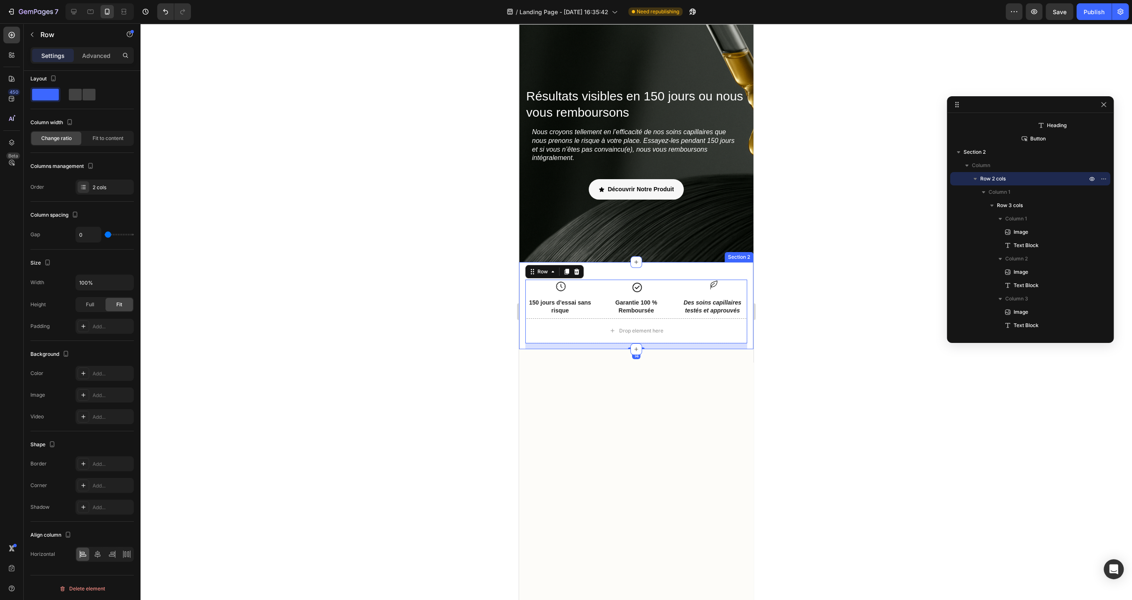
click at [474, 357] on div at bounding box center [635, 311] width 991 height 577
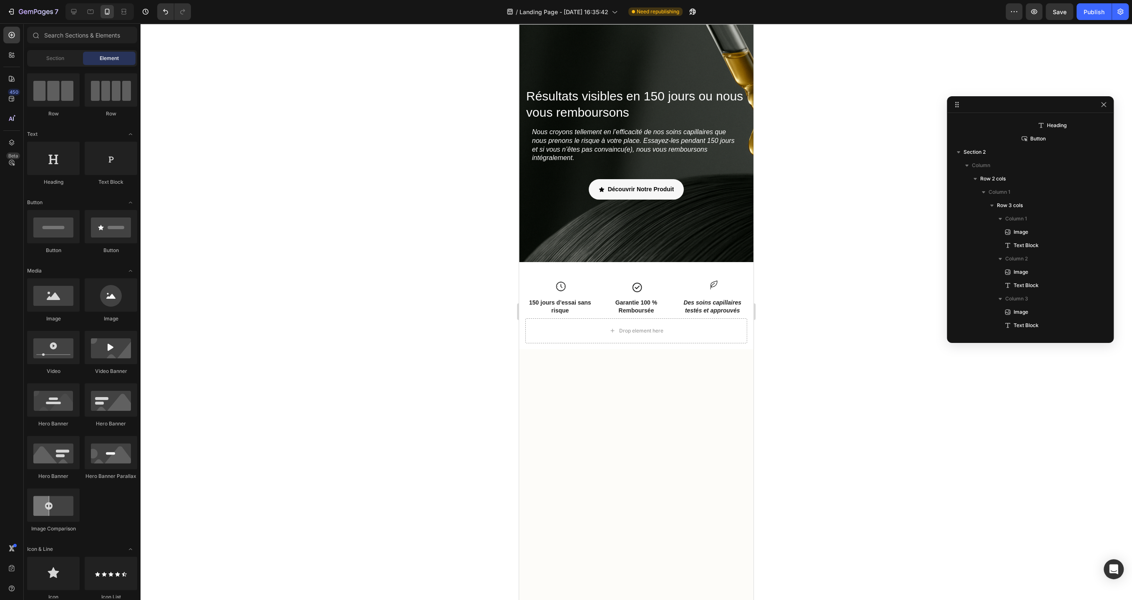
scroll to position [0, 0]
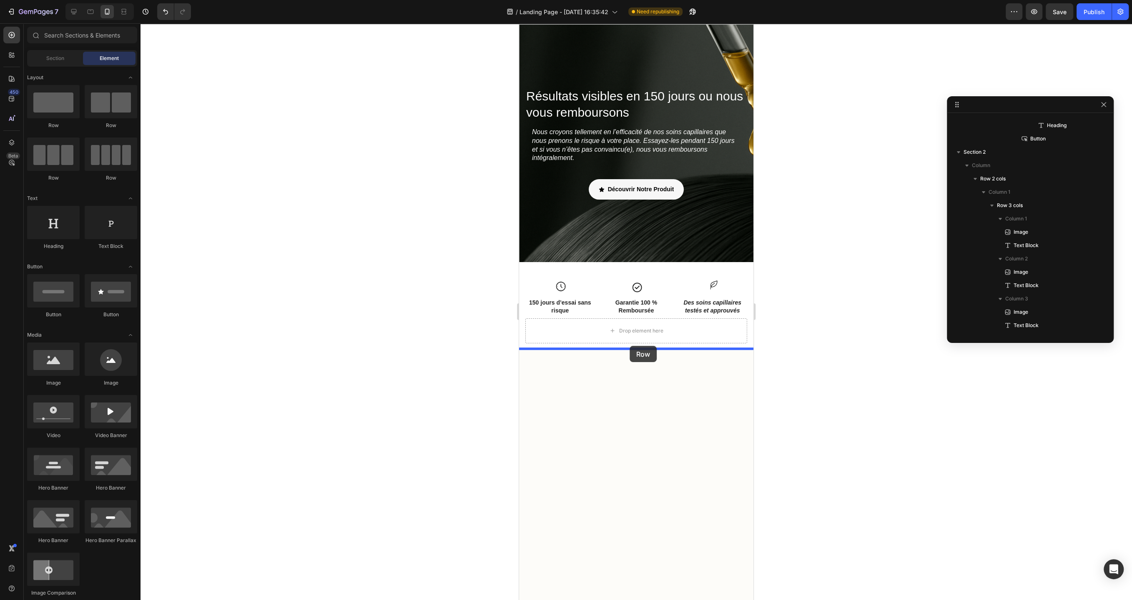
drag, startPoint x: 624, startPoint y: 135, endPoint x: 629, endPoint y: 346, distance: 211.0
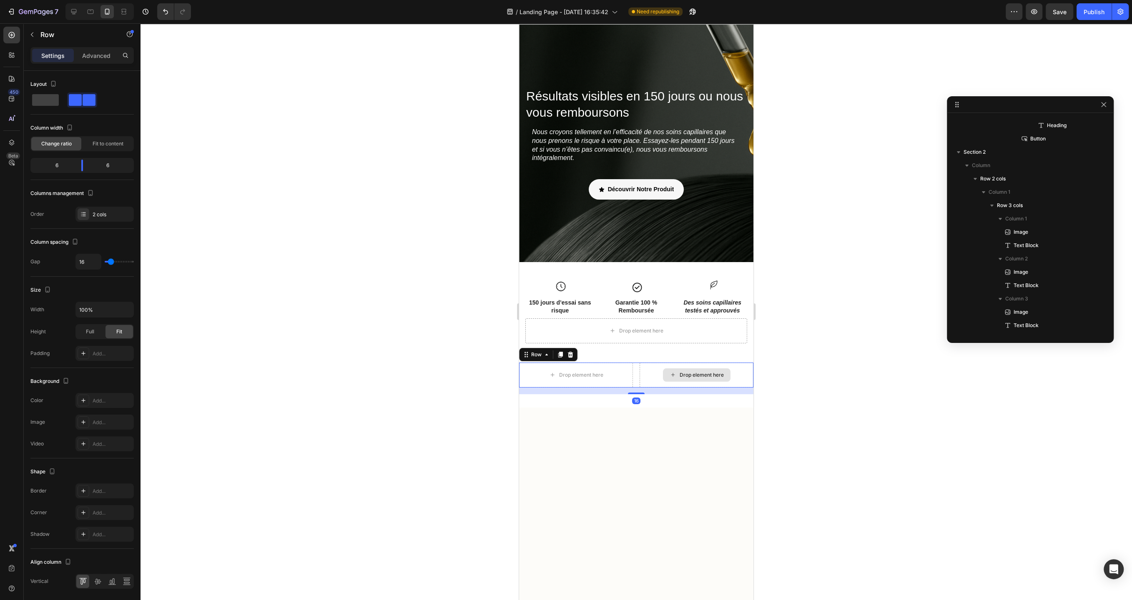
scroll to position [326, 0]
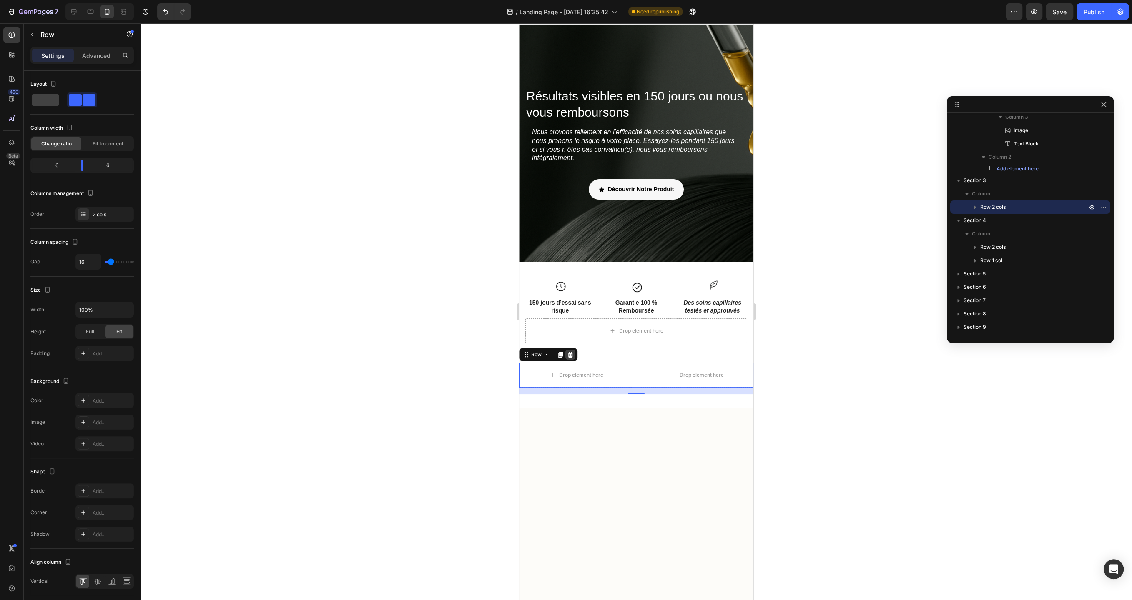
click at [571, 354] on icon at bounding box center [570, 355] width 5 height 6
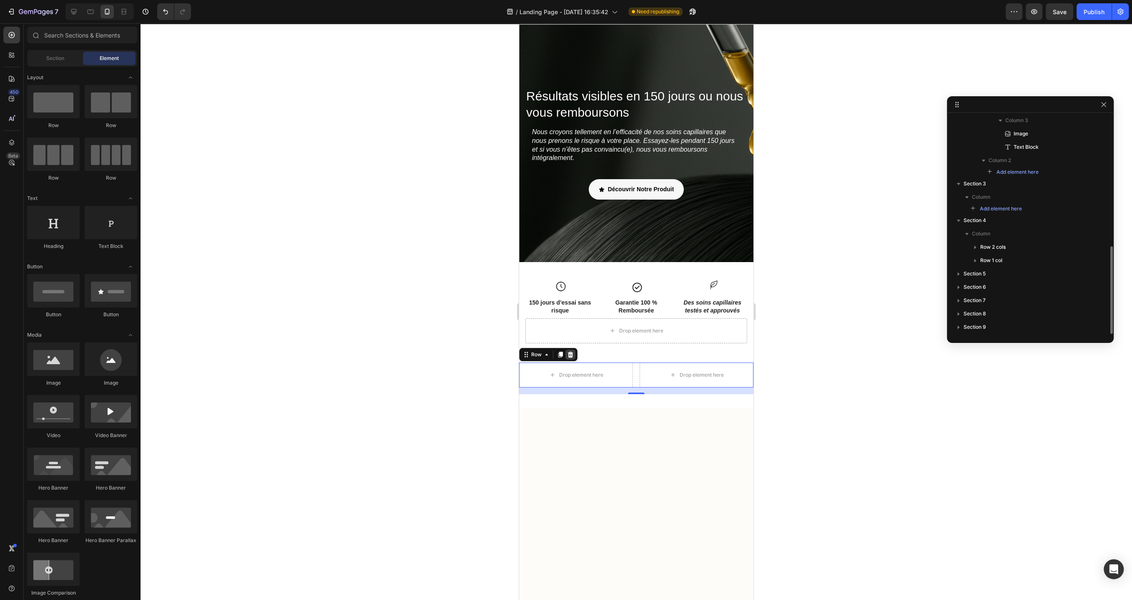
scroll to position [323, 0]
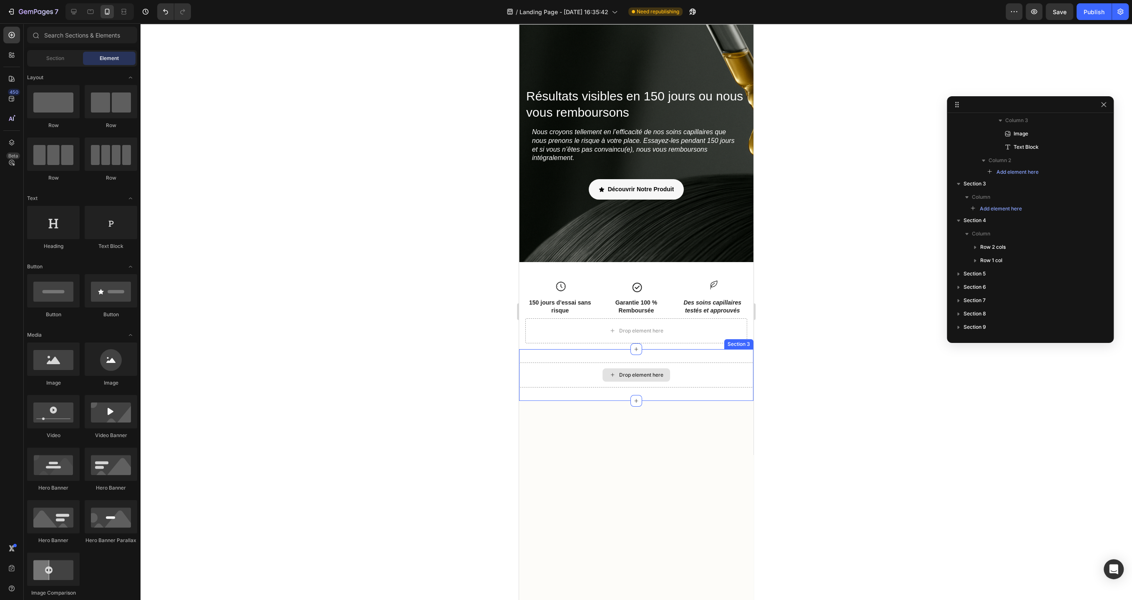
click at [570, 381] on div "Drop element here" at bounding box center [636, 375] width 234 height 25
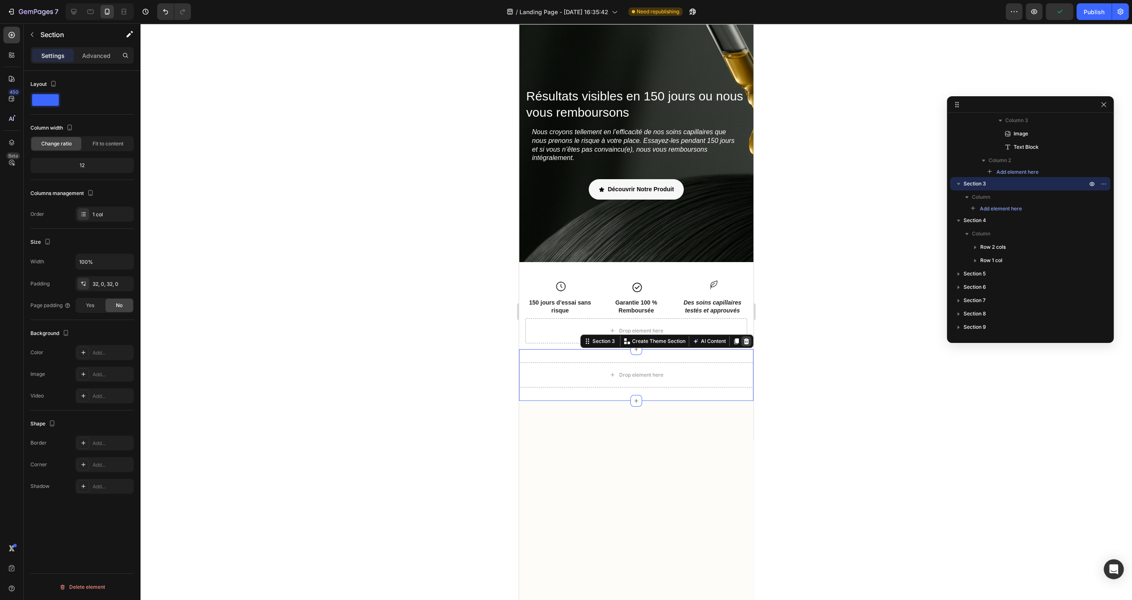
click at [747, 343] on icon at bounding box center [746, 341] width 5 height 6
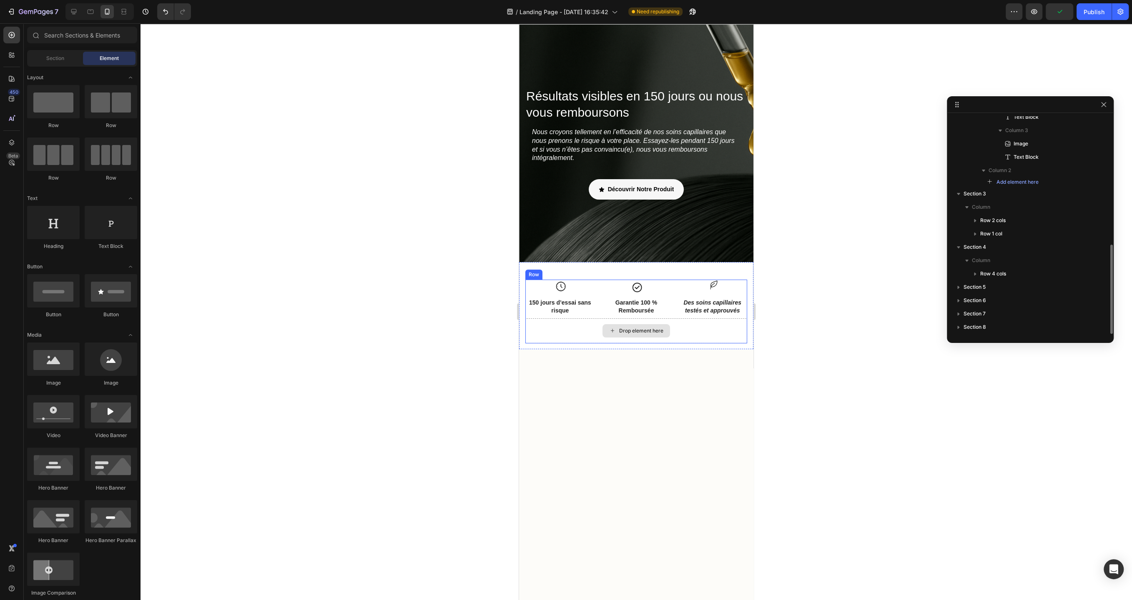
click at [711, 338] on div "Drop element here" at bounding box center [636, 330] width 222 height 25
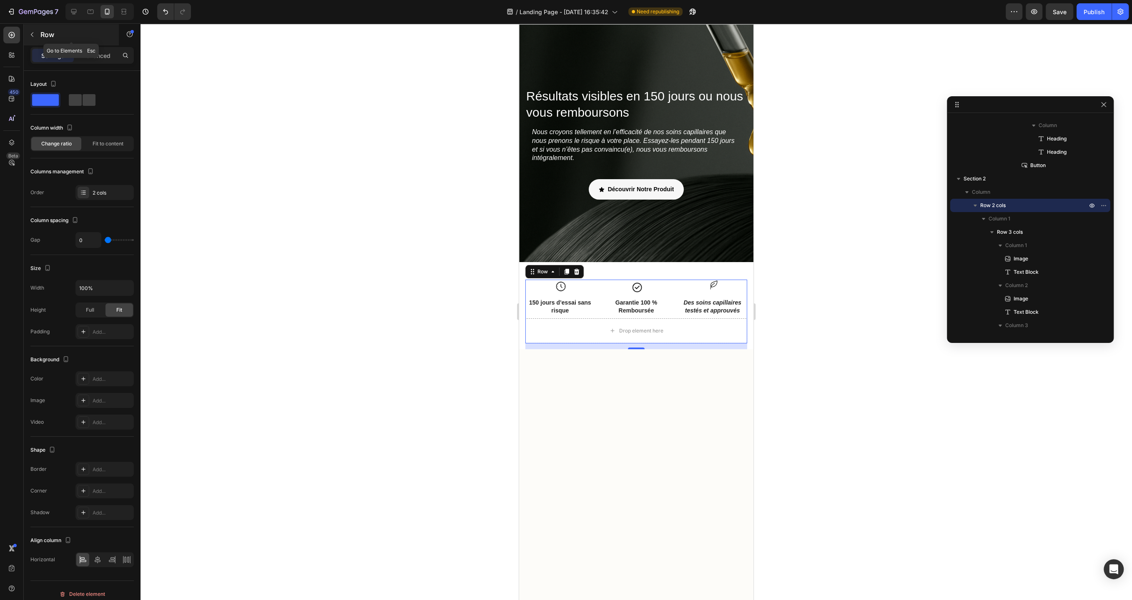
click at [41, 37] on p "Row" at bounding box center [75, 35] width 71 height 10
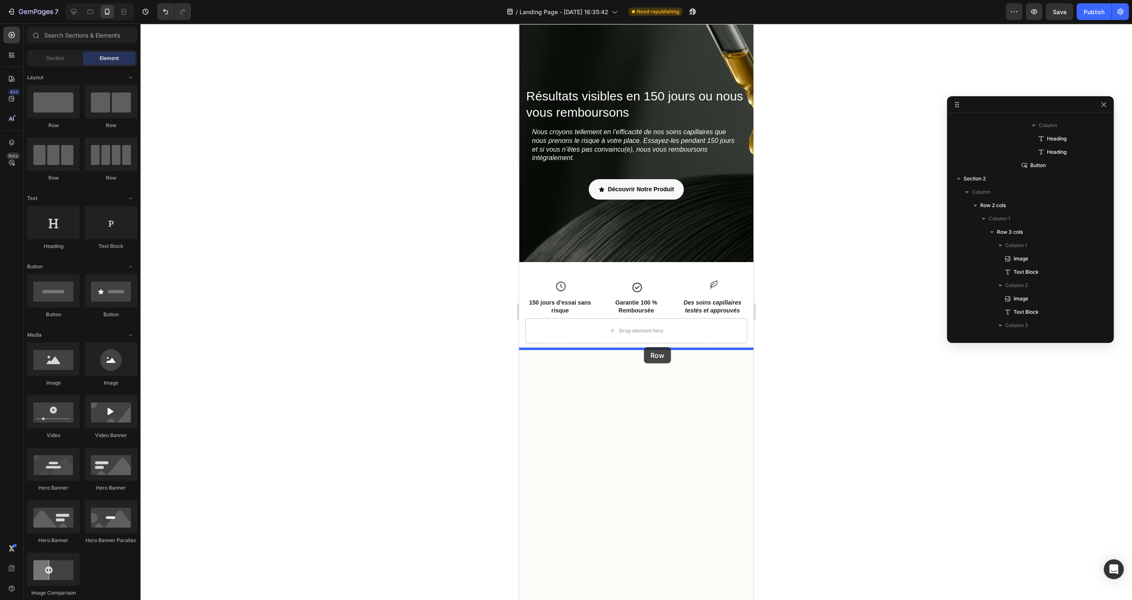
drag, startPoint x: 575, startPoint y: 135, endPoint x: 644, endPoint y: 347, distance: 223.3
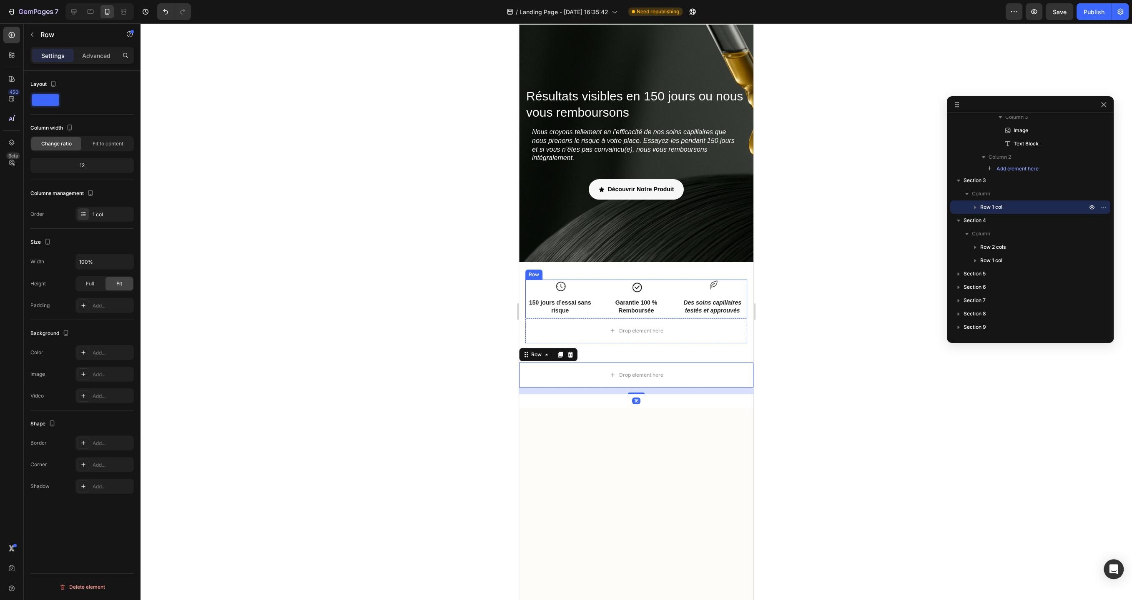
scroll to position [144, 0]
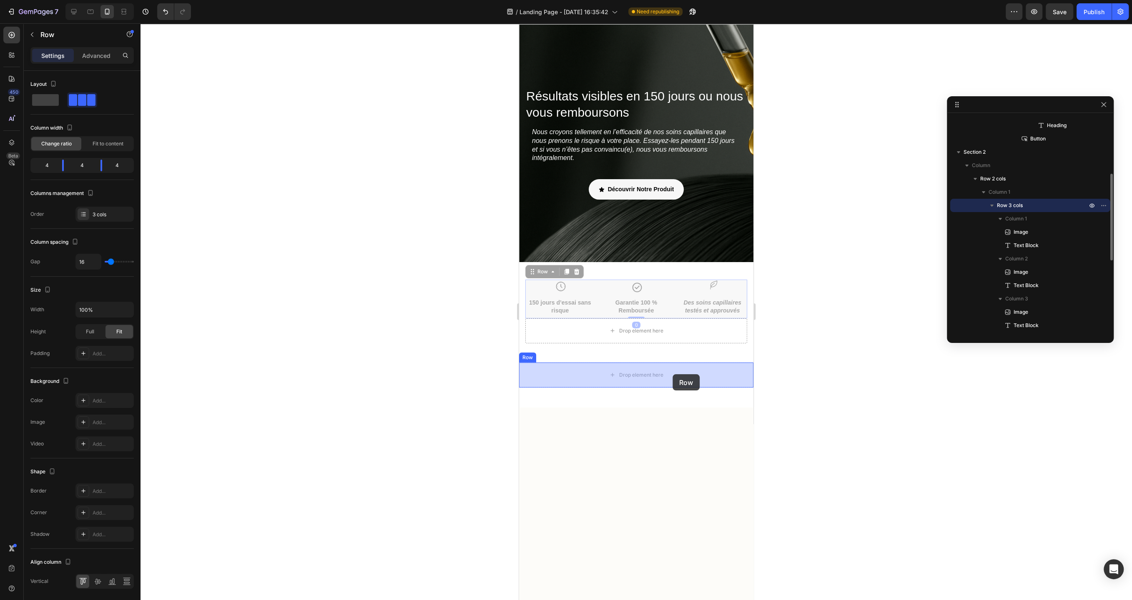
drag, startPoint x: 672, startPoint y: 300, endPoint x: 672, endPoint y: 374, distance: 74.6
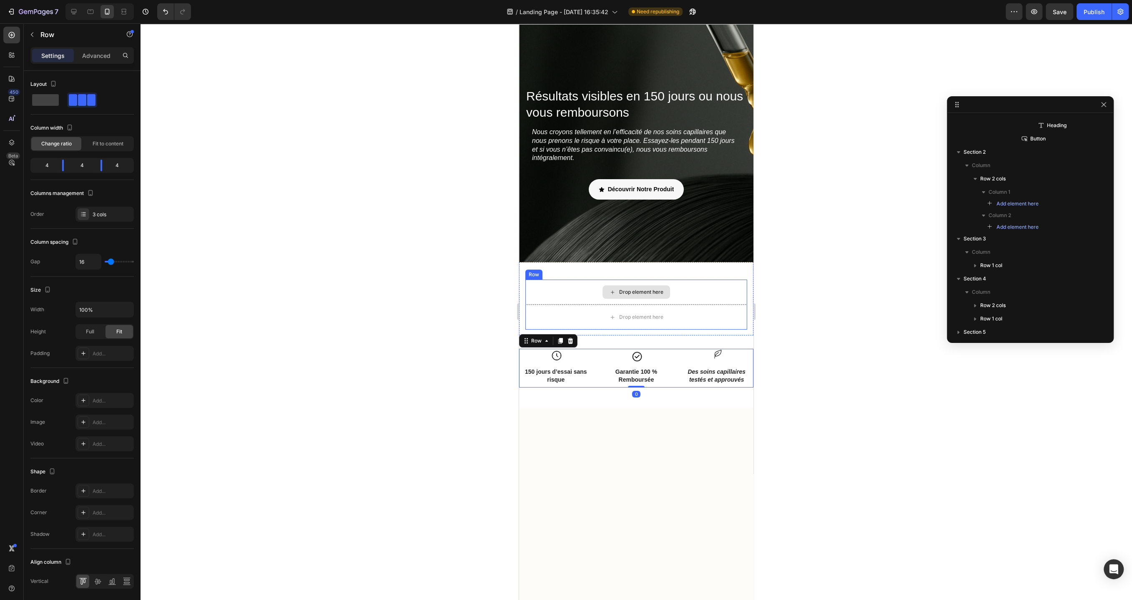
click at [708, 291] on div "Drop element here" at bounding box center [636, 292] width 222 height 25
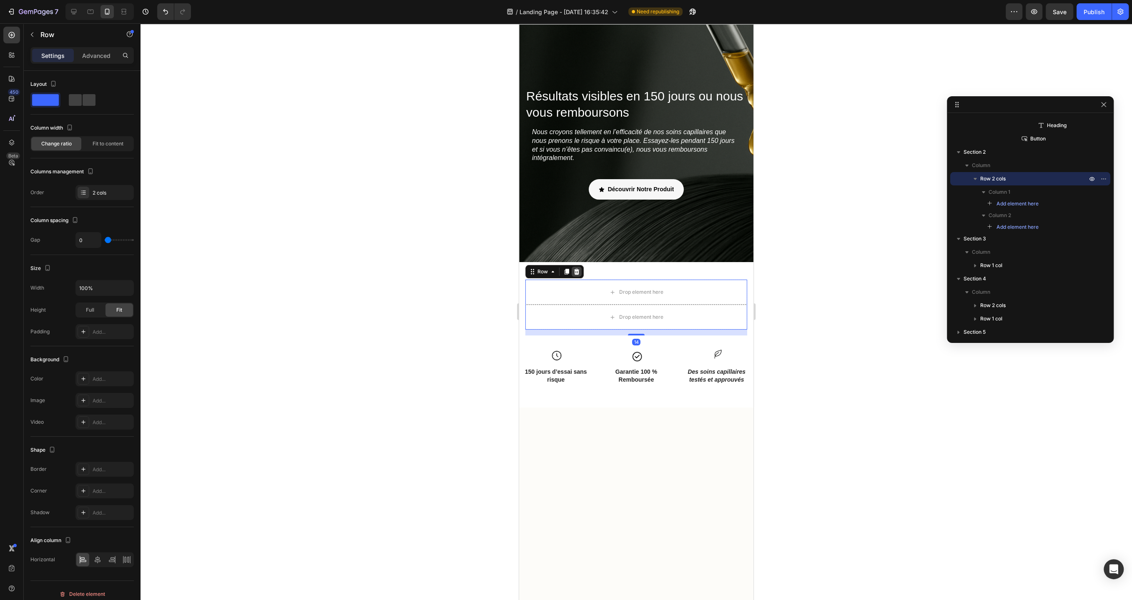
click at [577, 272] on icon at bounding box center [576, 272] width 5 height 6
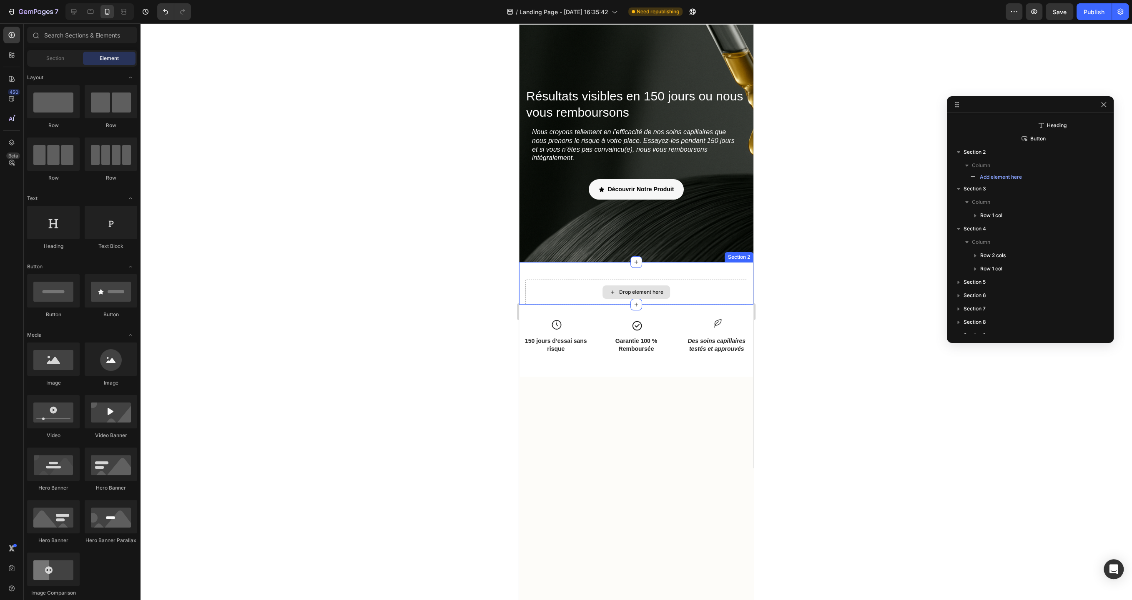
click at [570, 289] on div "Drop element here" at bounding box center [636, 292] width 222 height 25
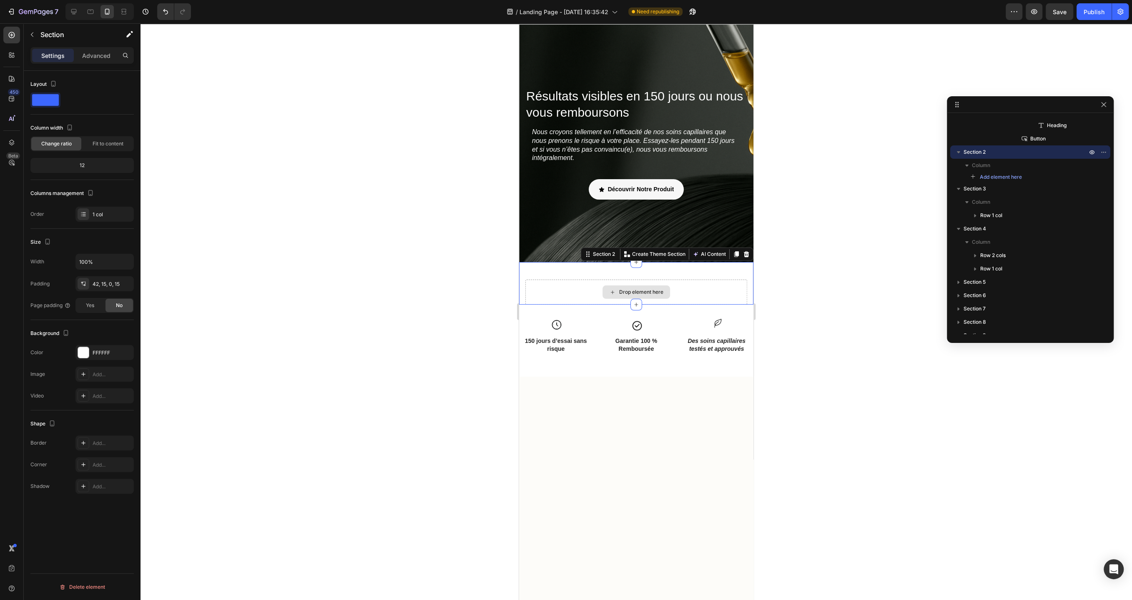
click at [715, 288] on div "Drop element here" at bounding box center [636, 292] width 222 height 25
click at [446, 340] on div at bounding box center [635, 311] width 991 height 577
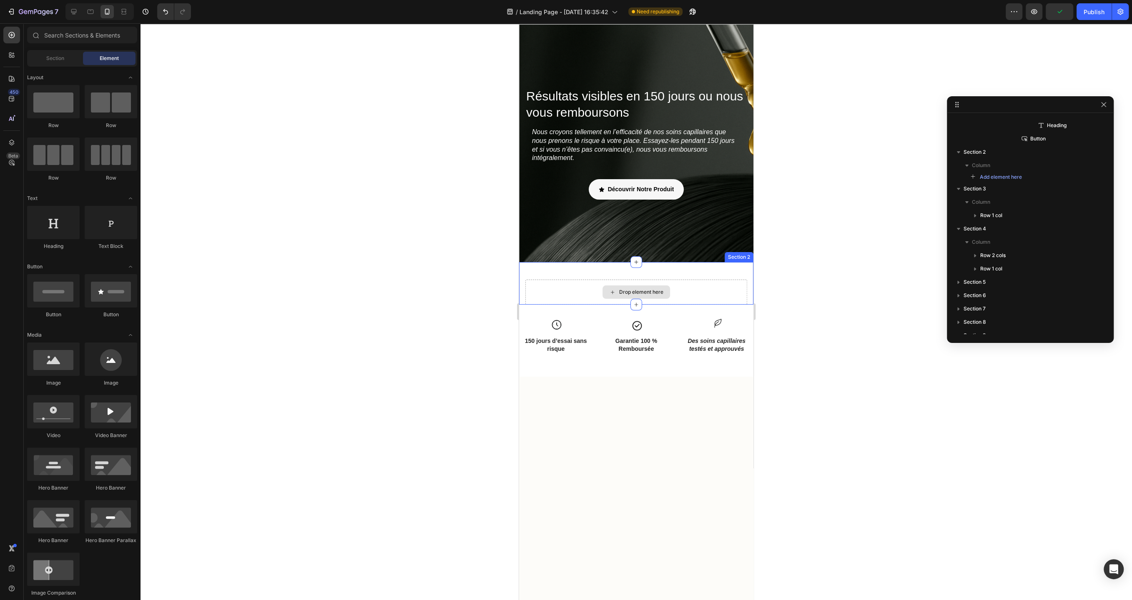
click at [574, 290] on div "Drop element here" at bounding box center [636, 292] width 222 height 25
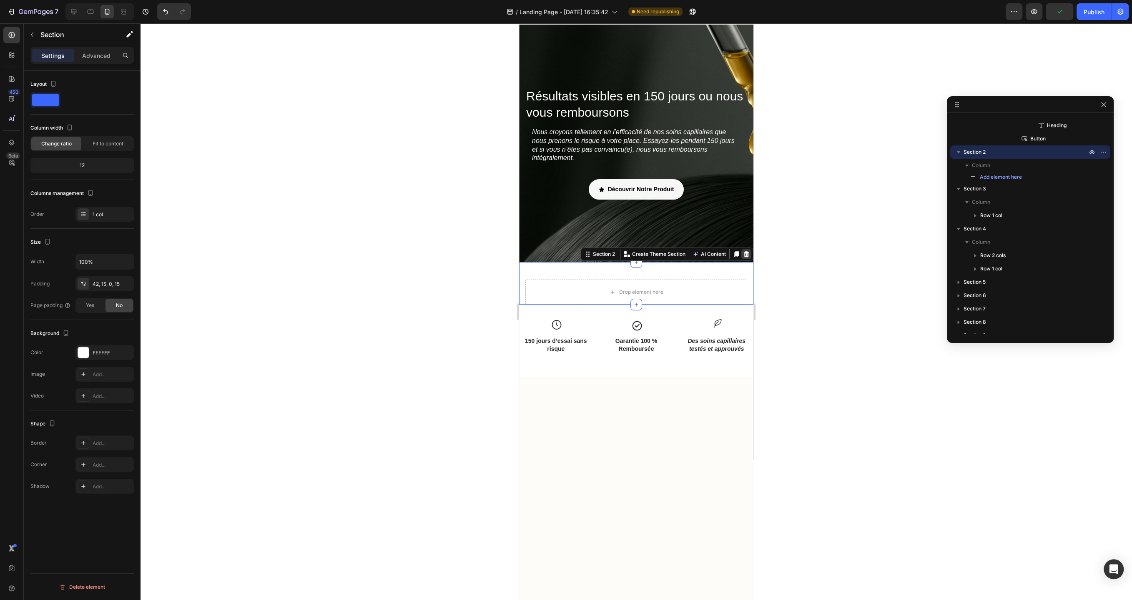
click at [745, 255] on icon at bounding box center [746, 254] width 7 height 7
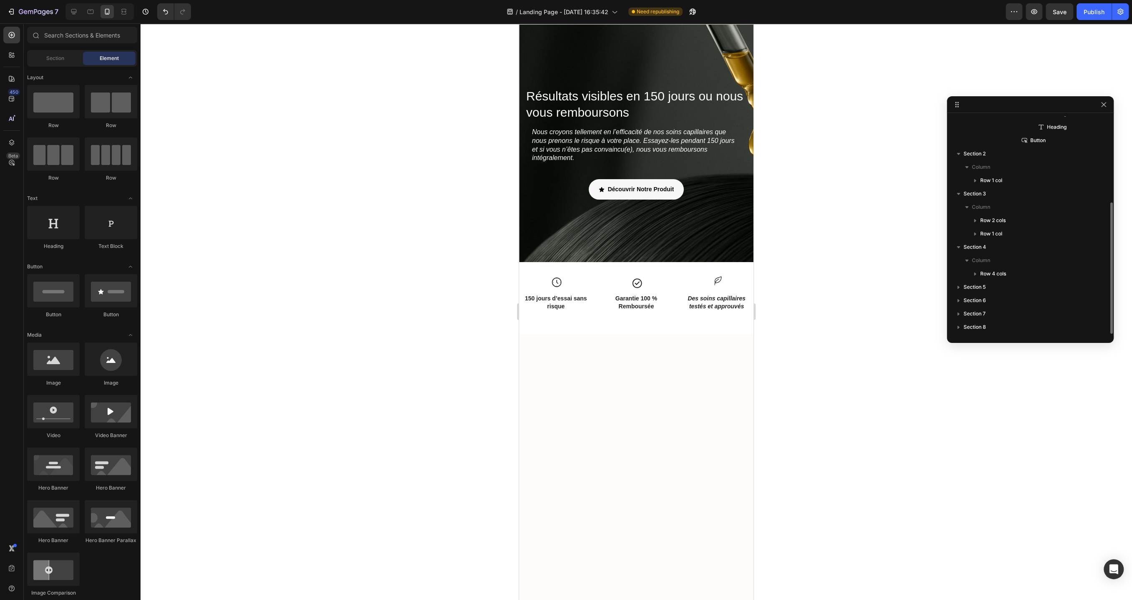
scroll to position [143, 0]
